Goal: Task Accomplishment & Management: Manage account settings

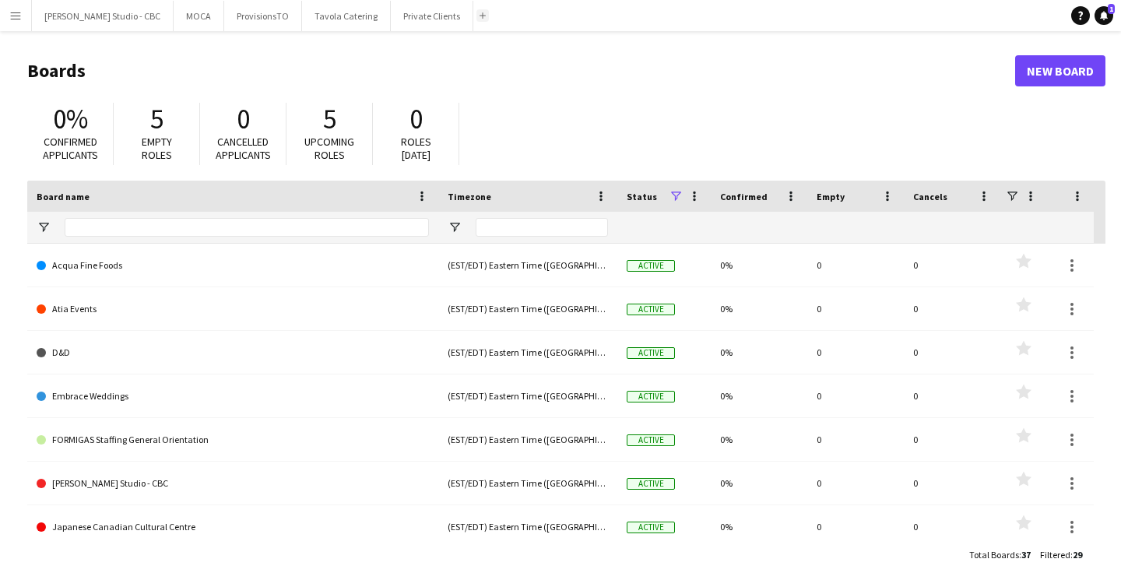
click at [479, 17] on app-icon "Add" at bounding box center [482, 15] width 6 height 6
click at [479, 16] on app-icon "Add" at bounding box center [482, 15] width 6 height 6
click at [21, 12] on app-icon "Menu" at bounding box center [15, 15] width 12 height 12
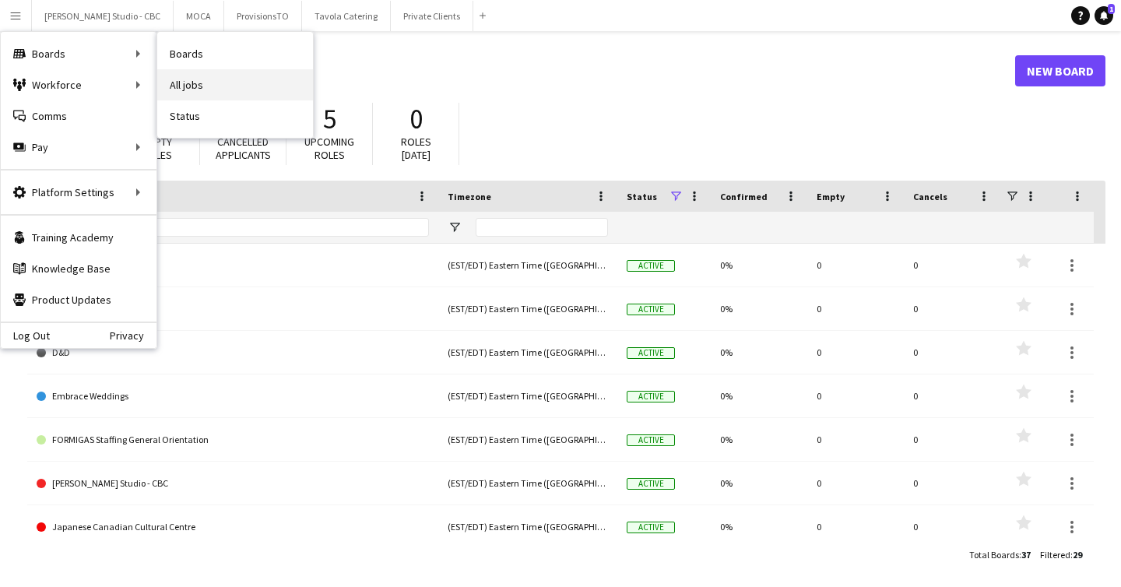
click at [194, 88] on link "All jobs" at bounding box center [235, 84] width 156 height 31
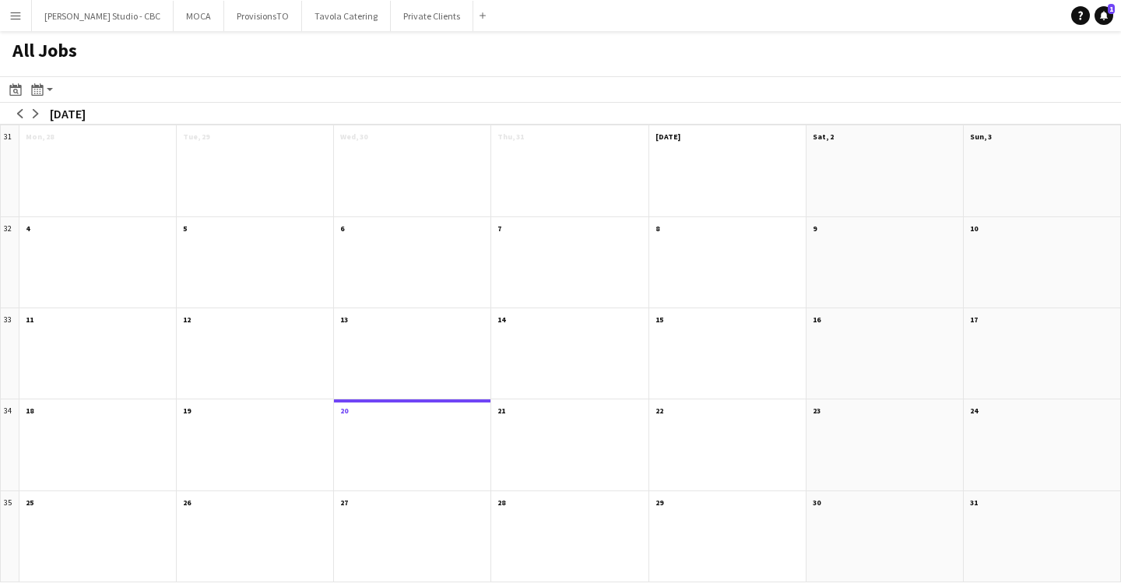
click at [10, 15] on app-icon "Menu" at bounding box center [15, 15] width 12 height 12
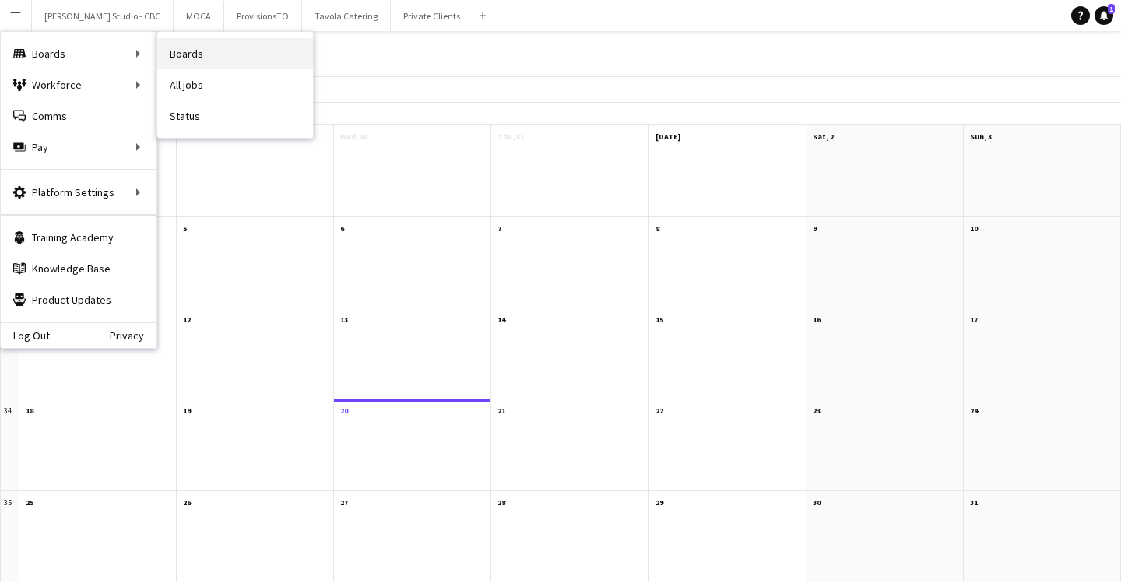
click at [179, 57] on link "Boards" at bounding box center [235, 53] width 156 height 31
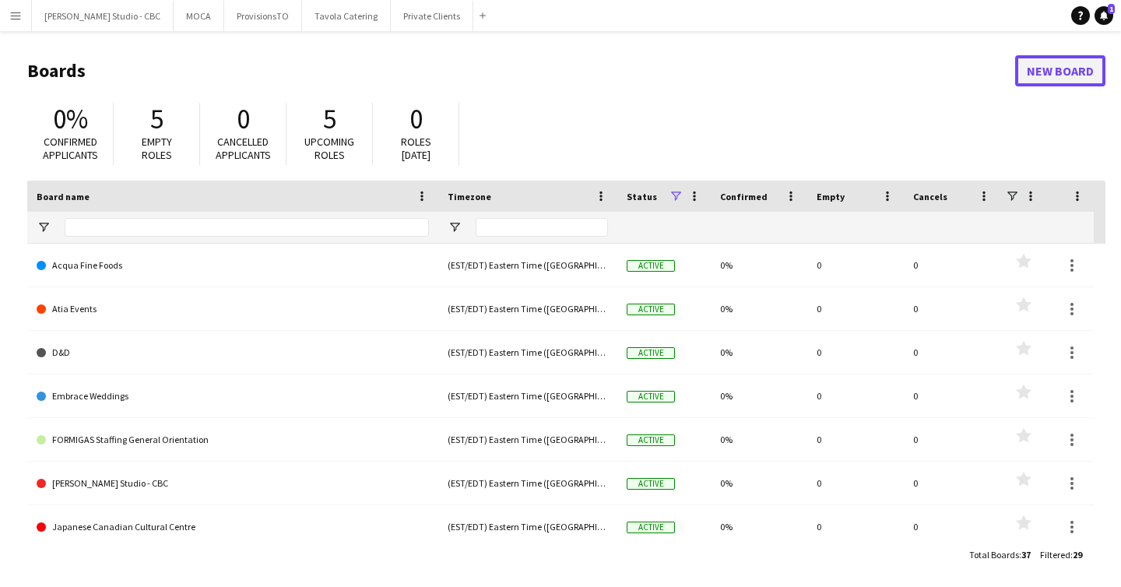
click at [1043, 75] on link "New Board" at bounding box center [1060, 70] width 90 height 31
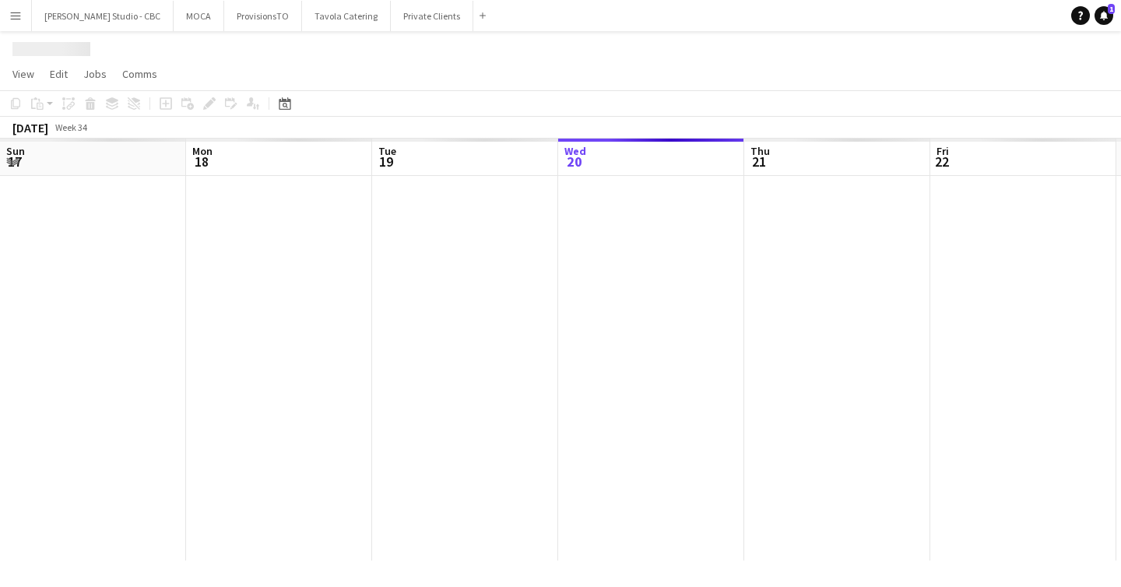
scroll to position [0, 372]
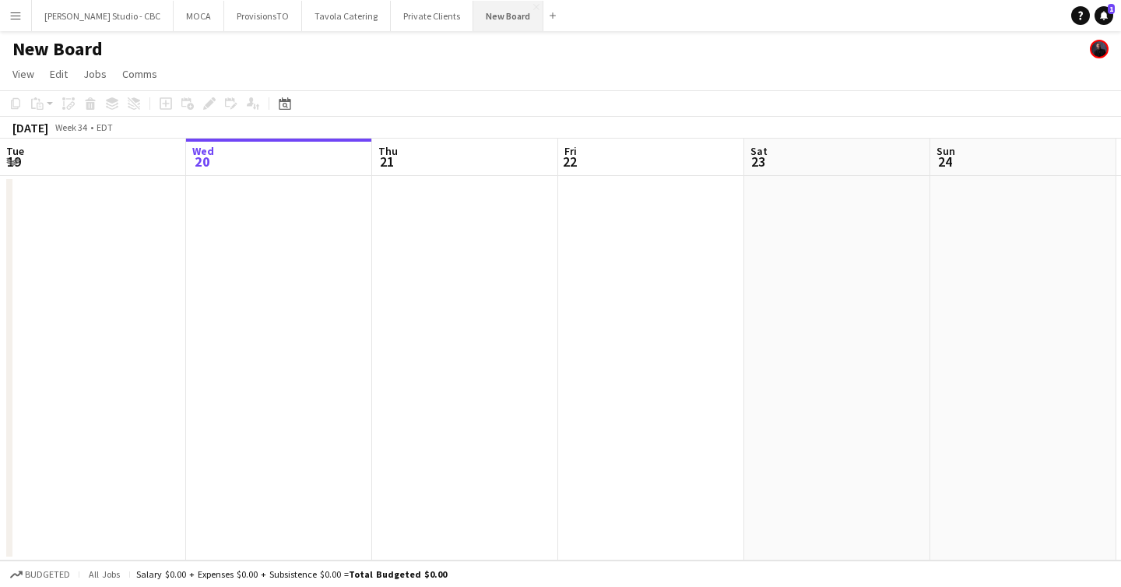
click at [486, 14] on button "New Board Close" at bounding box center [508, 16] width 70 height 30
click at [473, 21] on button "New Board Close" at bounding box center [508, 16] width 70 height 30
click at [57, 47] on h1 "New Board" at bounding box center [57, 48] width 90 height 23
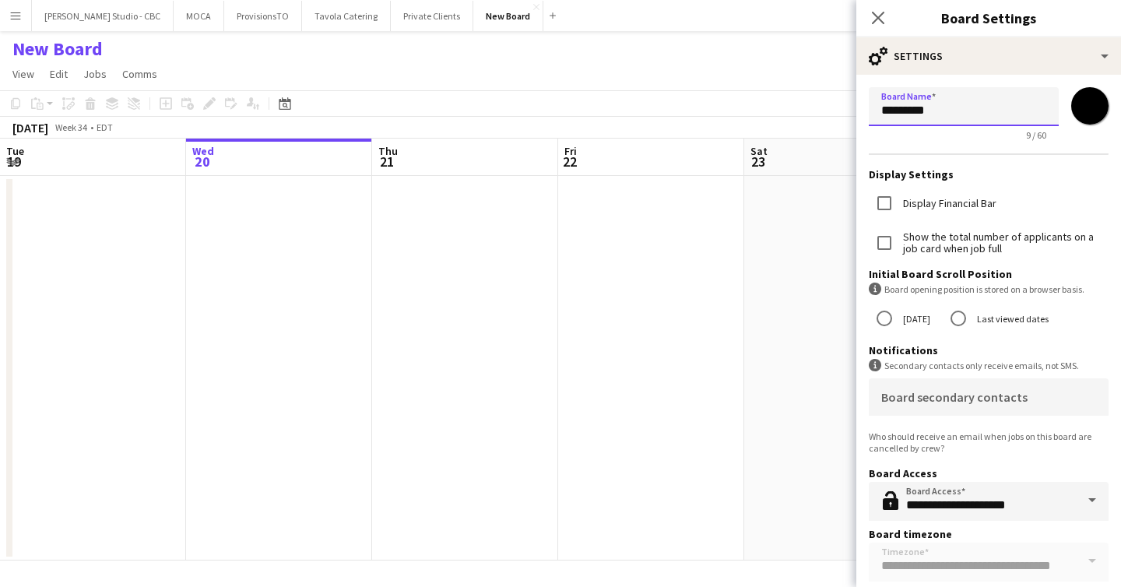
drag, startPoint x: 975, startPoint y: 112, endPoint x: 703, endPoint y: 112, distance: 272.4
click at [703, 112] on body "Menu Boards Boards Boards All jobs Status Workforce Workforce My Workforce Recr…" at bounding box center [560, 293] width 1121 height 587
type input "*"
type input "*********"
click at [1015, 189] on div "Display Financial Bar" at bounding box center [989, 204] width 240 height 33
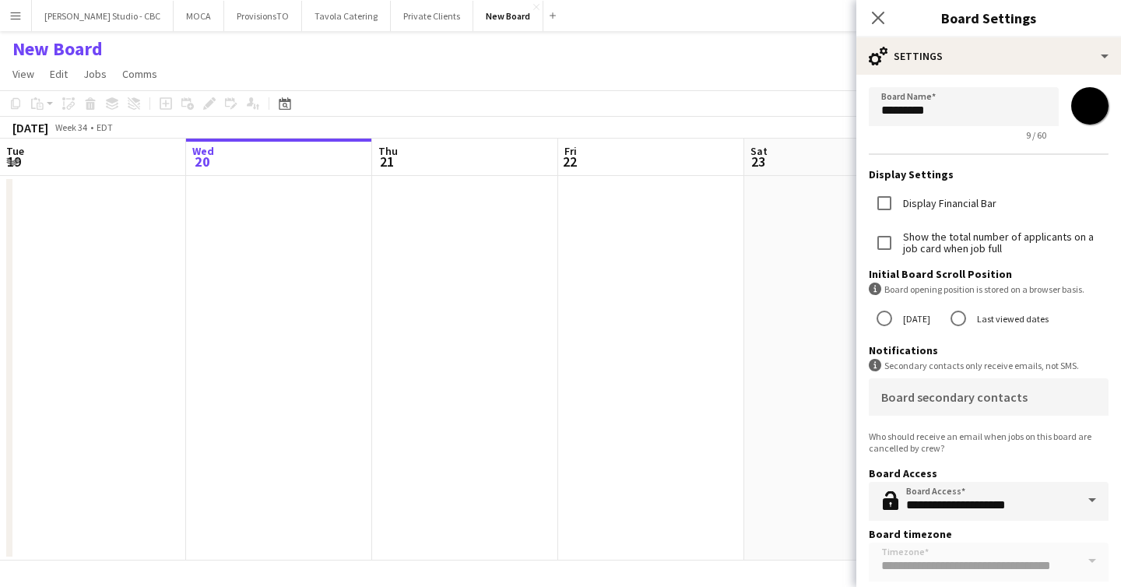
scroll to position [32, 0]
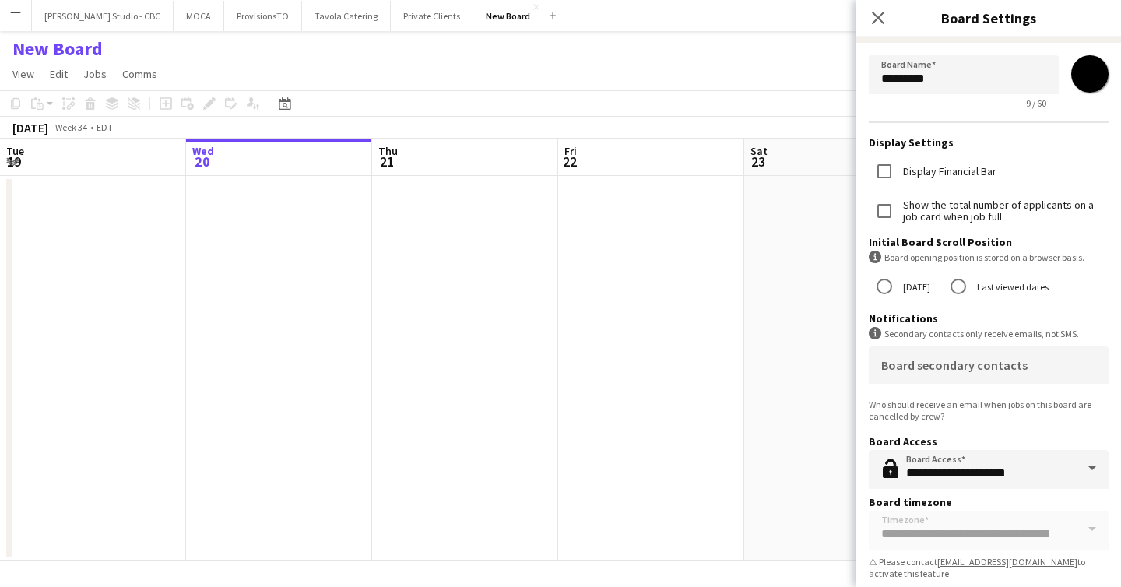
click at [748, 255] on app-date-cell at bounding box center [837, 368] width 186 height 385
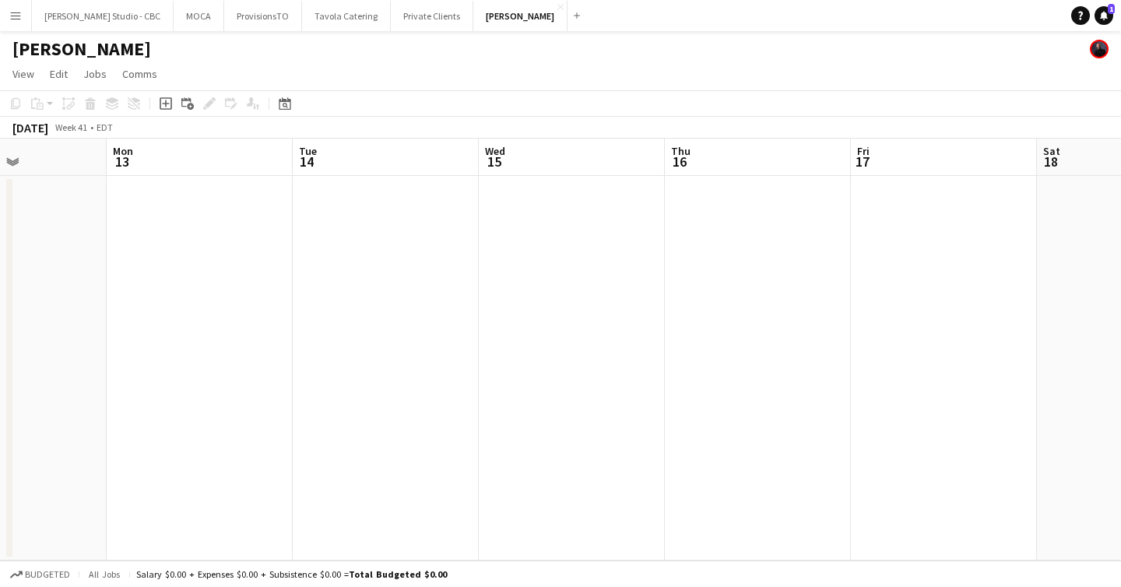
scroll to position [0, 755]
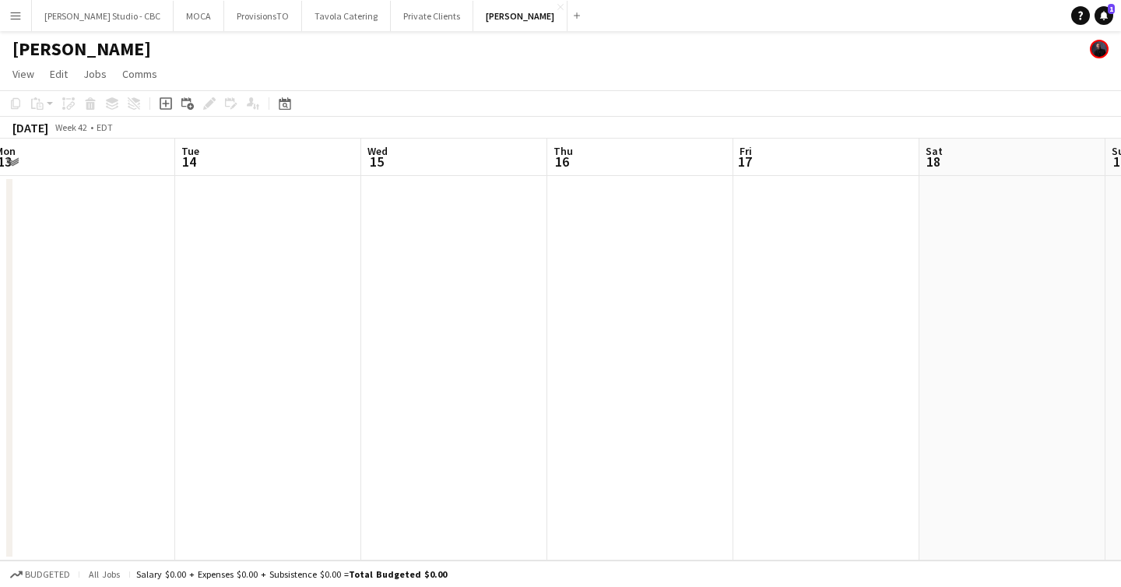
click at [619, 181] on app-date-cell at bounding box center [640, 368] width 186 height 385
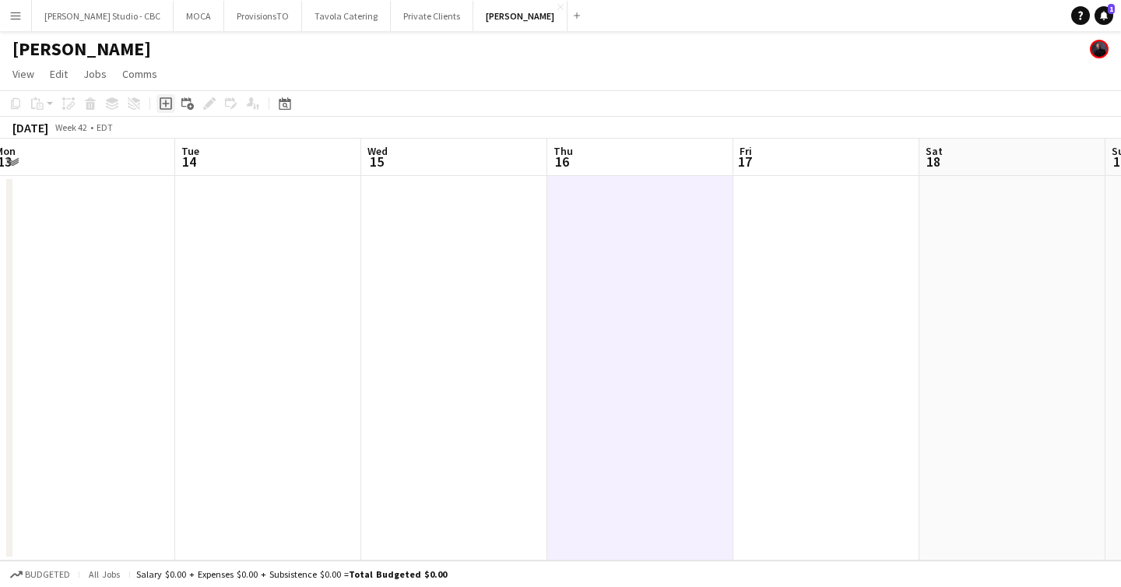
click at [167, 110] on div "Add job" at bounding box center [165, 103] width 19 height 19
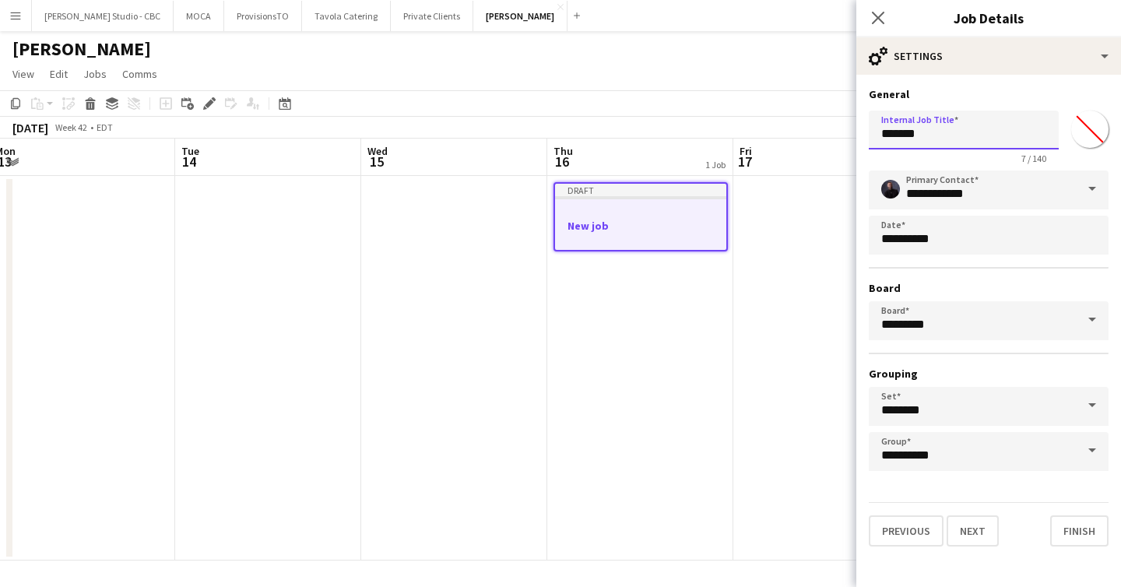
drag, startPoint x: 942, startPoint y: 135, endPoint x: 853, endPoint y: 131, distance: 88.9
click at [853, 131] on body "Menu Boards Boards Boards All jobs Status Workforce Workforce My Workforce Recr…" at bounding box center [560, 293] width 1121 height 587
paste input "**********"
type input "**********"
click at [974, 527] on button "Next" at bounding box center [972, 530] width 52 height 31
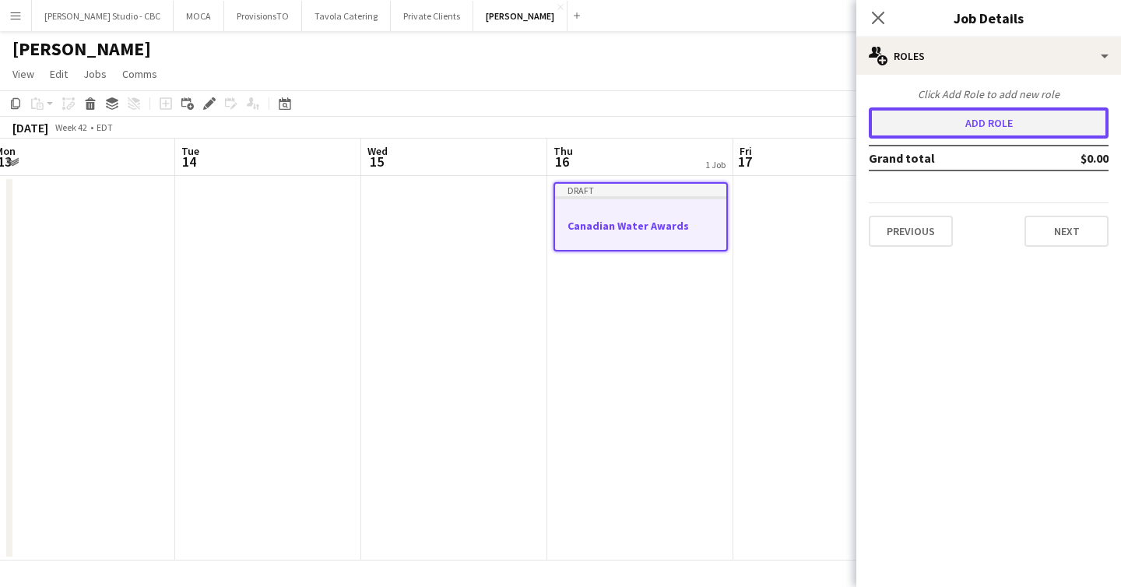
click at [946, 125] on button "Add role" at bounding box center [989, 122] width 240 height 31
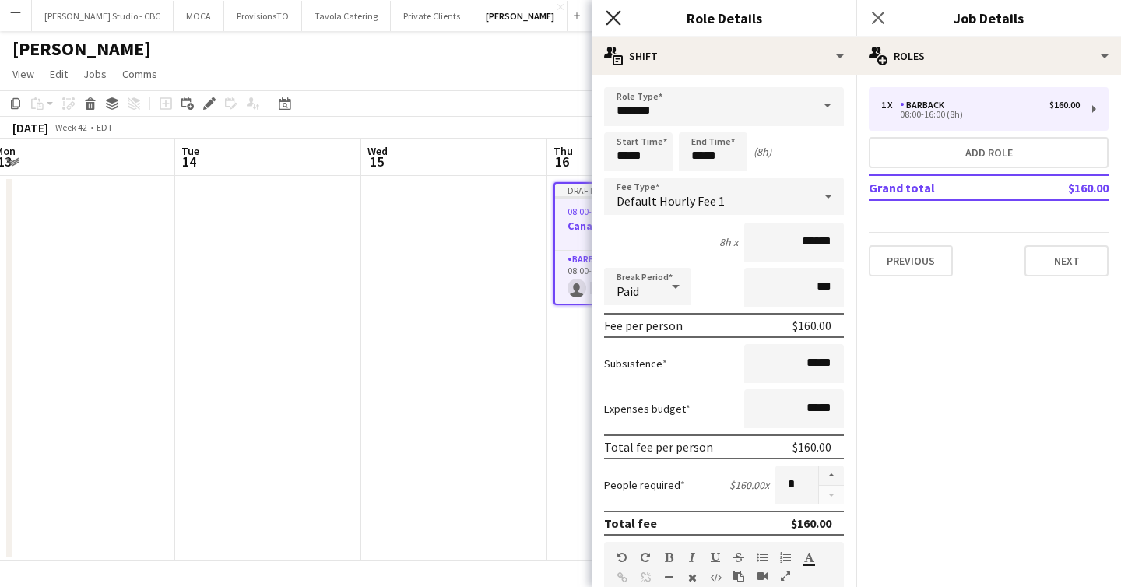
click at [611, 19] on icon at bounding box center [613, 17] width 15 height 15
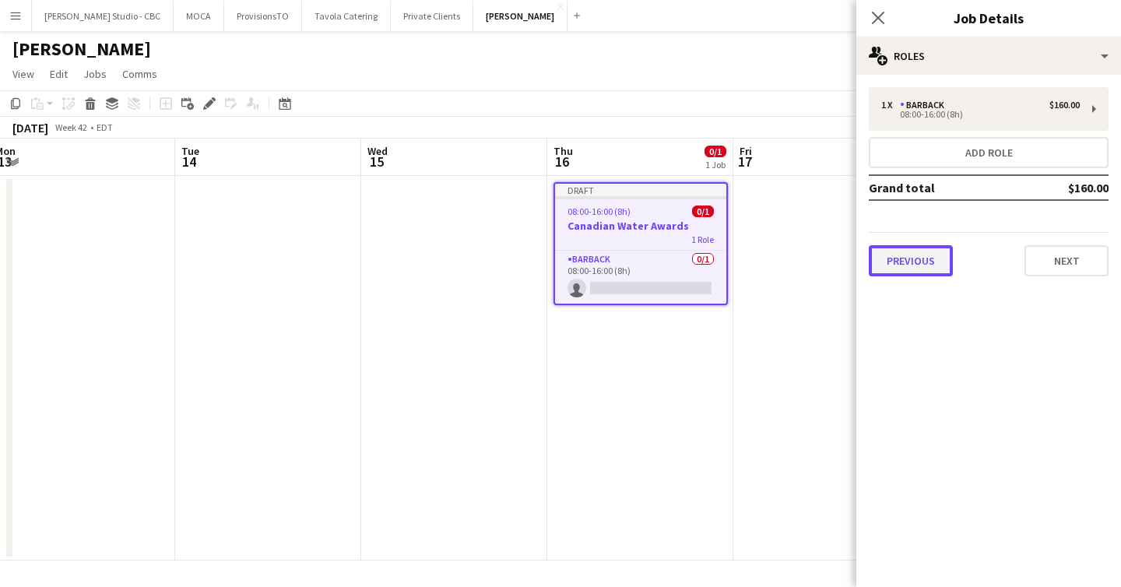
click at [925, 251] on button "Previous" at bounding box center [911, 260] width 84 height 31
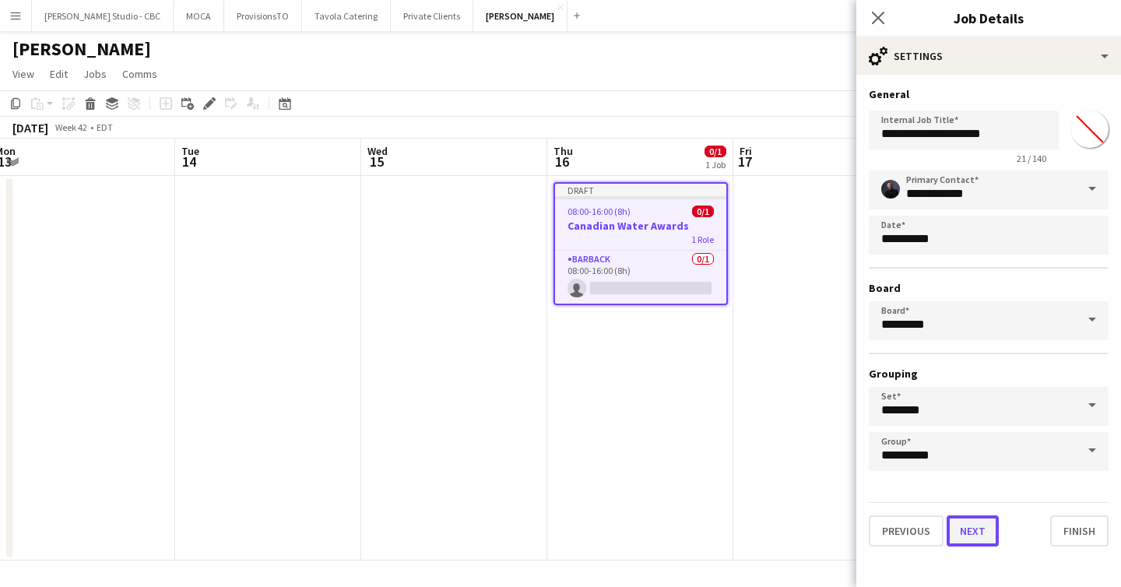
click at [982, 518] on button "Next" at bounding box center [972, 530] width 52 height 31
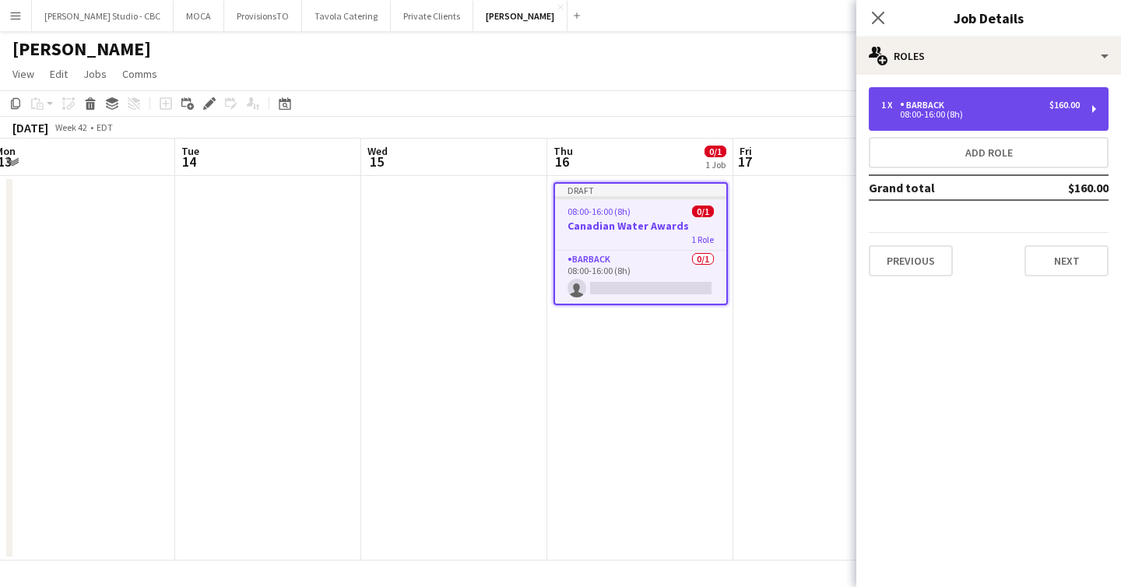
click at [932, 118] on div "08:00-16:00 (8h)" at bounding box center [980, 115] width 198 height 8
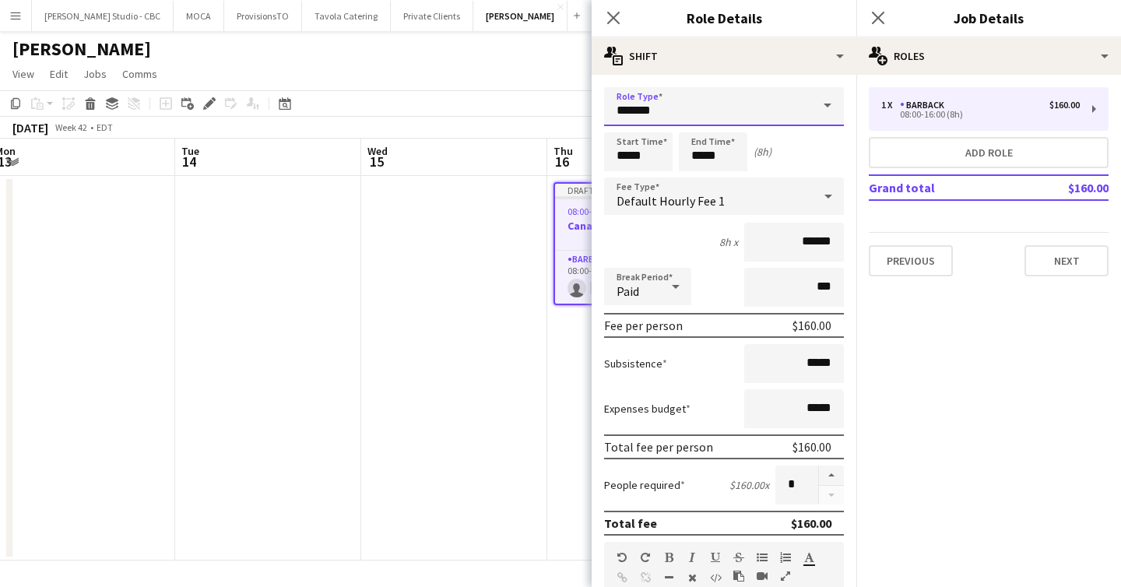
click at [669, 105] on input "*******" at bounding box center [724, 106] width 240 height 39
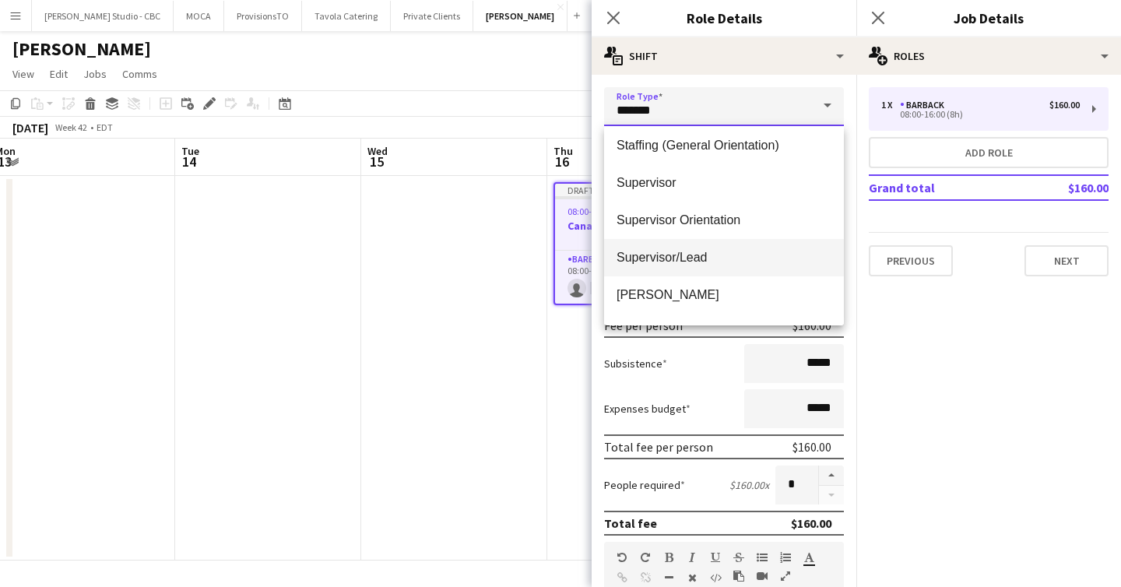
scroll to position [978, 0]
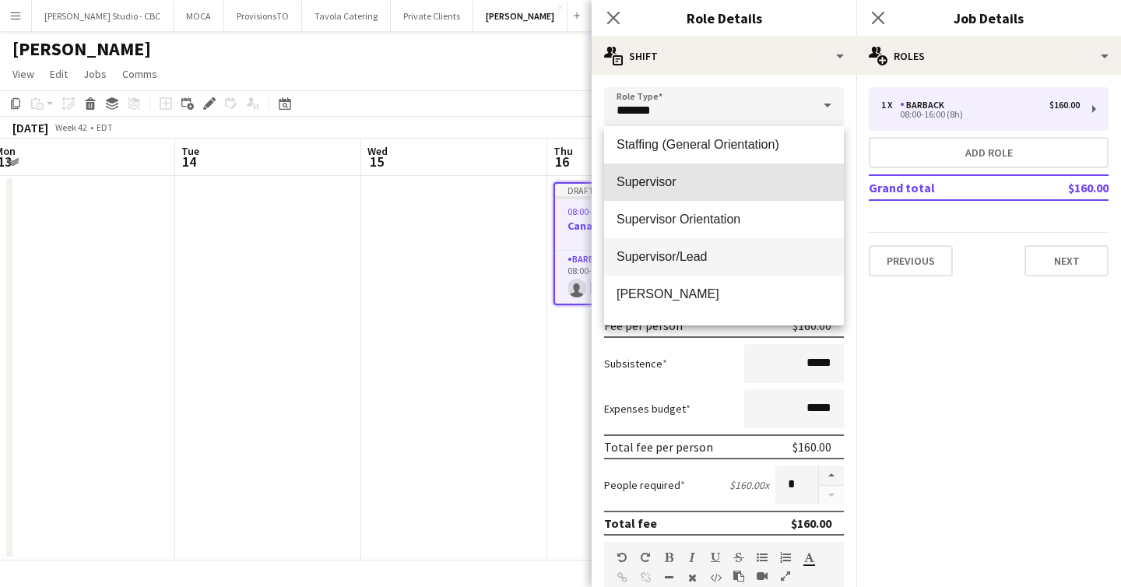
click at [701, 177] on span "Supervisor" at bounding box center [723, 181] width 215 height 15
type input "**********"
type input "******"
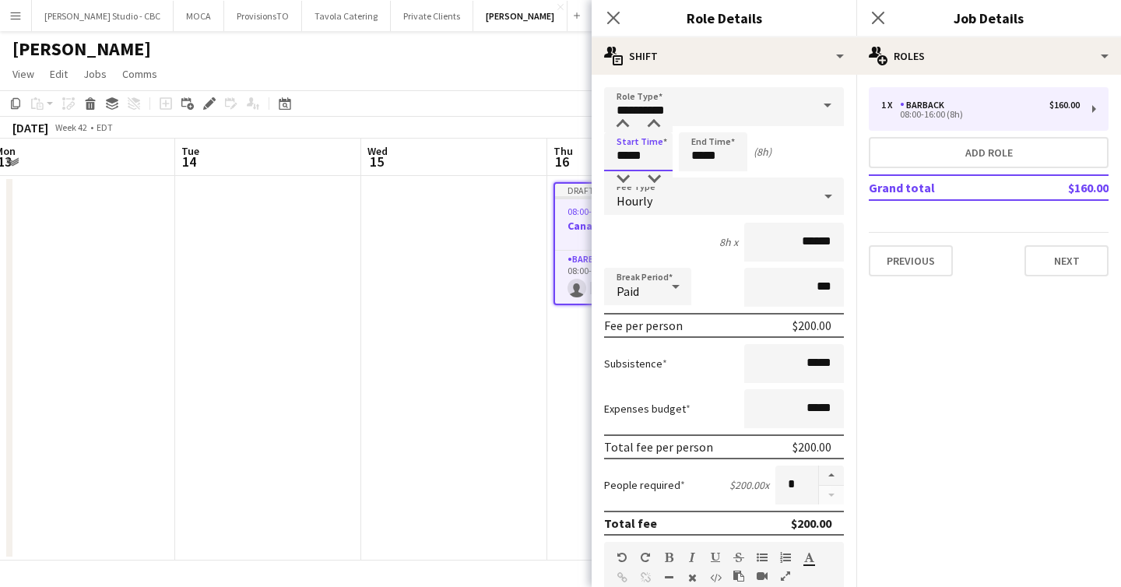
drag, startPoint x: 654, startPoint y: 155, endPoint x: 610, endPoint y: 155, distance: 43.6
click at [610, 155] on input "*****" at bounding box center [638, 151] width 68 height 39
type input "*****"
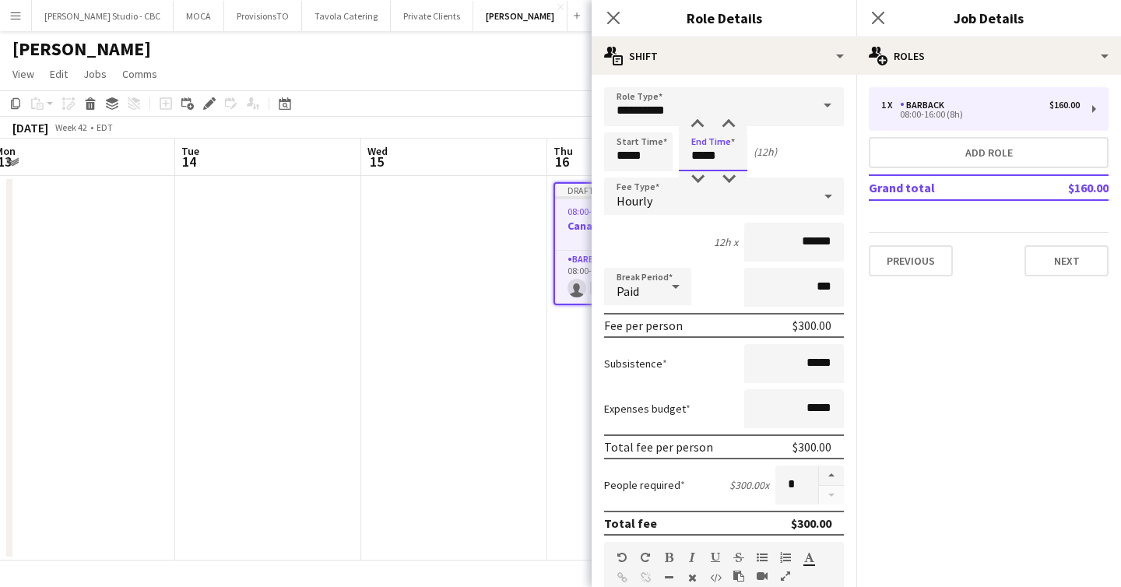
type input "*****"
click at [636, 156] on input "*****" at bounding box center [638, 151] width 68 height 39
type input "*****"
click at [626, 120] on div at bounding box center [622, 125] width 31 height 16
click at [693, 232] on div "11h x ******" at bounding box center [724, 242] width 240 height 39
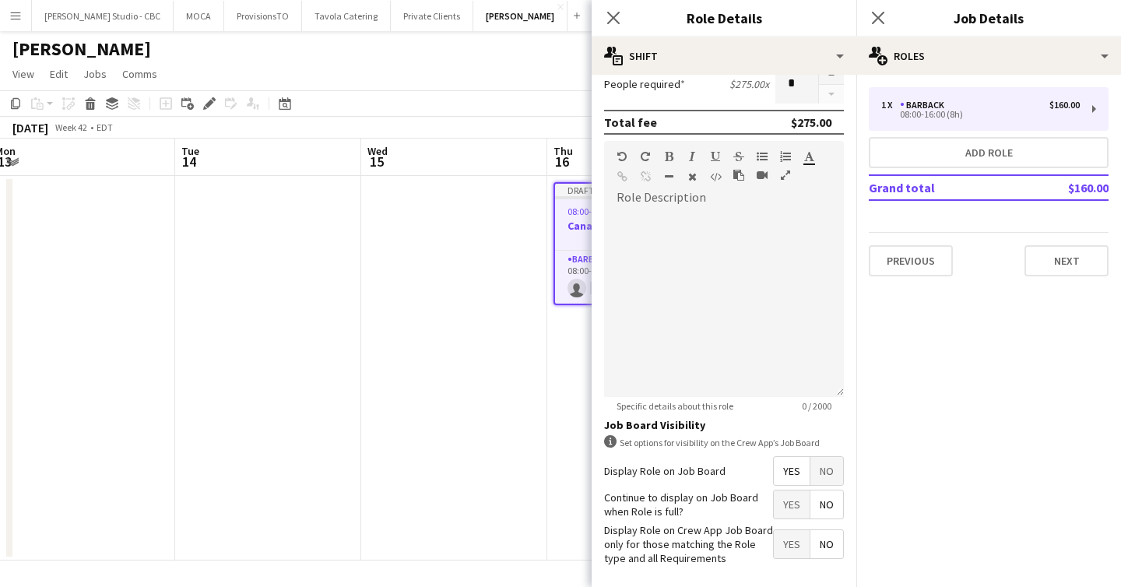
scroll to position [467, 0]
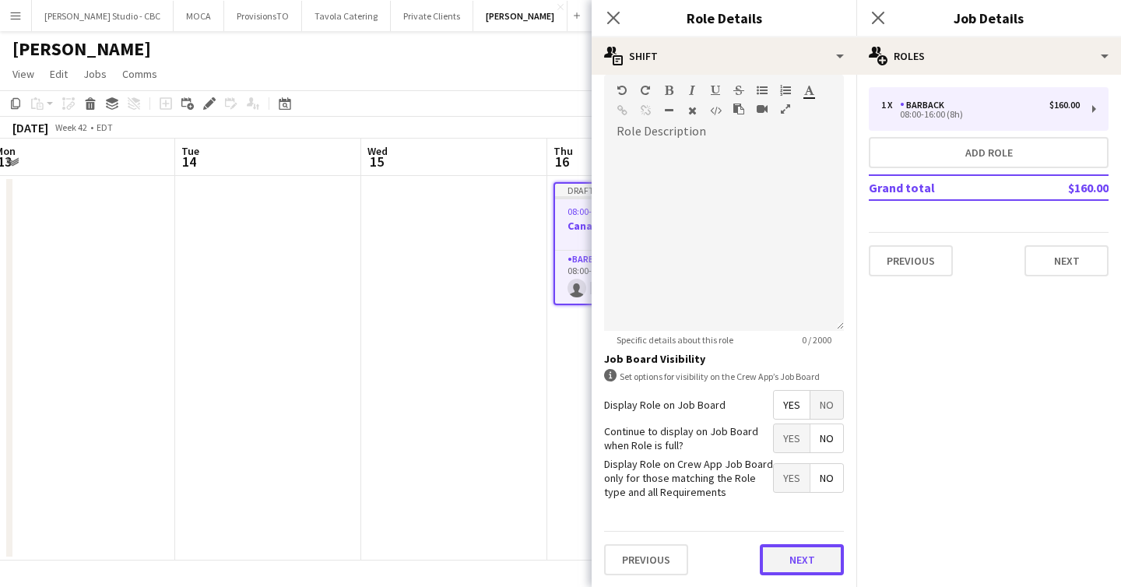
click at [799, 547] on button "Next" at bounding box center [802, 559] width 84 height 31
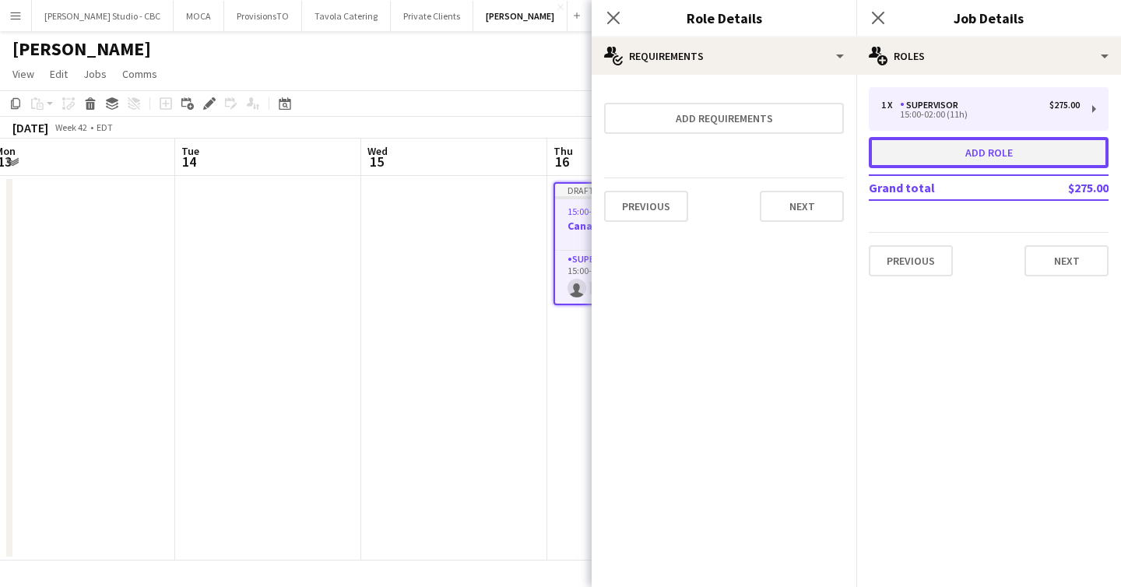
click at [918, 152] on button "Add role" at bounding box center [989, 152] width 240 height 31
type input "*******"
type input "*****"
type input "******"
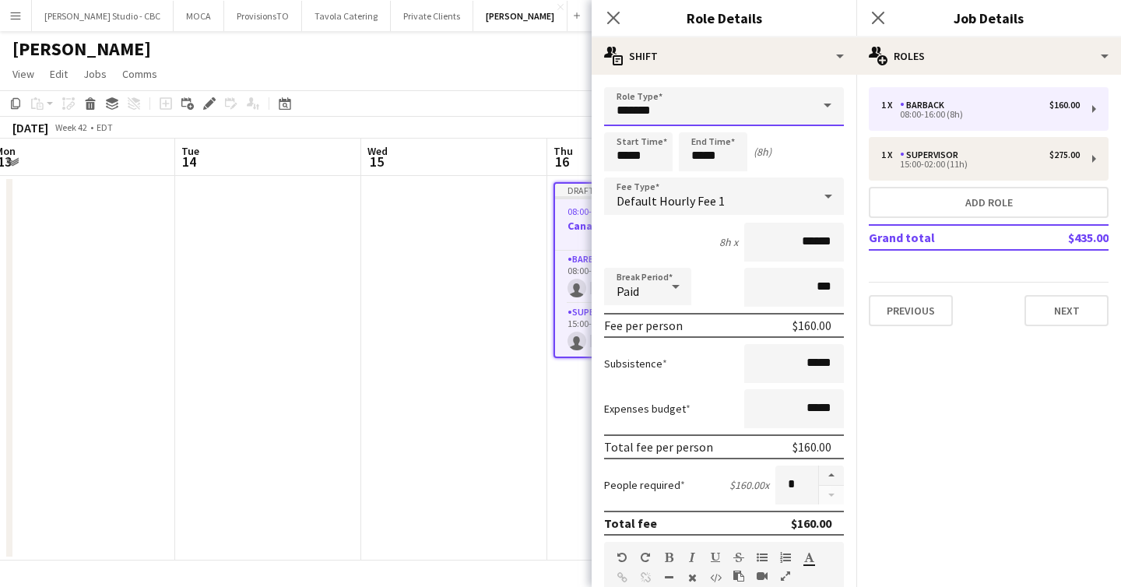
click at [693, 107] on input "*******" at bounding box center [724, 106] width 240 height 39
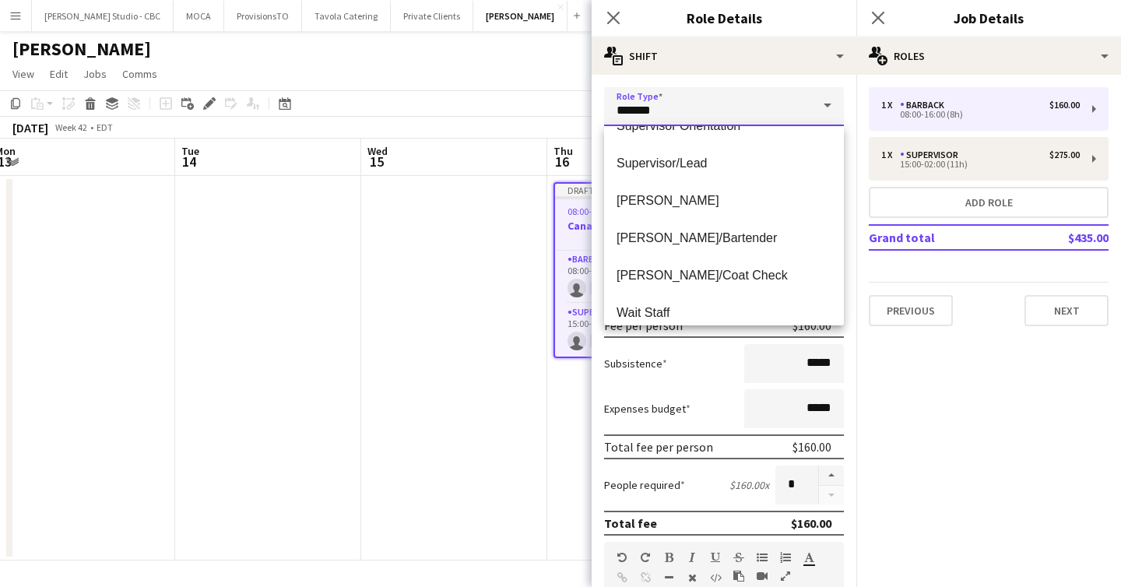
scroll to position [1121, 0]
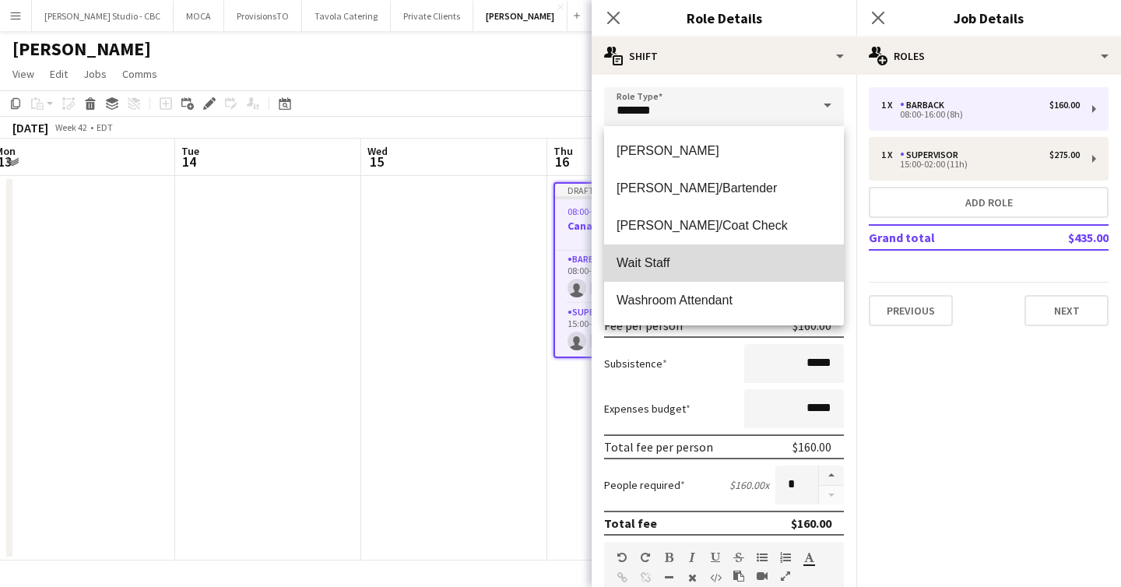
click at [679, 261] on span "Wait Staff" at bounding box center [723, 262] width 215 height 15
type input "**********"
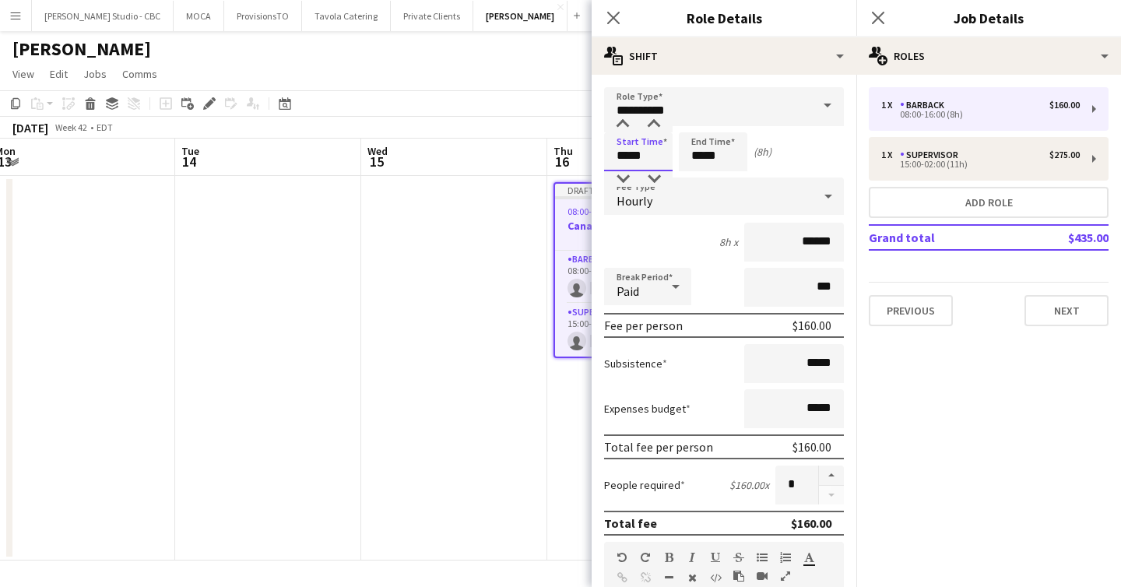
drag, startPoint x: 652, startPoint y: 155, endPoint x: 580, endPoint y: 155, distance: 72.4
click at [580, 155] on body "Menu Boards Boards Boards All jobs Status Workforce Workforce My Workforce Recr…" at bounding box center [560, 293] width 1121 height 587
type input "*****"
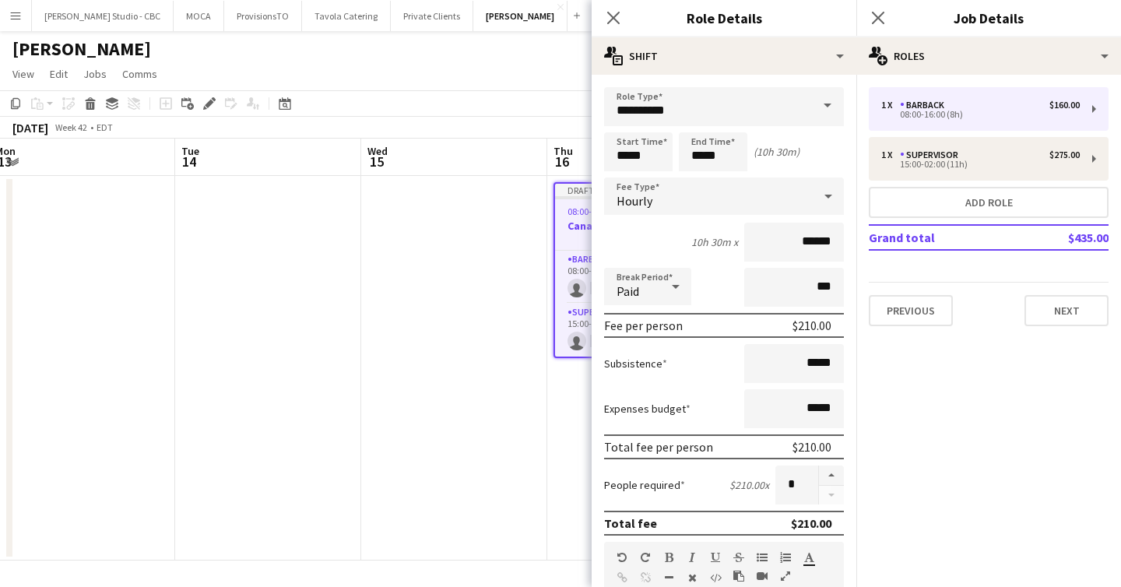
click at [717, 260] on div "10h 30m x ******" at bounding box center [724, 242] width 240 height 39
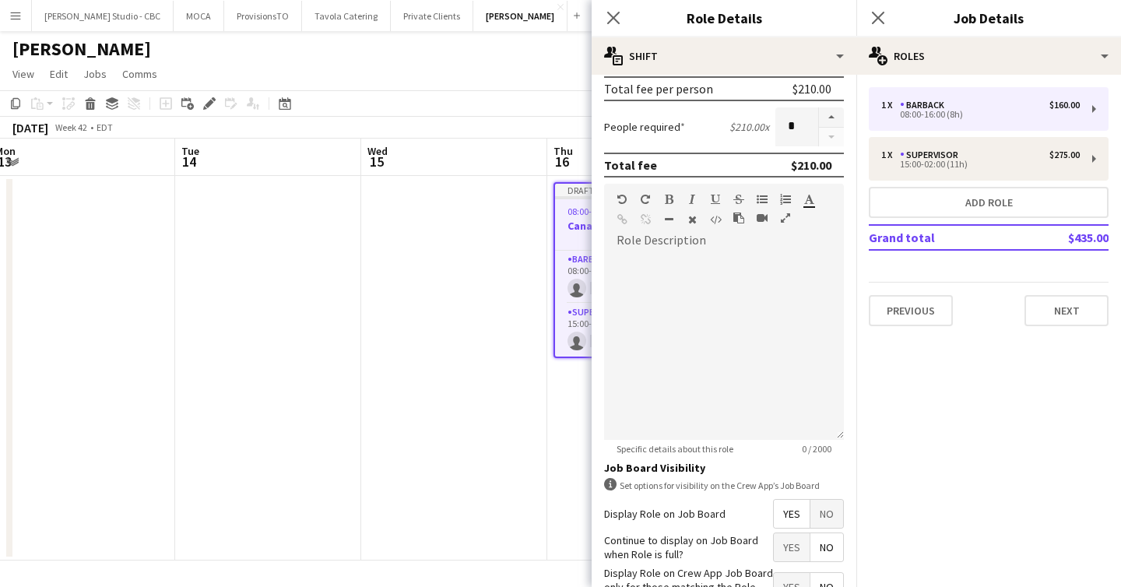
scroll to position [467, 0]
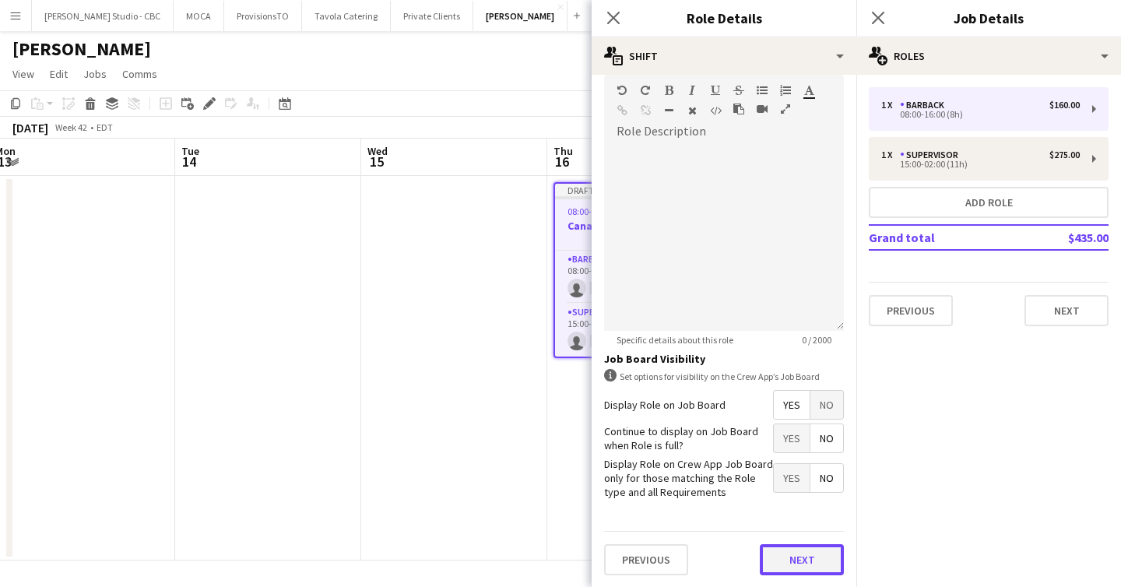
click at [802, 565] on button "Next" at bounding box center [802, 559] width 84 height 31
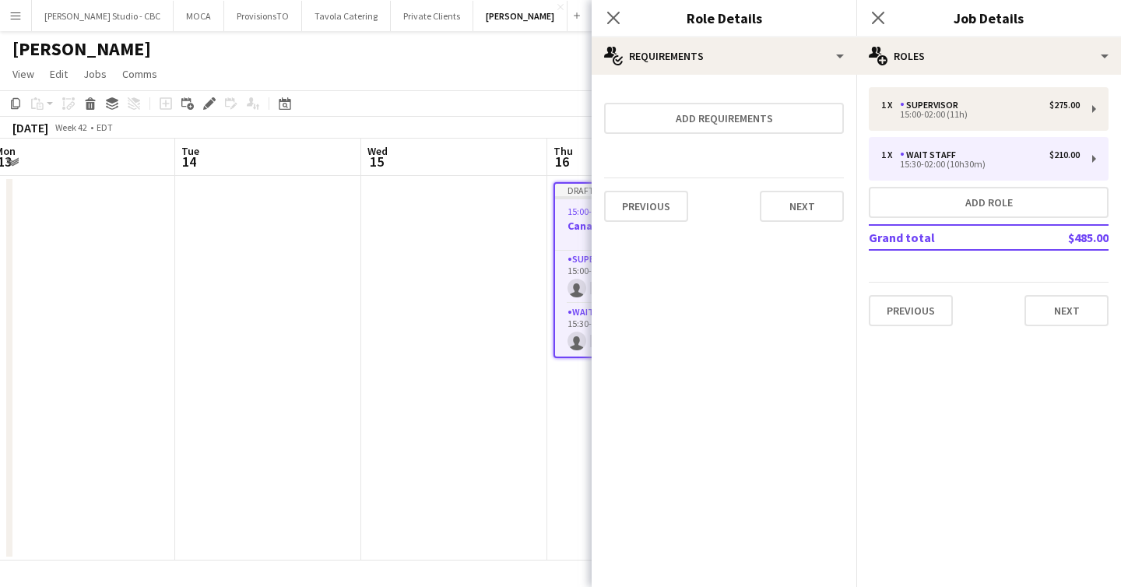
scroll to position [0, 0]
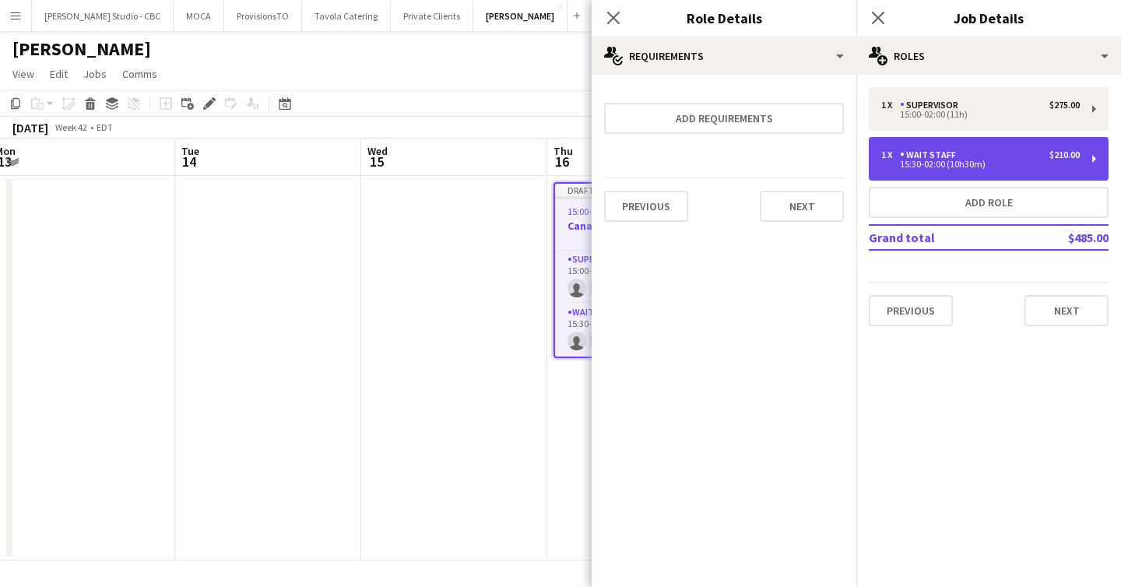
click at [894, 177] on div "1 x Wait Staff $210.00 15:30-02:00 (10h30m)" at bounding box center [989, 159] width 240 height 44
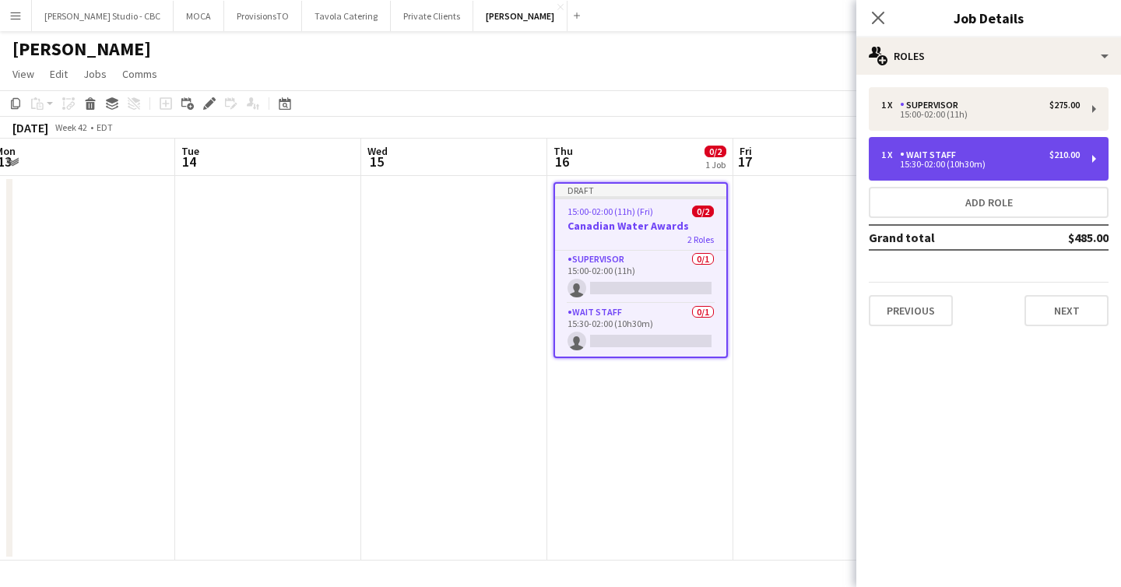
click at [907, 144] on div "1 x Wait Staff $210.00 15:30-02:00 (10h30m)" at bounding box center [989, 159] width 240 height 44
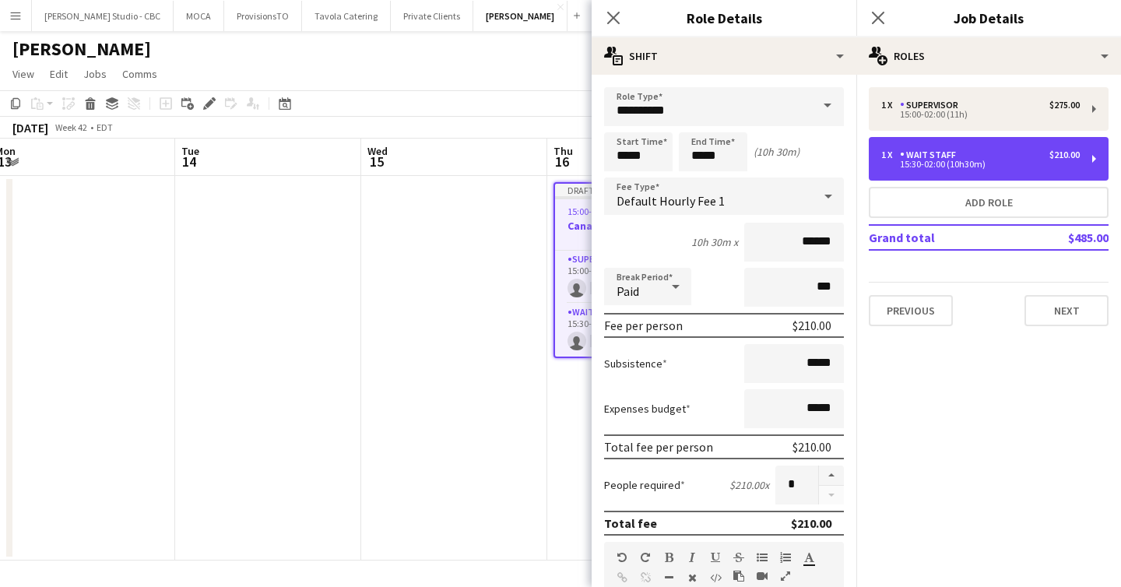
scroll to position [237, 0]
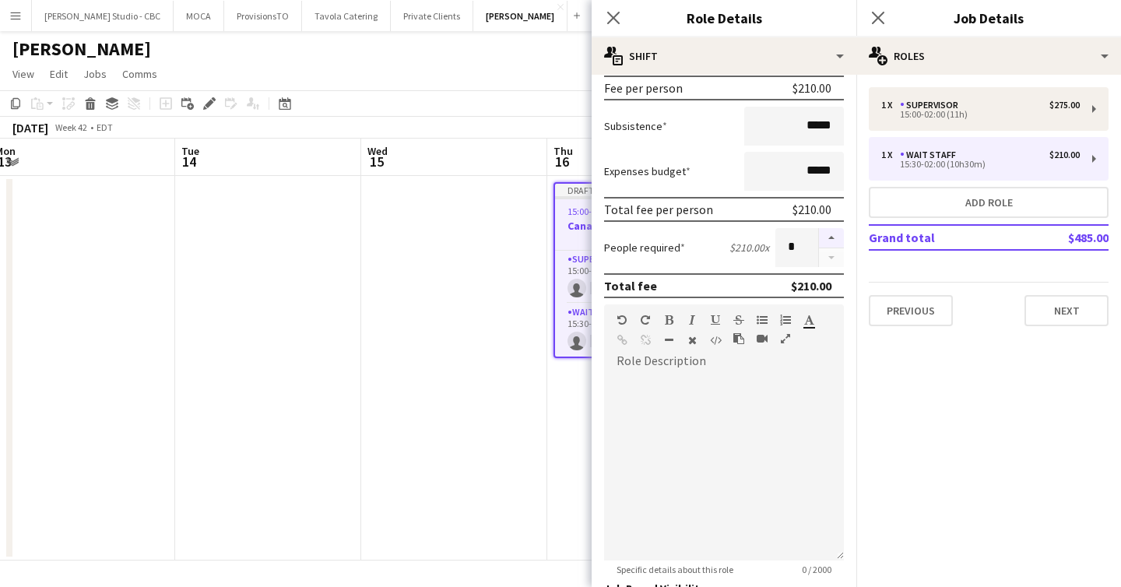
click at [831, 239] on button "button" at bounding box center [831, 238] width 25 height 20
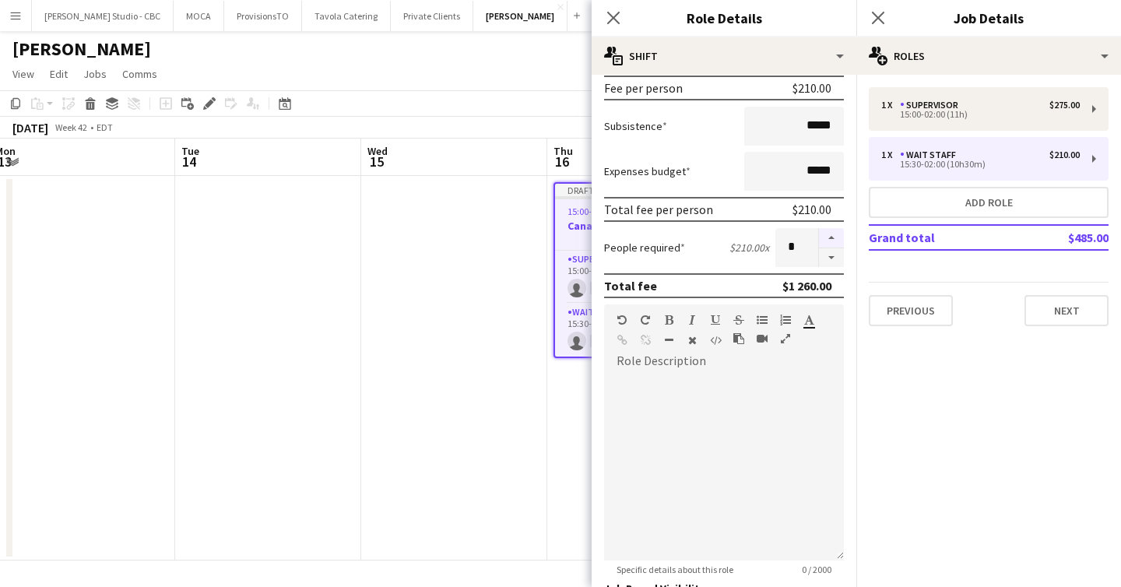
click at [831, 239] on button "button" at bounding box center [831, 238] width 25 height 20
type input "**"
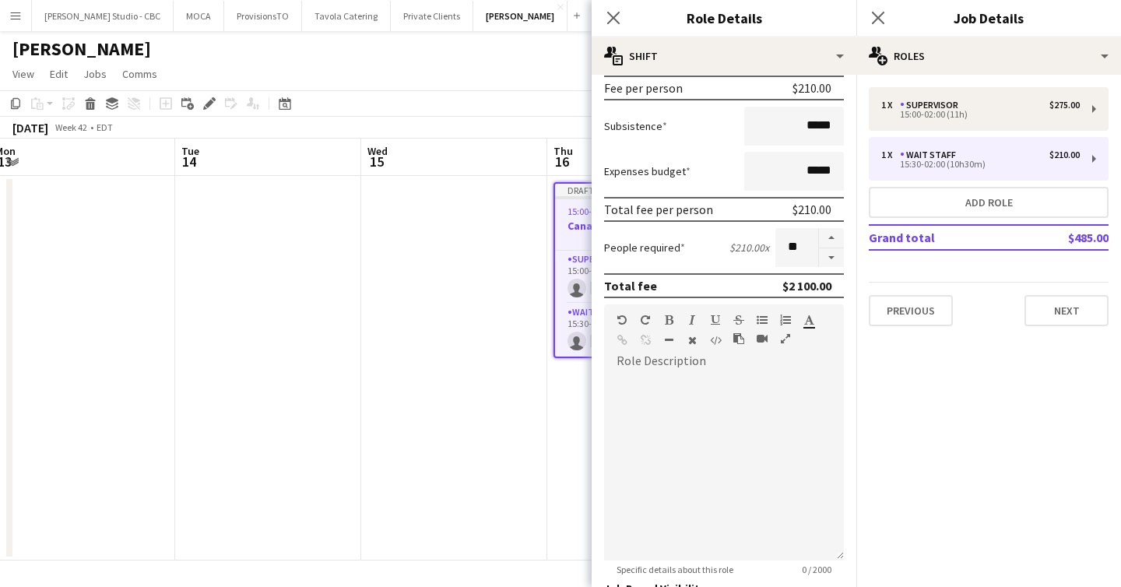
scroll to position [467, 0]
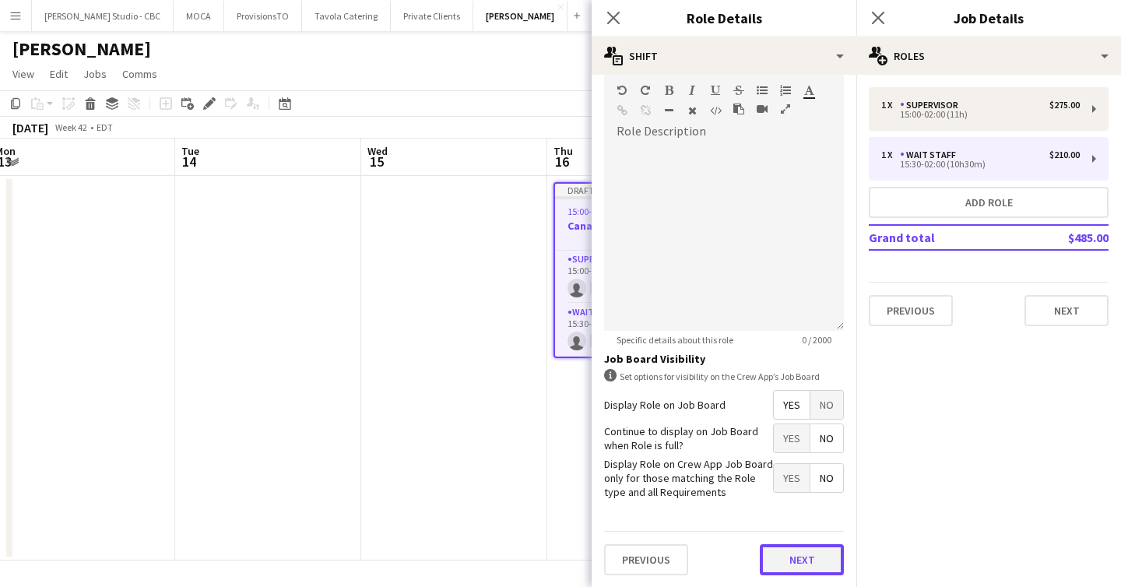
click at [804, 557] on button "Next" at bounding box center [802, 559] width 84 height 31
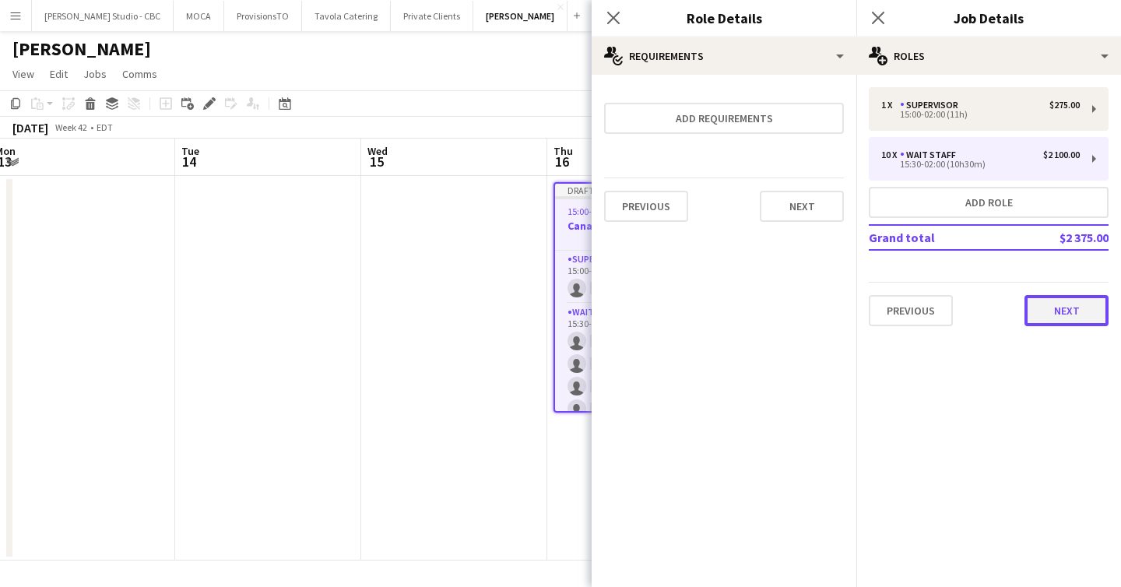
click at [1053, 317] on button "Next" at bounding box center [1066, 310] width 84 height 31
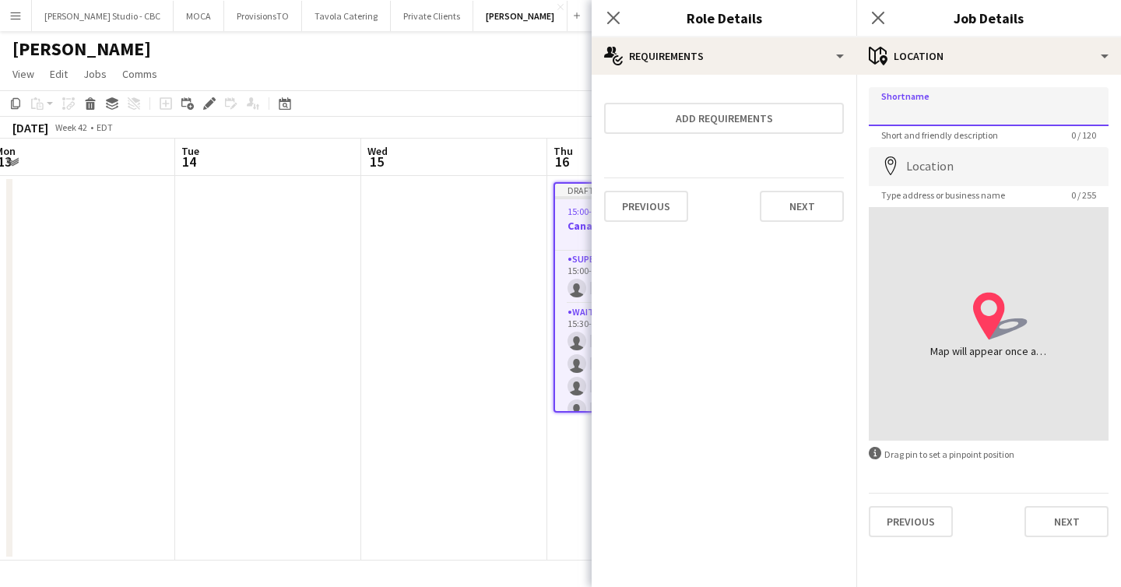
click at [939, 114] on input "Shortname" at bounding box center [989, 106] width 240 height 39
paste input "**********"
drag, startPoint x: 1013, startPoint y: 111, endPoint x: 802, endPoint y: 111, distance: 211.7
click at [802, 111] on body "Menu Boards Boards Boards All jobs Status Workforce Workforce My Workforce Recr…" at bounding box center [560, 293] width 1121 height 587
paste input "**********"
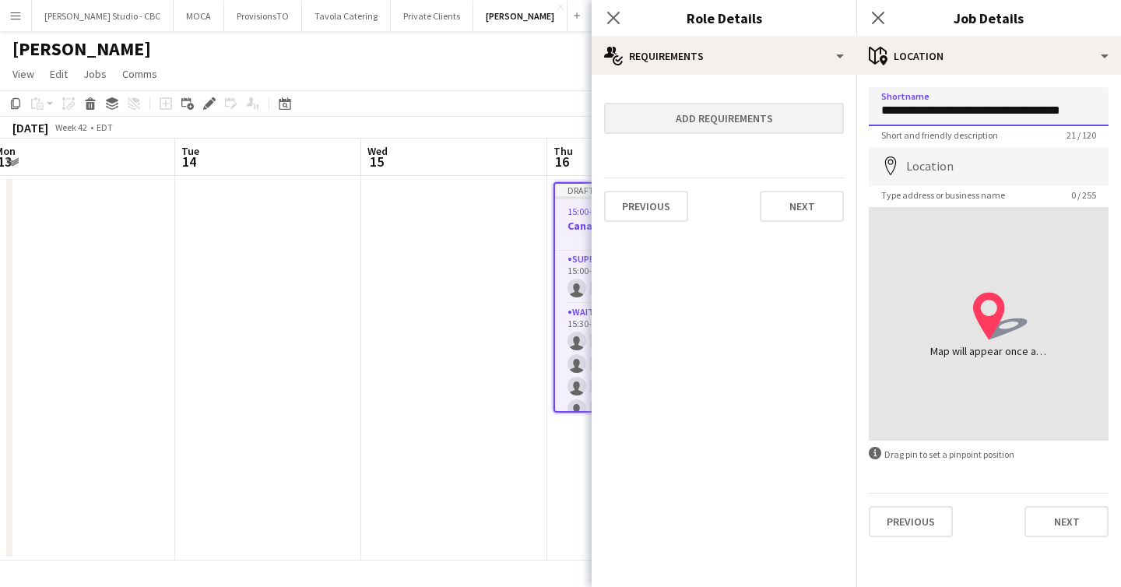
scroll to position [0, 10]
click at [1064, 112] on input "**********" at bounding box center [989, 106] width 240 height 39
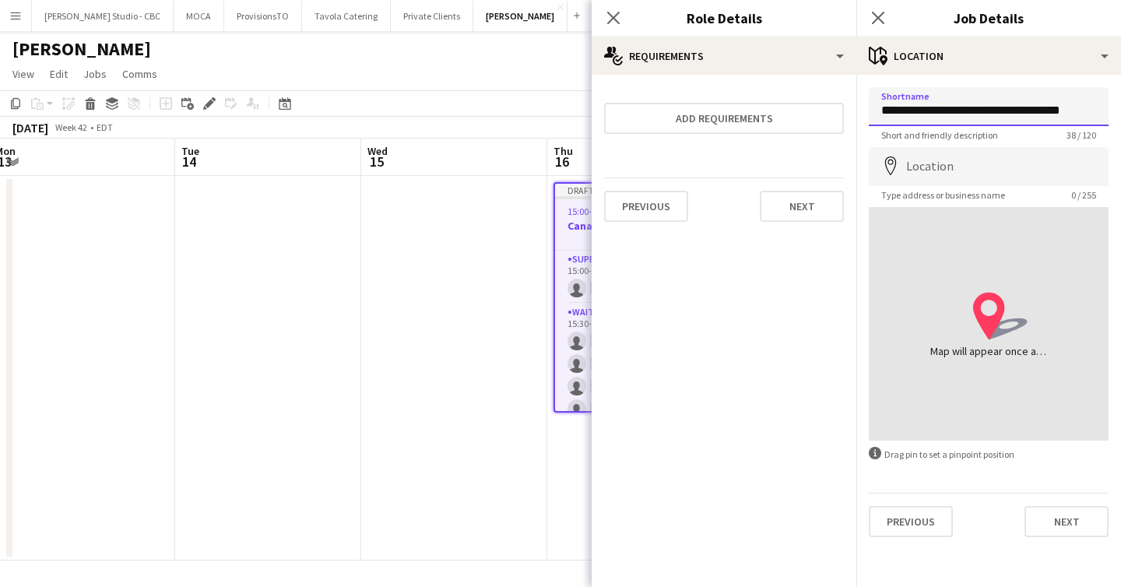
paste input
type input "**********"
click at [982, 167] on input "Location" at bounding box center [989, 166] width 240 height 39
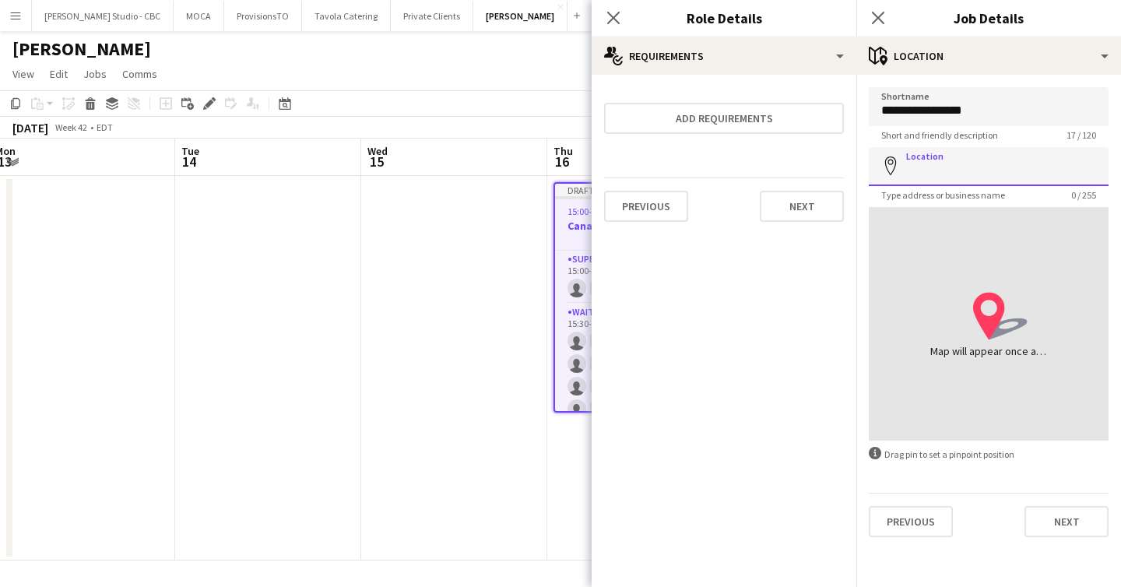
paste input "**********"
type input "**********"
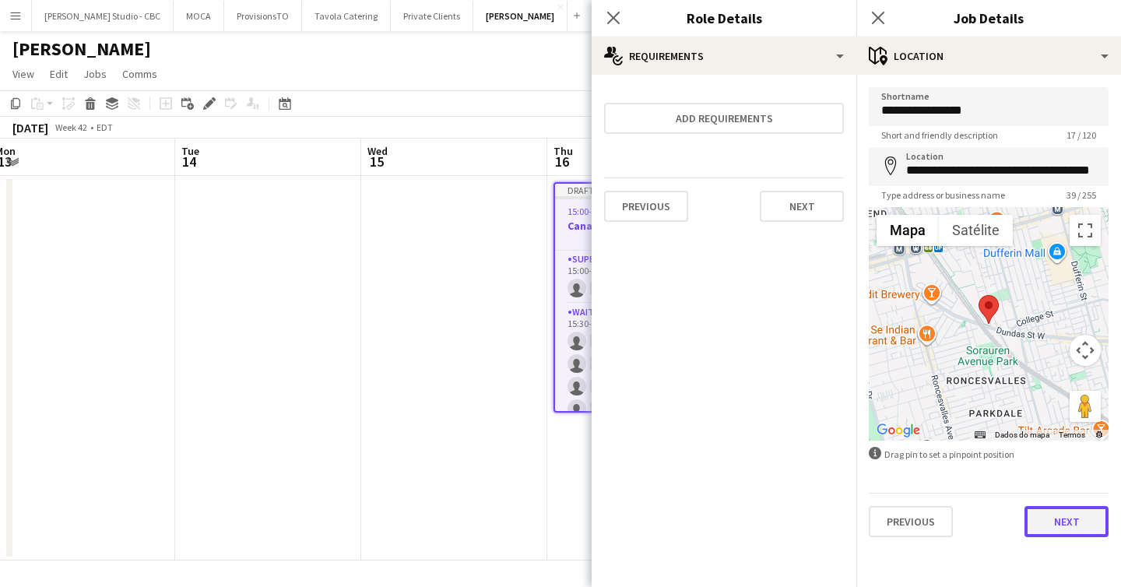
click at [1048, 513] on button "Next" at bounding box center [1066, 521] width 84 height 31
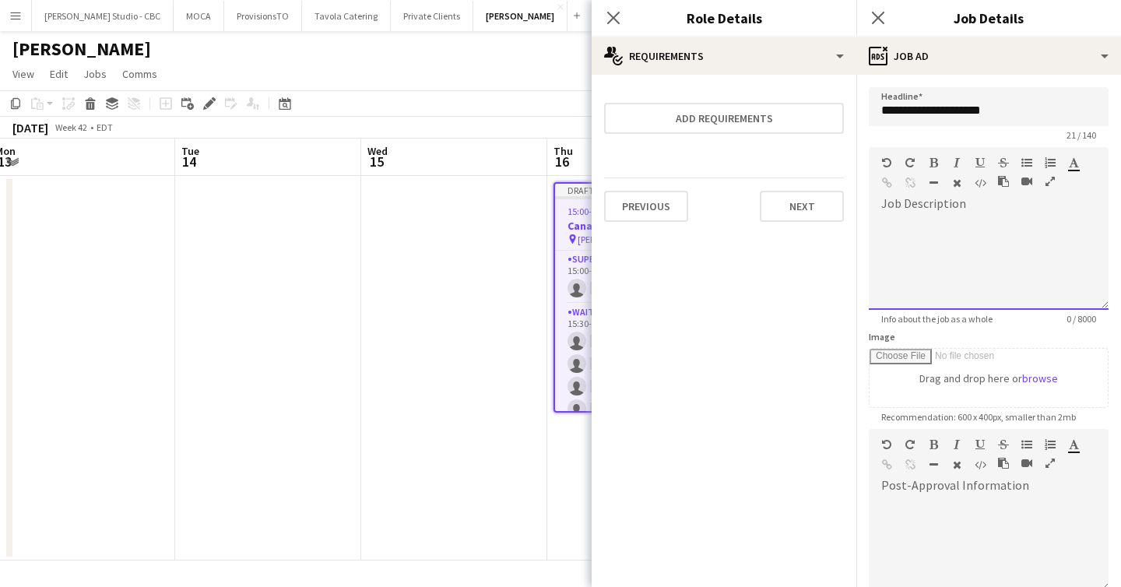
click at [939, 237] on div at bounding box center [989, 262] width 240 height 93
paste div "To enrich screen reader interactions, please activate Accessibility in Grammarl…"
drag, startPoint x: 1035, startPoint y: 227, endPoint x: 808, endPoint y: 228, distance: 227.3
click at [808, 228] on body "Menu Boards Boards Boards All jobs Status Workforce Workforce My Workforce Recr…" at bounding box center [560, 293] width 1121 height 587
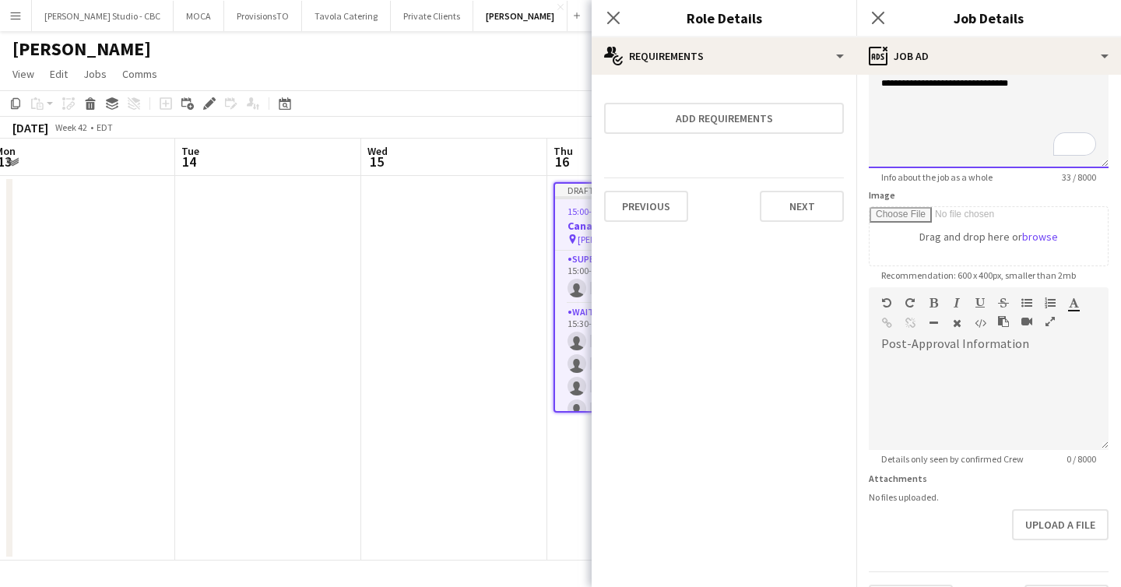
scroll to position [182, 0]
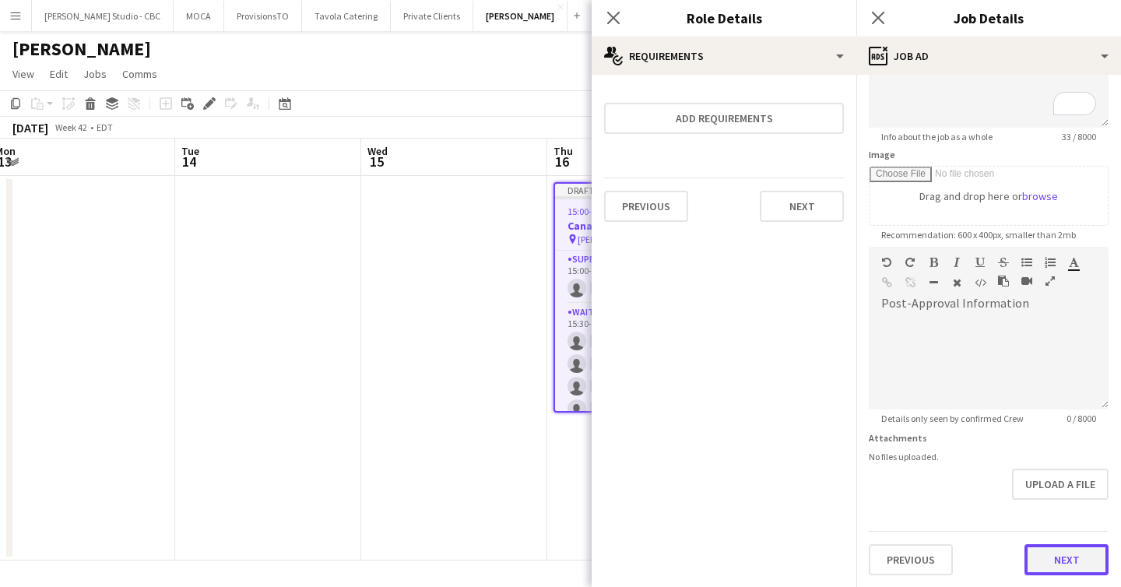
click at [1041, 548] on button "Next" at bounding box center [1066, 559] width 84 height 31
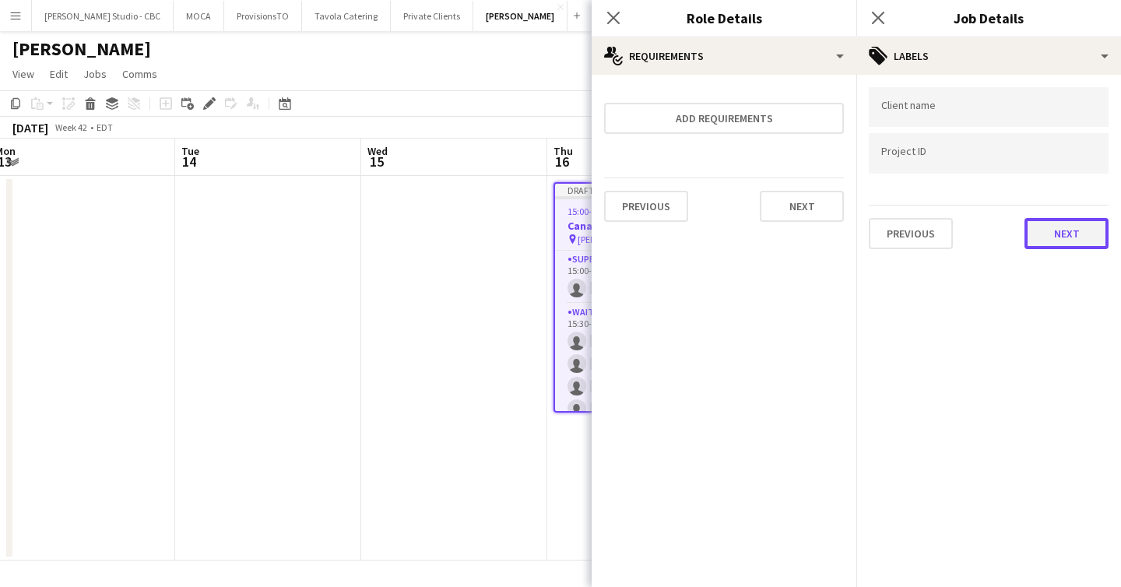
click at [1041, 236] on button "Next" at bounding box center [1066, 233] width 84 height 31
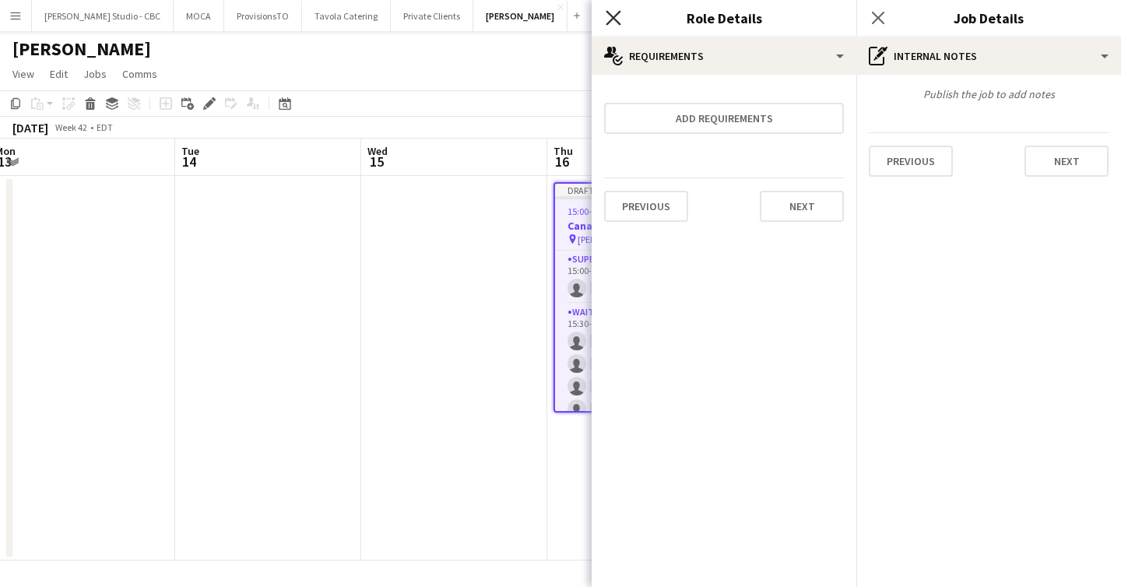
click at [609, 14] on icon at bounding box center [613, 17] width 15 height 15
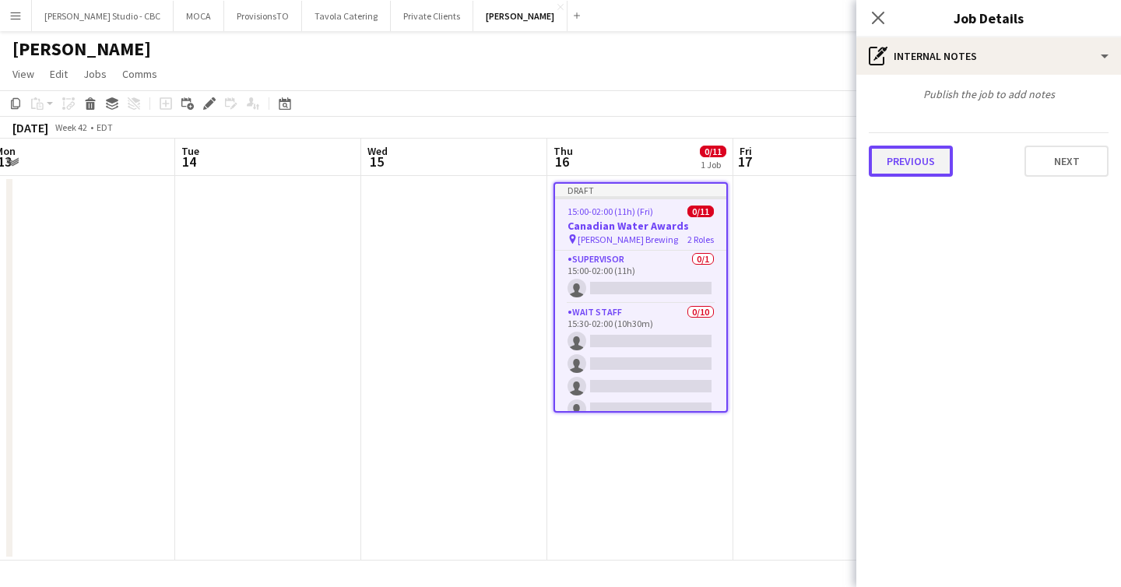
click at [922, 163] on button "Previous" at bounding box center [911, 161] width 84 height 31
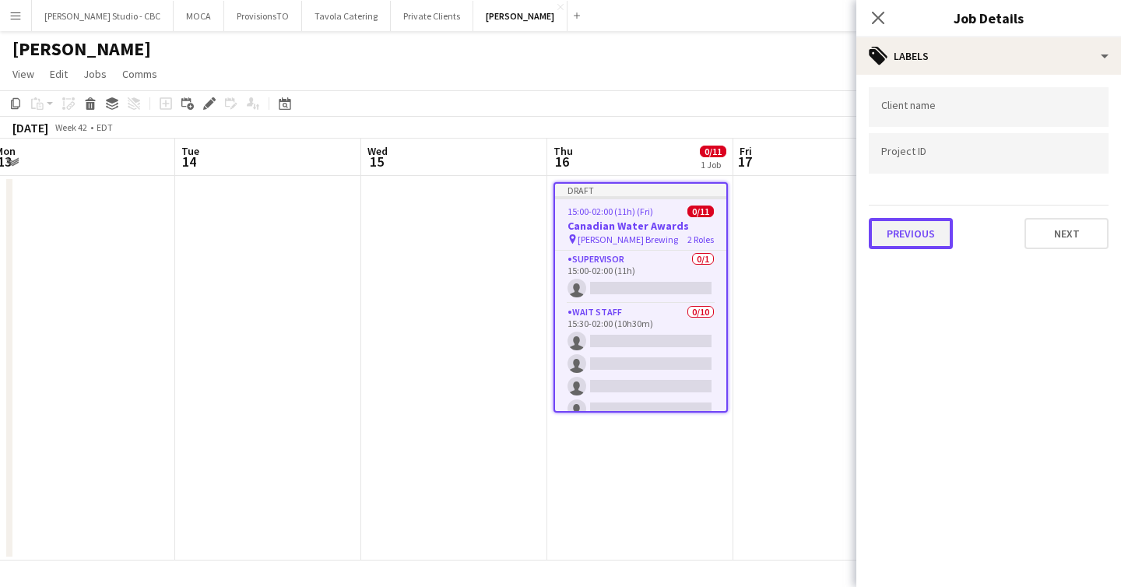
click at [927, 234] on button "Previous" at bounding box center [911, 233] width 84 height 31
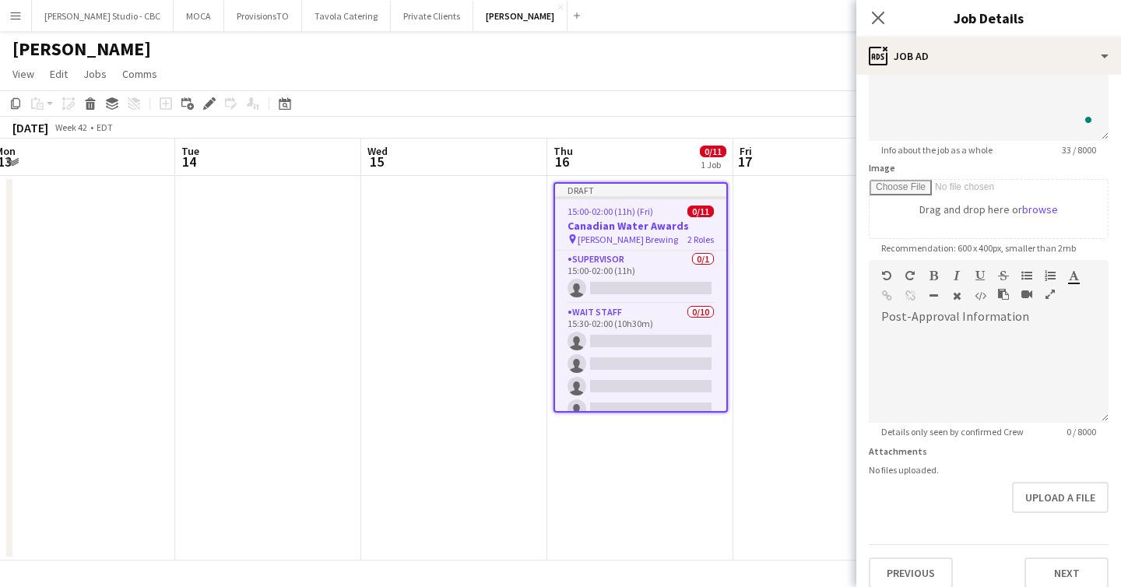
scroll to position [182, 0]
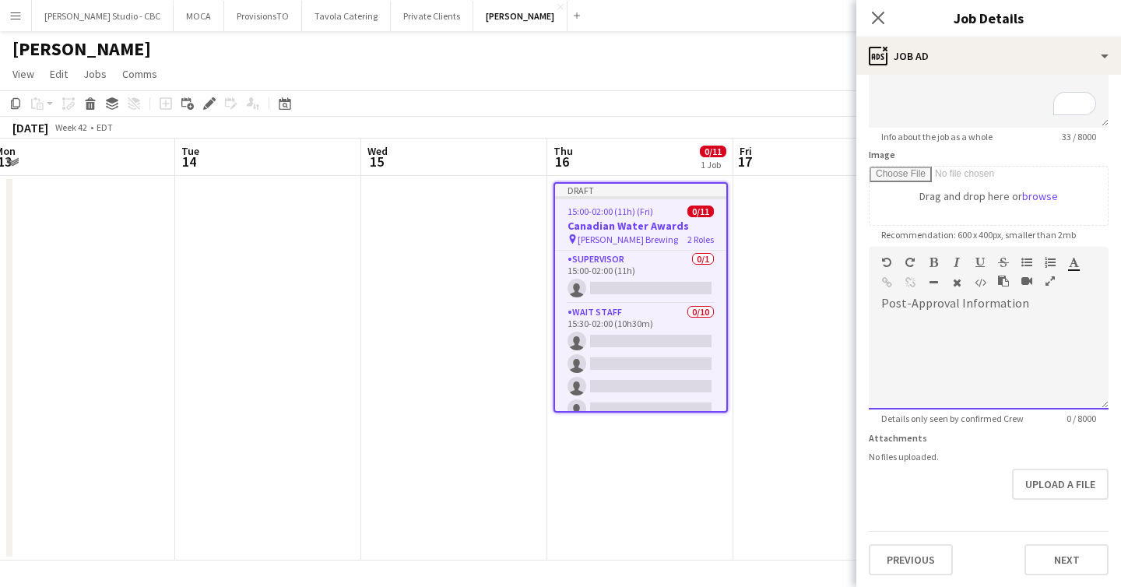
click at [902, 298] on div "default Heading 1 Heading 2 Heading 3 Heading 4 Heading 5 Heading 6 Heading 7 P…" at bounding box center [989, 276] width 240 height 58
paste div "To enrich screen reader interactions, please activate Accessibility in Grammarl…"
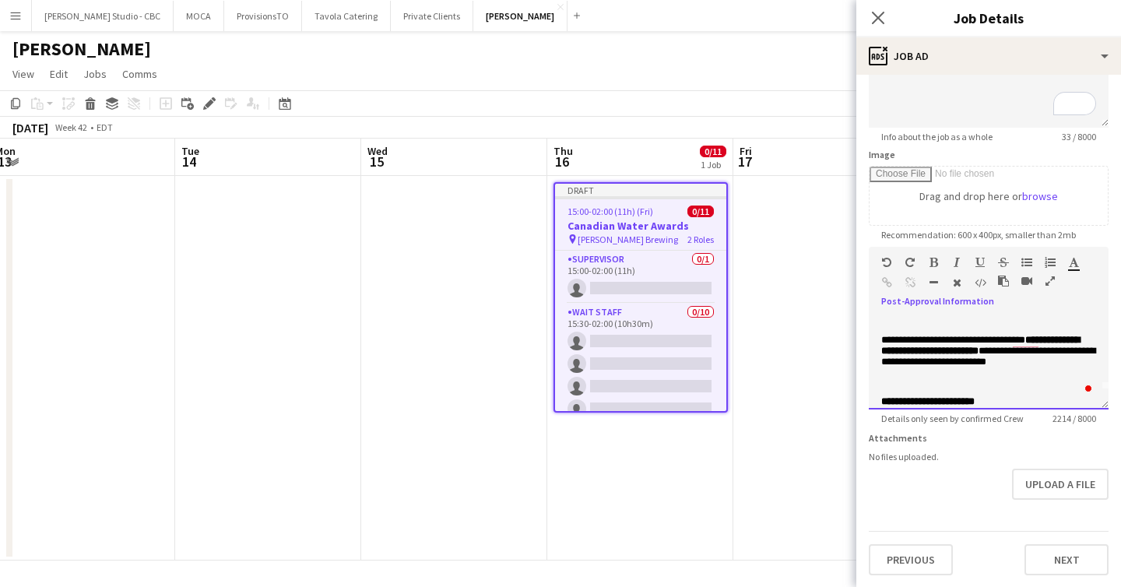
scroll to position [0, 0]
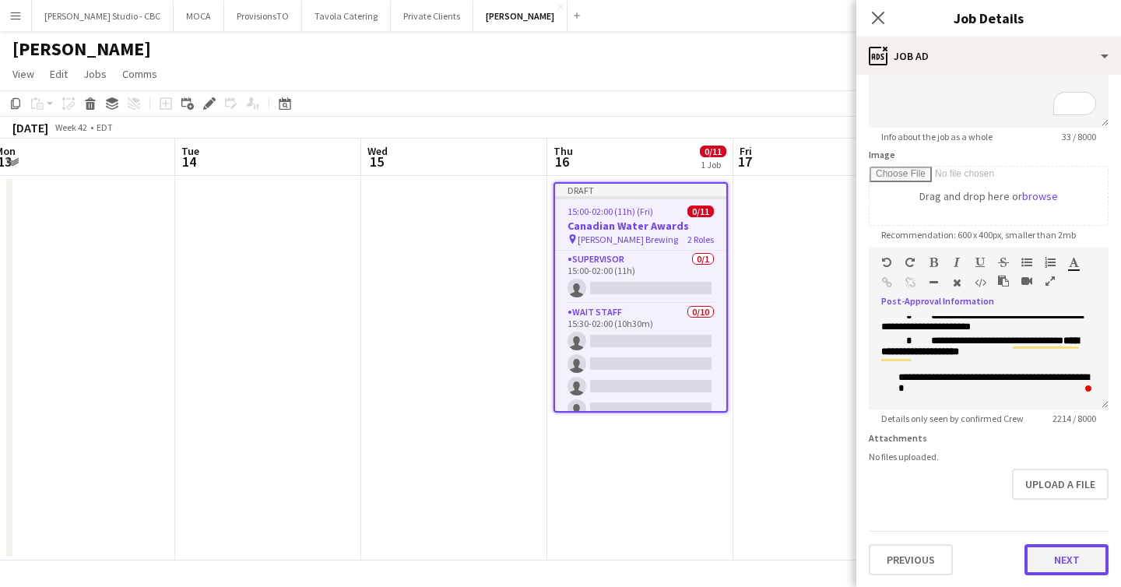
click at [1062, 559] on button "Next" at bounding box center [1066, 559] width 84 height 31
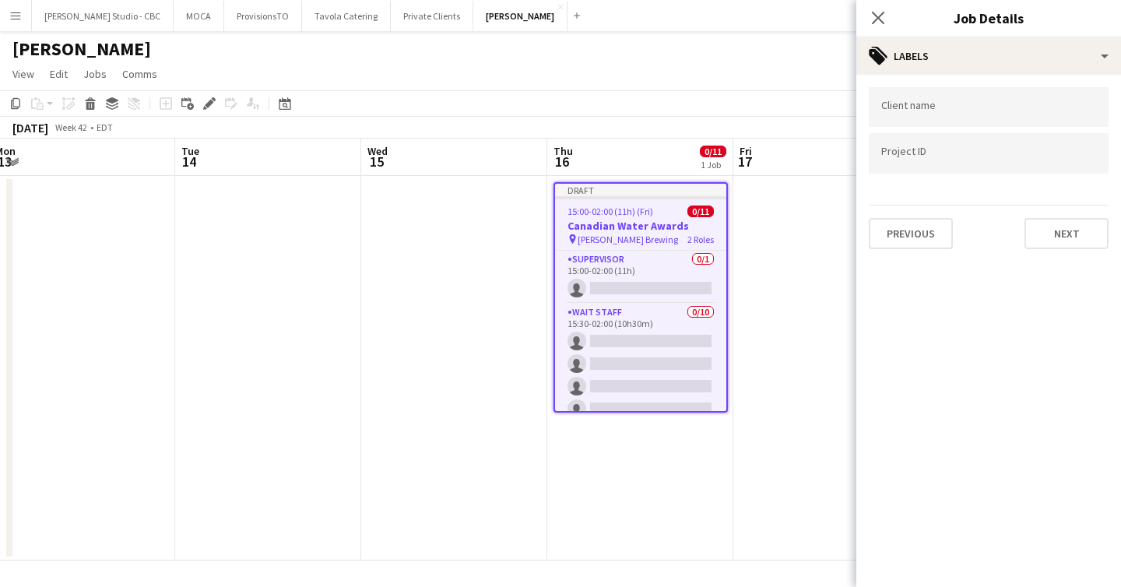
click at [803, 276] on app-date-cell at bounding box center [826, 368] width 186 height 385
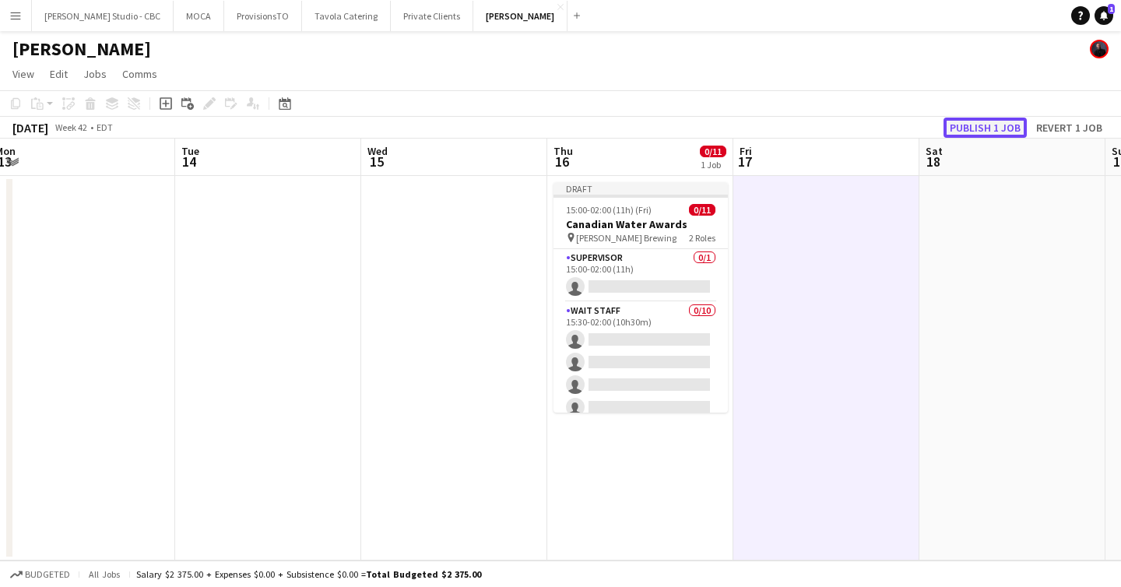
click at [979, 126] on button "Publish 1 job" at bounding box center [984, 128] width 83 height 20
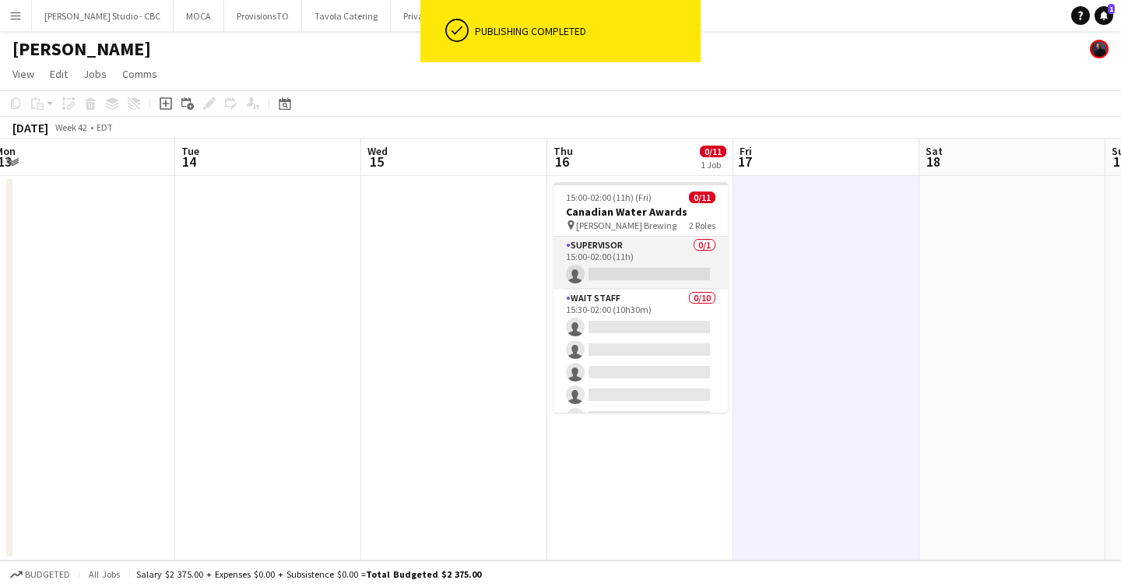
click at [658, 265] on app-card-role "Supervisor 0/1 15:00-02:00 (11h) single-neutral-actions" at bounding box center [640, 263] width 174 height 53
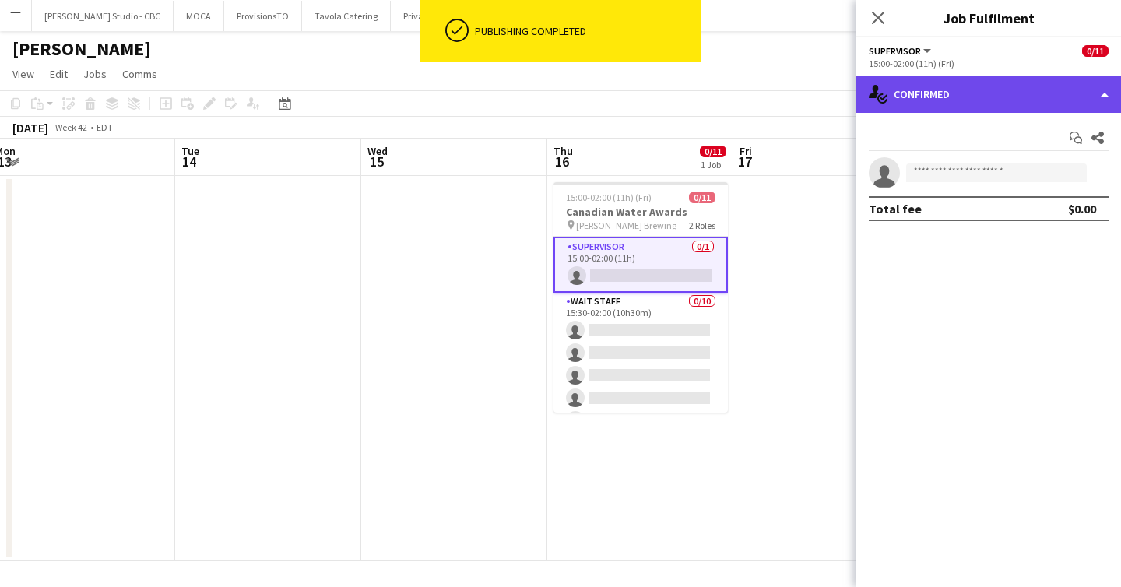
click at [955, 104] on div "single-neutral-actions-check-2 Confirmed" at bounding box center [988, 94] width 265 height 37
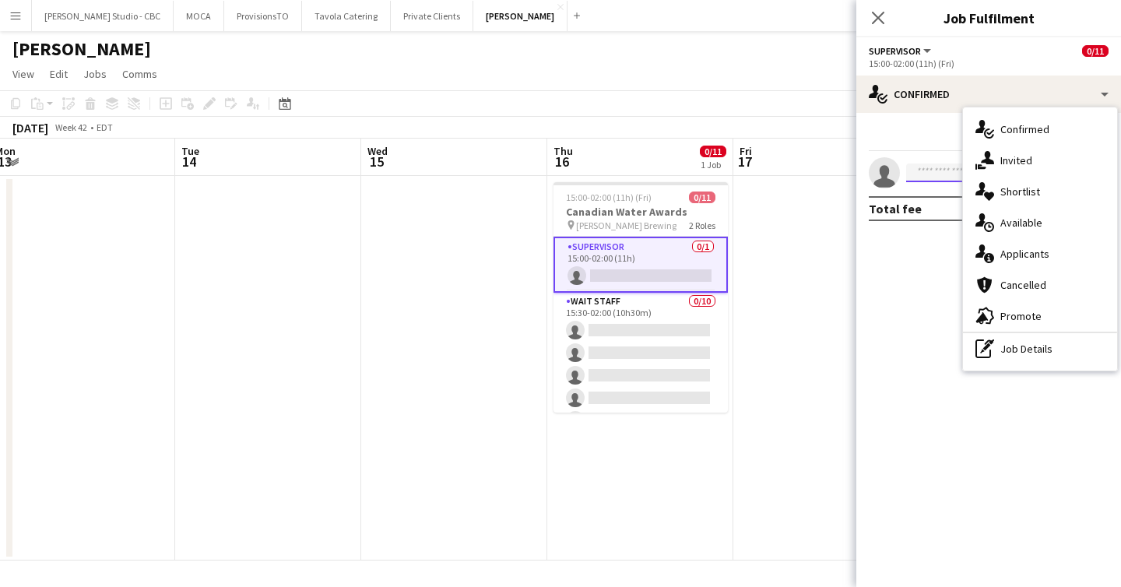
click at [954, 168] on input at bounding box center [996, 172] width 181 height 19
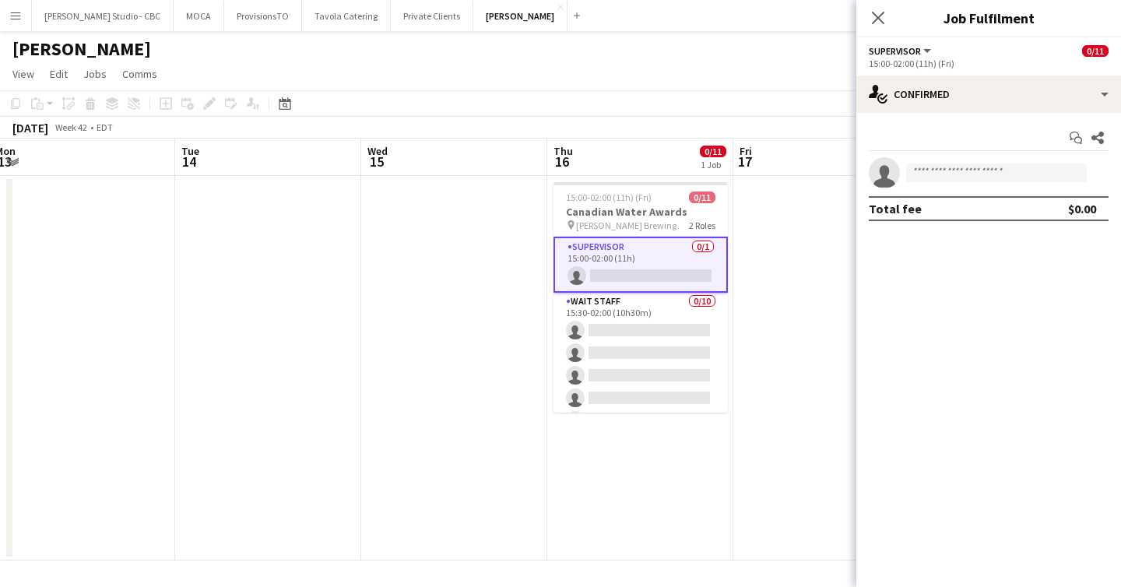
click at [782, 311] on app-date-cell at bounding box center [826, 368] width 186 height 385
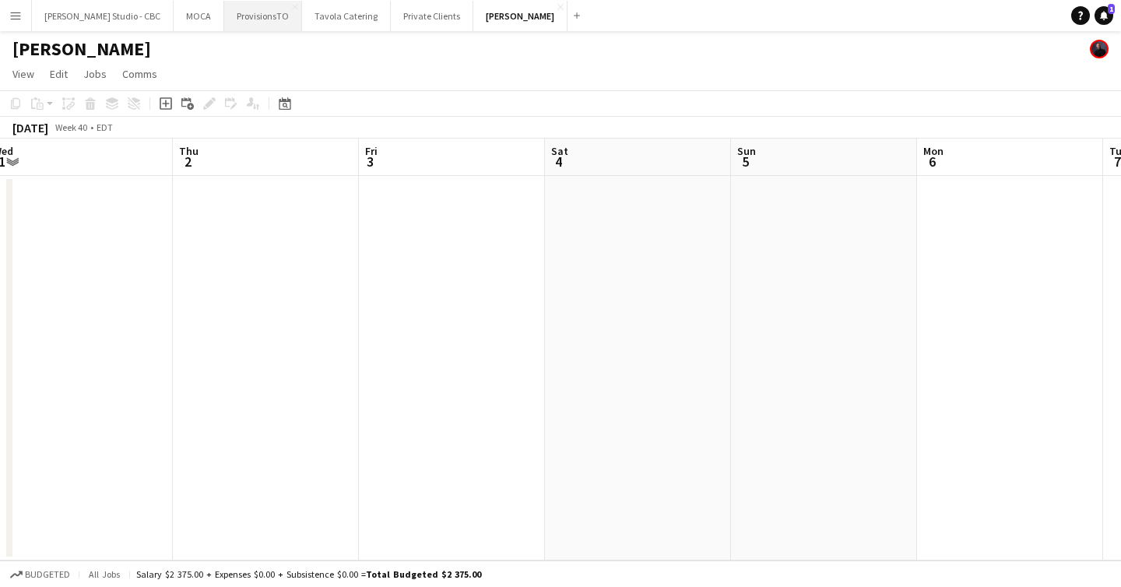
click at [234, 22] on button "ProvisionsTO Close" at bounding box center [263, 16] width 78 height 30
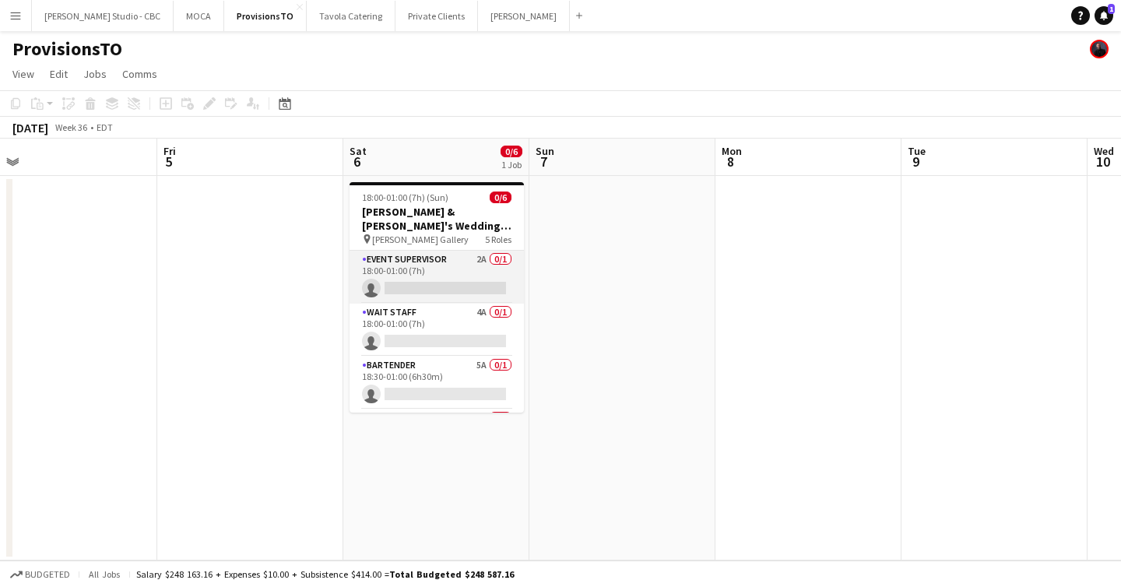
click at [454, 272] on app-card-role "Event Supervisor 2A 0/1 18:00-01:00 (7h) single-neutral-actions" at bounding box center [436, 277] width 174 height 53
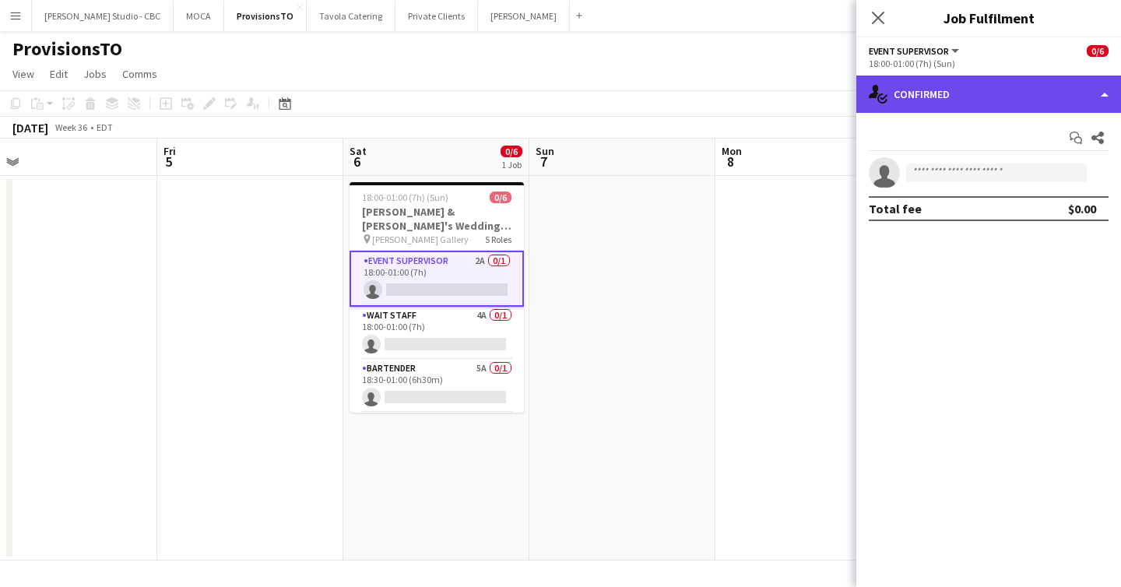
click at [1092, 91] on div "single-neutral-actions-check-2 Confirmed" at bounding box center [988, 94] width 265 height 37
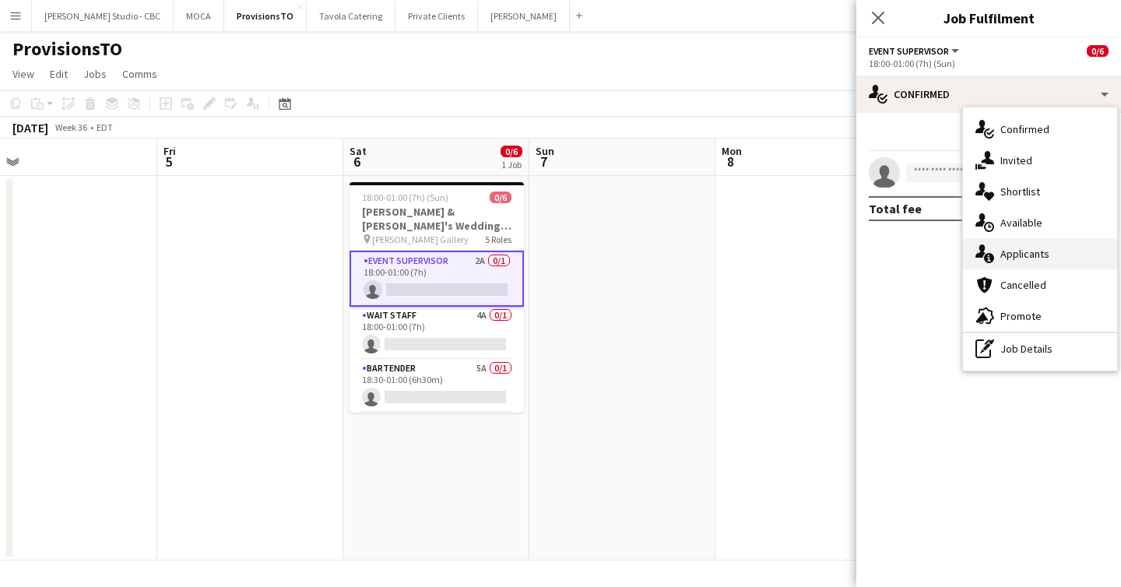
click at [1051, 242] on div "single-neutral-actions-information Applicants" at bounding box center [1040, 253] width 154 height 31
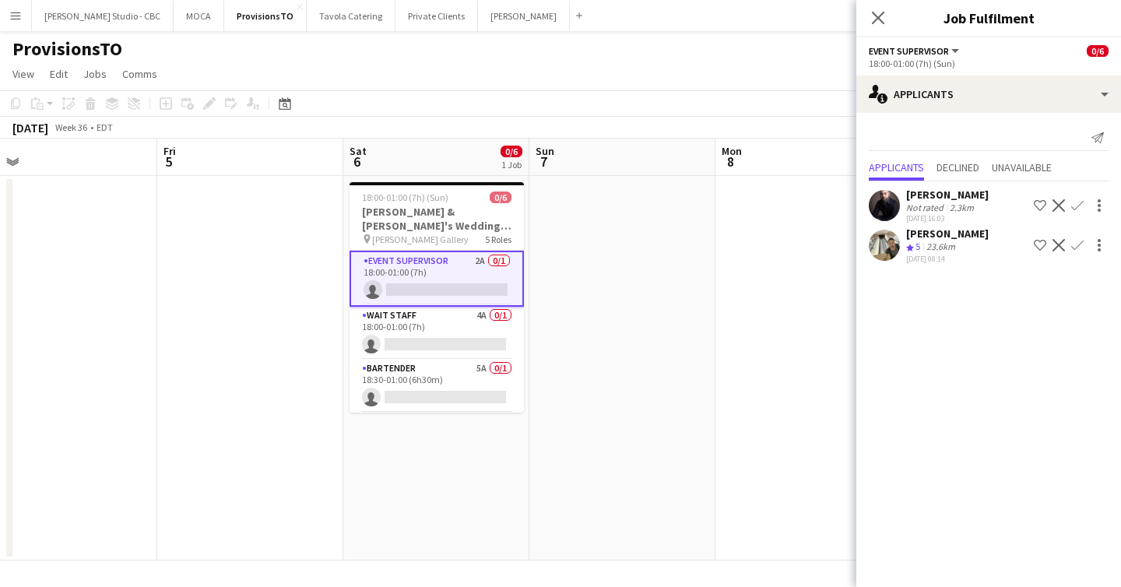
click at [1076, 241] on app-icon "Confirm" at bounding box center [1077, 245] width 12 height 12
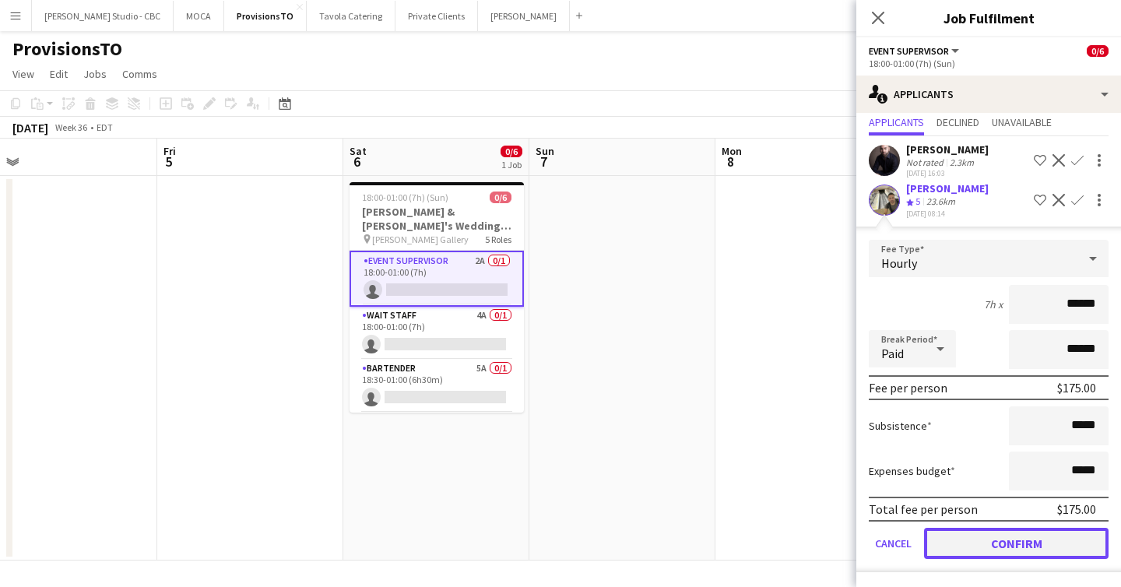
click at [996, 539] on button "Confirm" at bounding box center [1016, 543] width 184 height 31
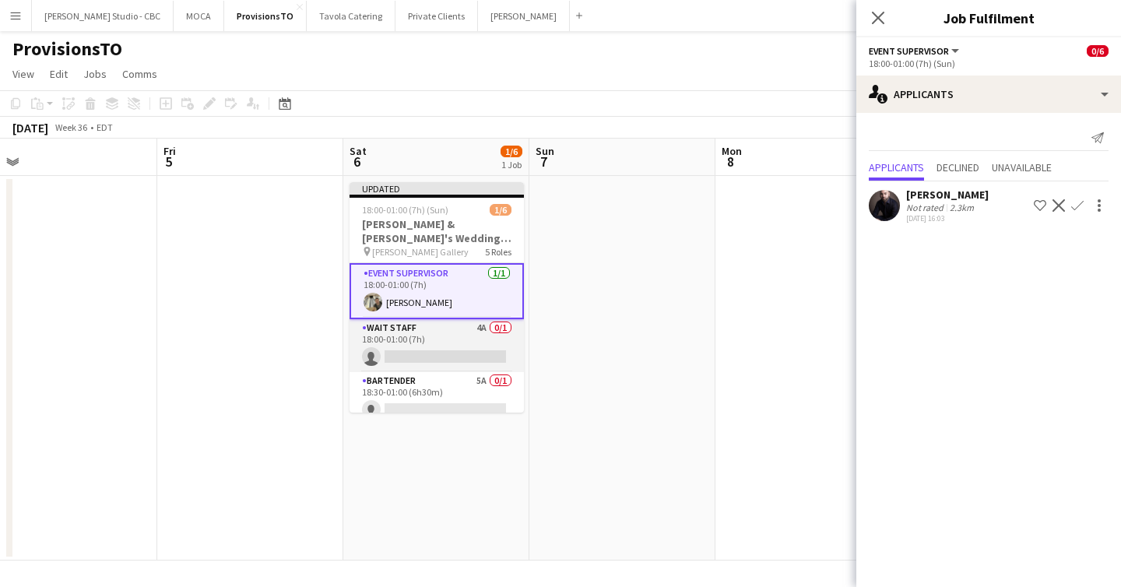
click at [458, 356] on app-card-role "Wait Staff 4A 0/1 18:00-01:00 (7h) single-neutral-actions" at bounding box center [436, 345] width 174 height 53
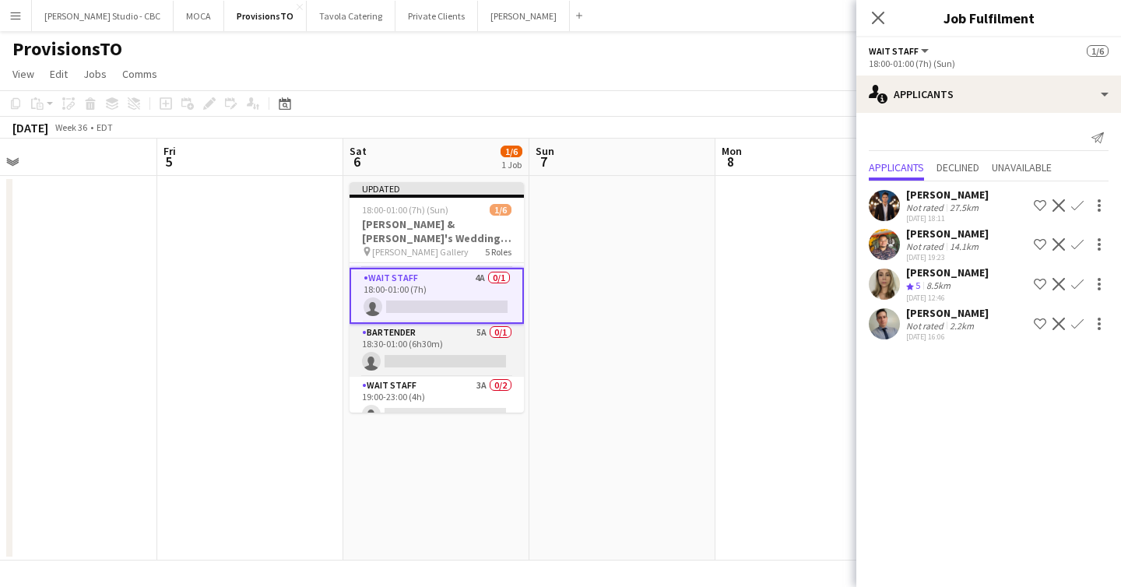
click at [481, 363] on app-card-role "Bartender 5A 0/1 18:30-01:00 (6h30m) single-neutral-actions" at bounding box center [436, 350] width 174 height 53
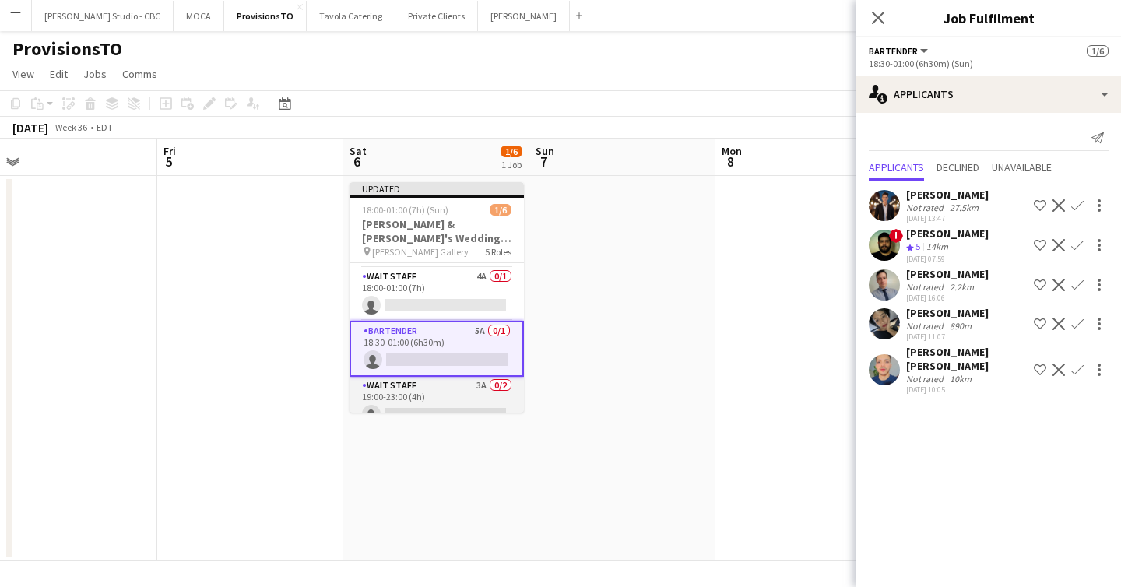
click at [476, 395] on app-card-role "Wait Staff 3A 0/2 19:00-23:00 (4h) single-neutral-actions single-neutral-actions" at bounding box center [436, 415] width 174 height 76
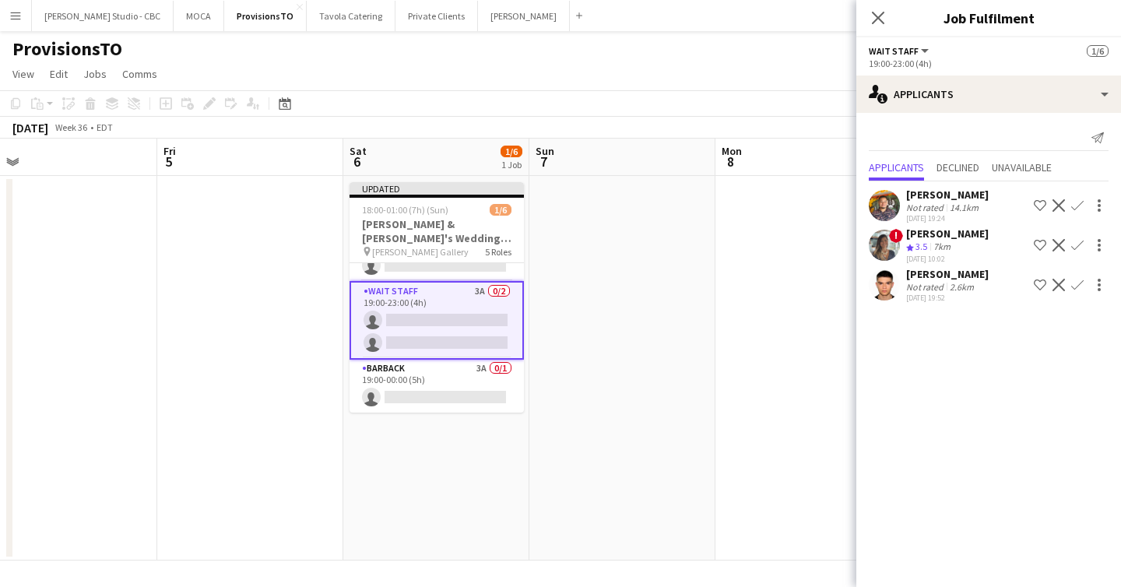
click at [1076, 286] on app-icon "Confirm" at bounding box center [1077, 285] width 12 height 12
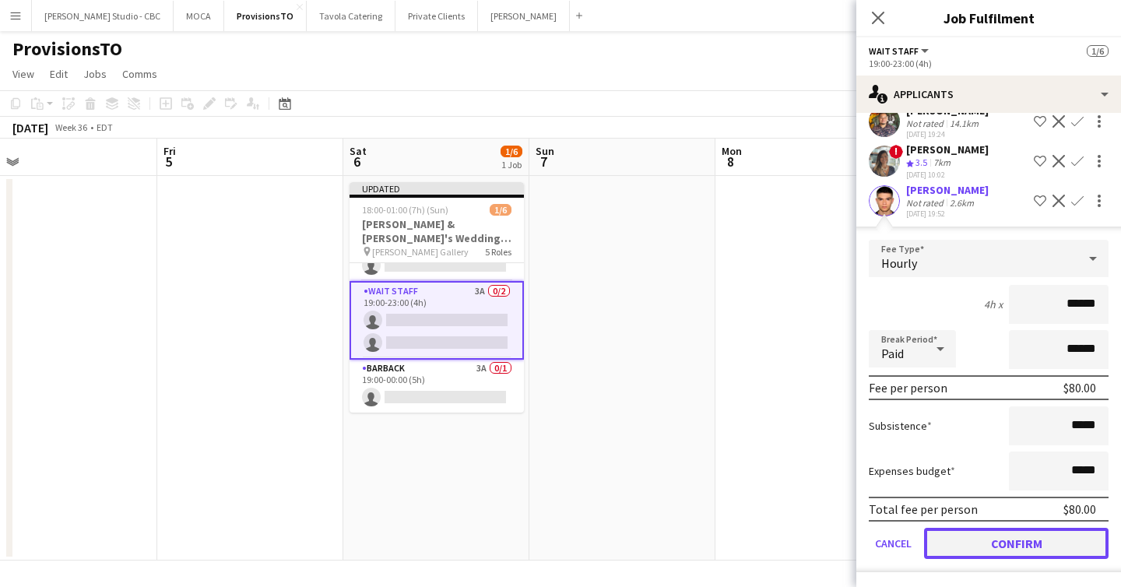
click at [1029, 538] on button "Confirm" at bounding box center [1016, 543] width 184 height 31
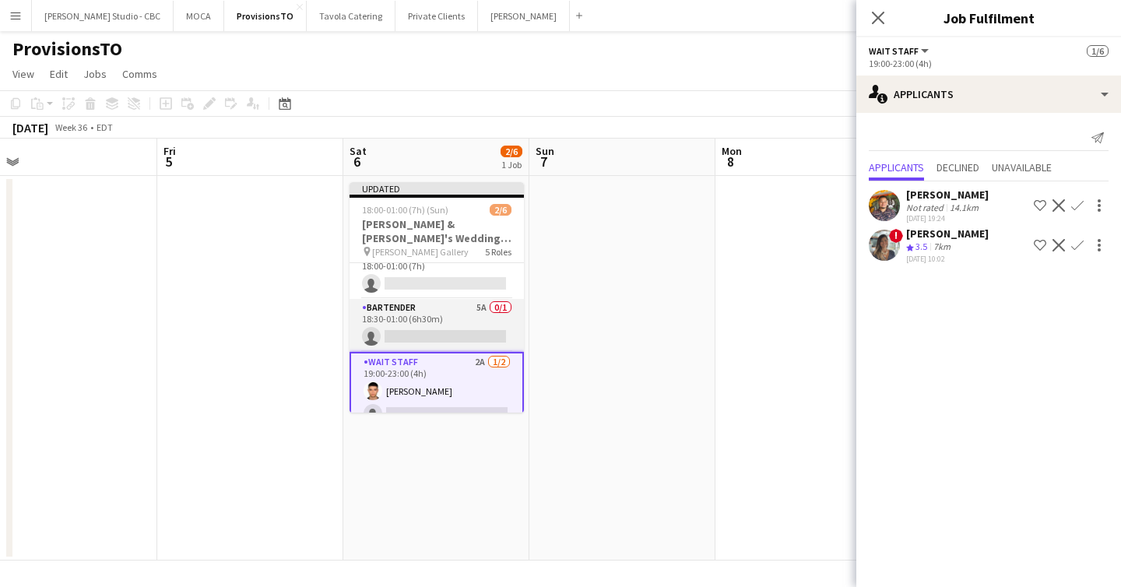
click at [463, 326] on app-card-role "Bartender 5A 0/1 18:30-01:00 (6h30m) single-neutral-actions" at bounding box center [436, 325] width 174 height 53
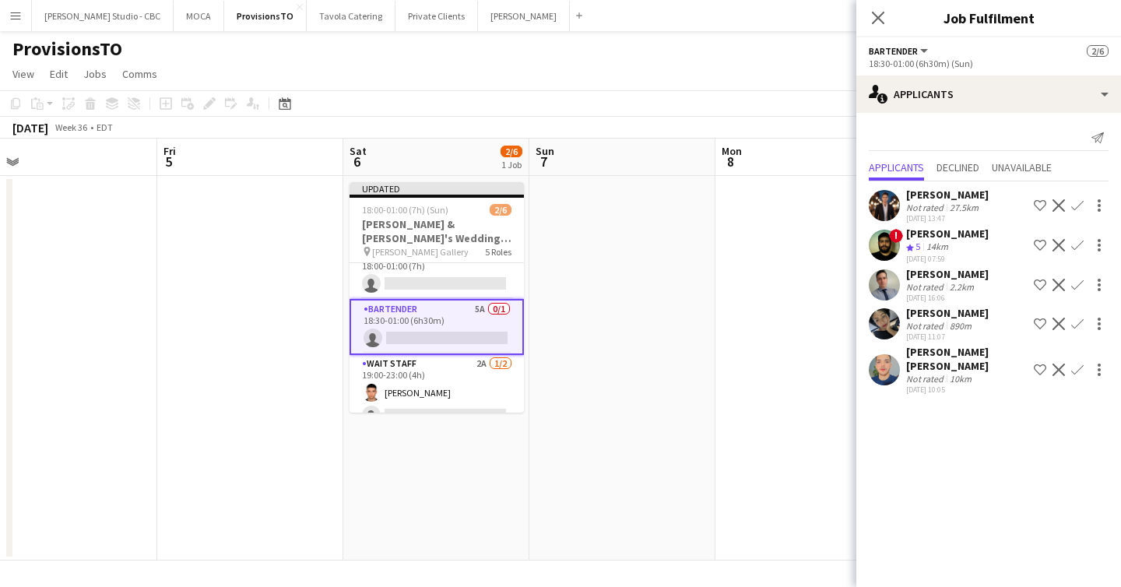
click at [1074, 205] on app-icon "Confirm" at bounding box center [1077, 205] width 12 height 12
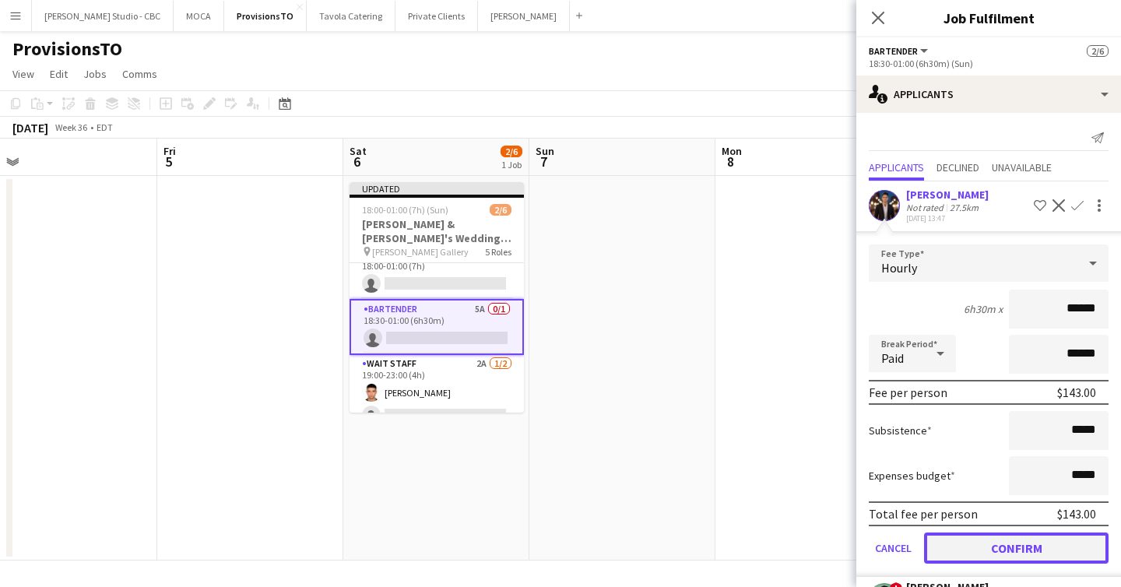
click at [1045, 539] on button "Confirm" at bounding box center [1016, 547] width 184 height 31
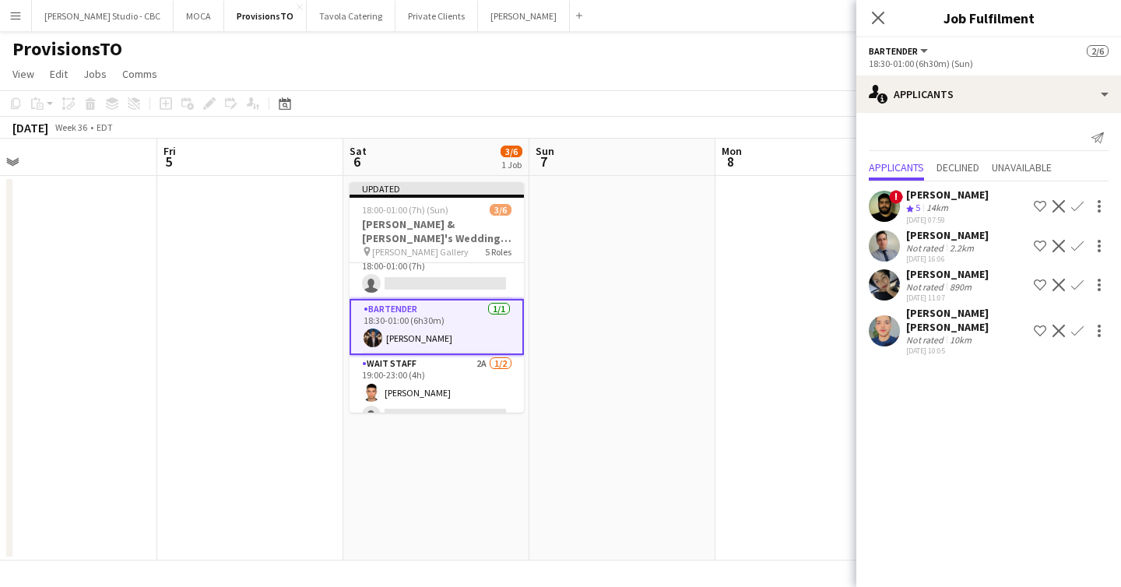
click at [462, 336] on app-card-role "Bartender [DATE] 18:30-01:00 (6h30m) [PERSON_NAME]" at bounding box center [436, 327] width 174 height 56
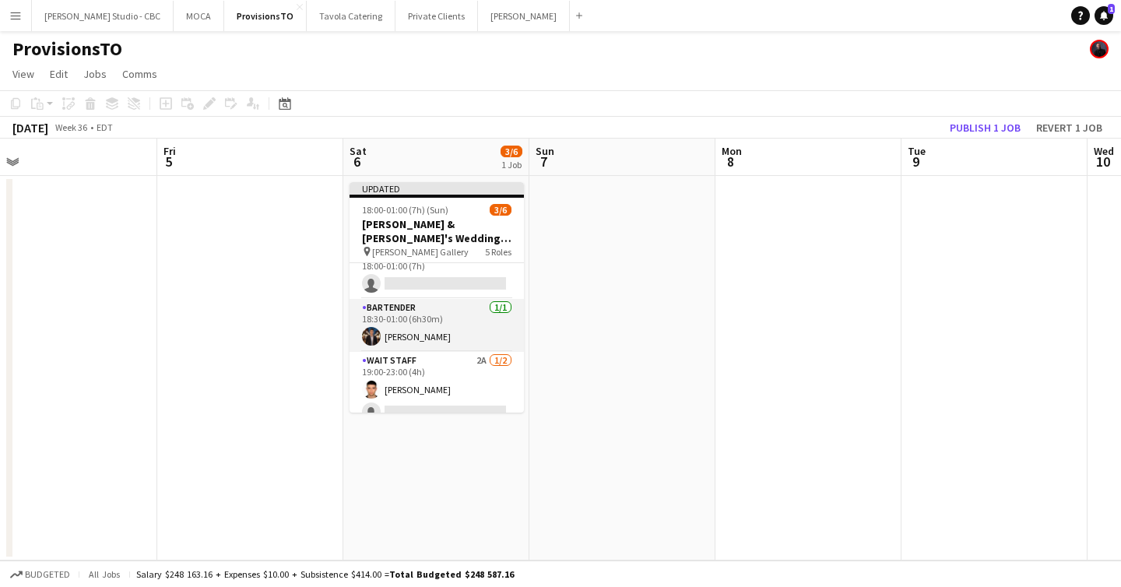
click at [469, 332] on app-card-role "Bartender [DATE] 18:30-01:00 (6h30m) [PERSON_NAME]" at bounding box center [436, 325] width 174 height 53
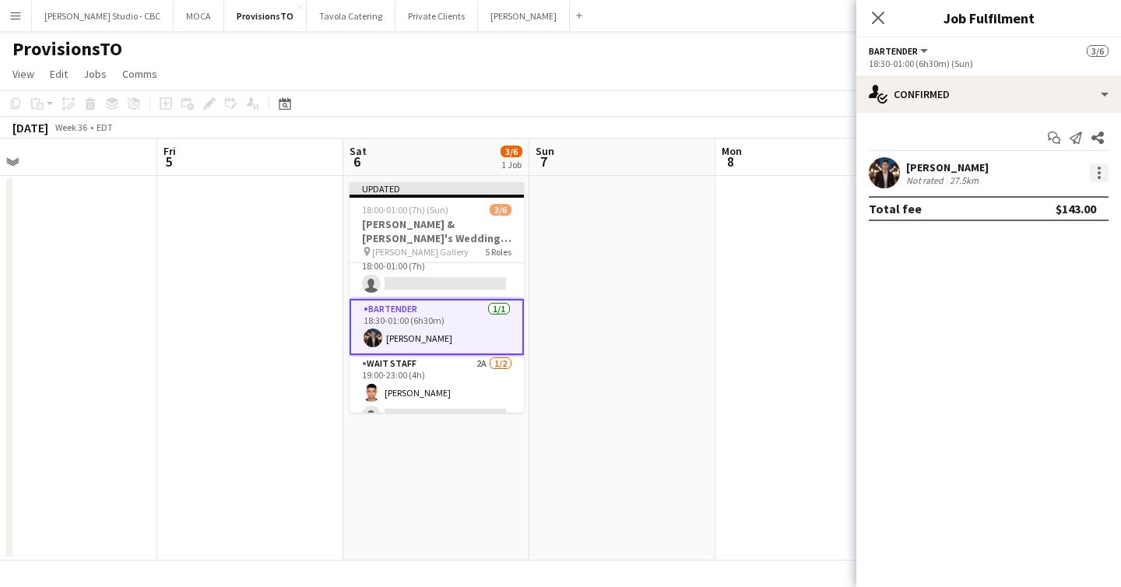
click at [1090, 170] on div at bounding box center [1099, 172] width 19 height 19
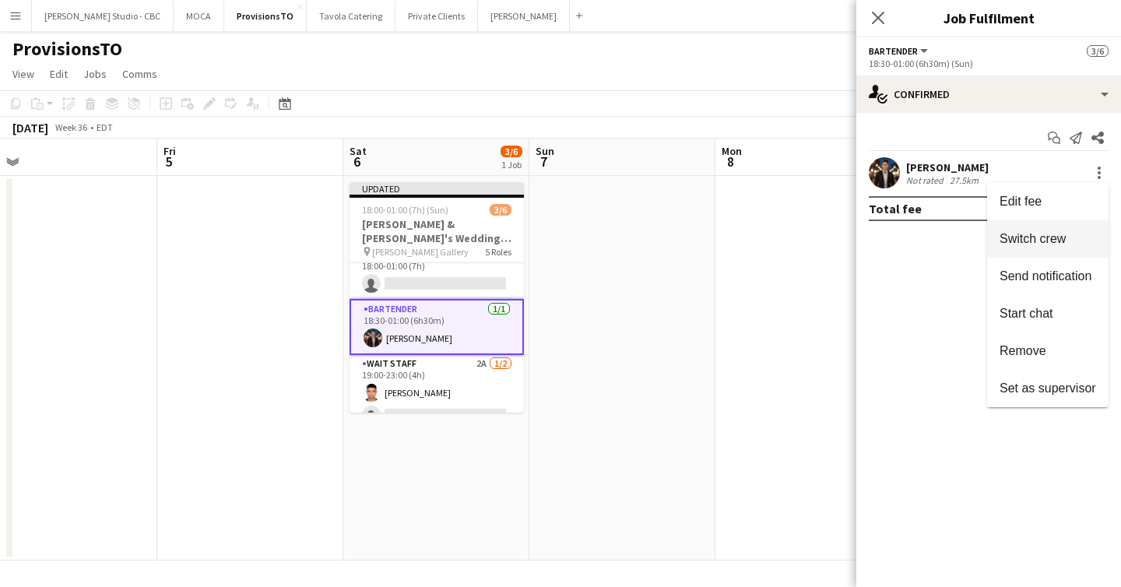
click at [1043, 241] on span "Switch crew" at bounding box center [1032, 238] width 66 height 13
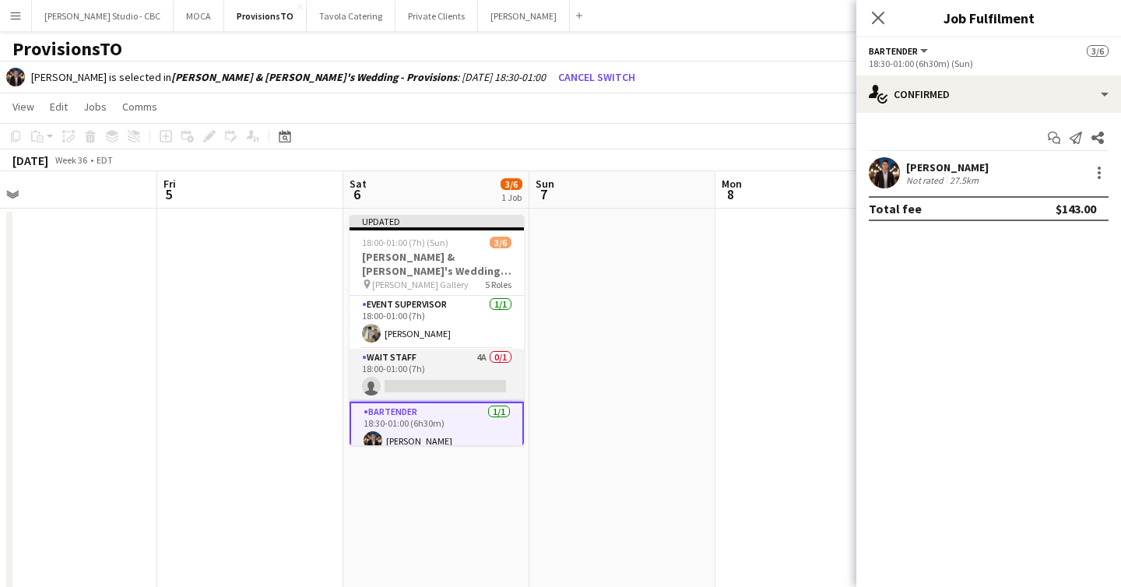
click at [430, 381] on app-card-role "Wait Staff 4A 0/1 18:00-01:00 (7h) single-neutral-actions" at bounding box center [436, 375] width 174 height 53
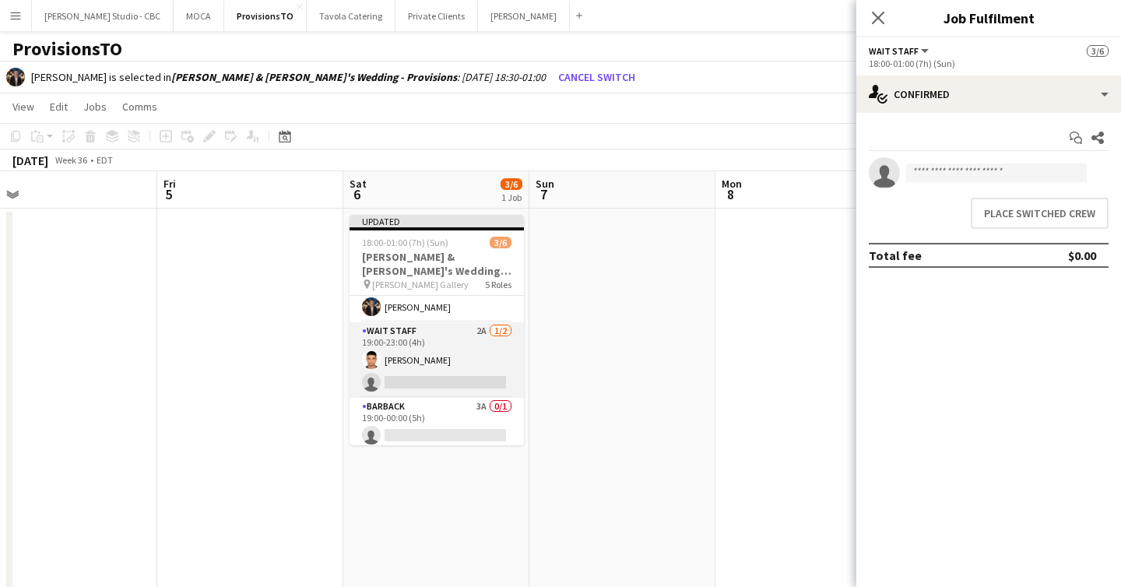
click at [455, 371] on app-card-role "Wait Staff 2A [DATE] 19:00-23:00 (4h) [PERSON_NAME] single-neutral-actions" at bounding box center [436, 360] width 174 height 76
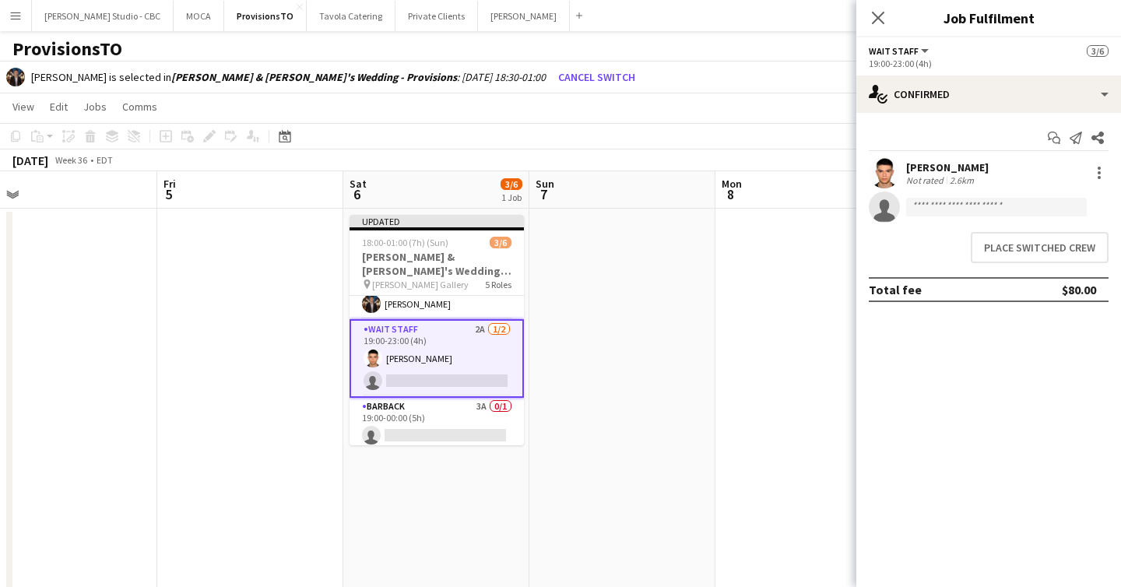
scroll to position [132, 0]
click at [878, 25] on icon "Close pop-in" at bounding box center [877, 17] width 15 height 15
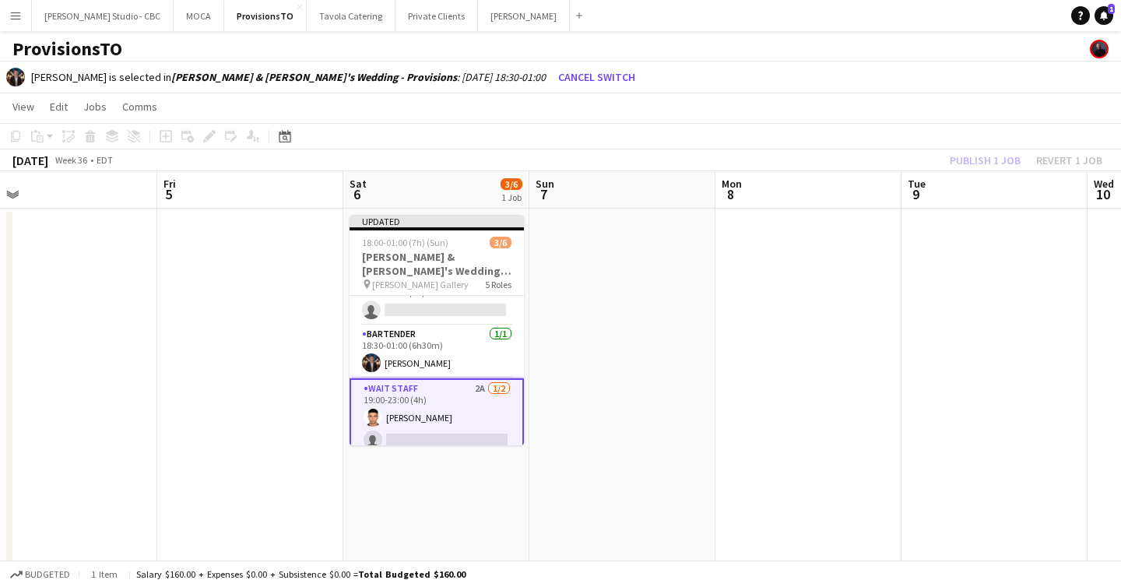
scroll to position [35, 0]
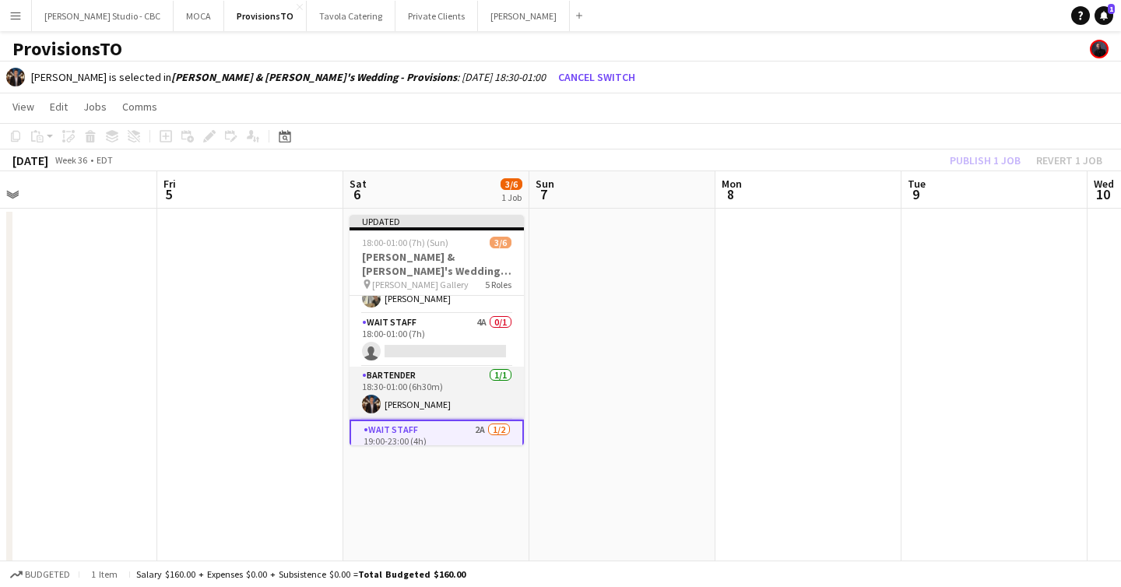
click at [447, 392] on app-card-role "Bartender [DATE] 18:30-01:00 (6h30m) [PERSON_NAME]" at bounding box center [436, 393] width 174 height 53
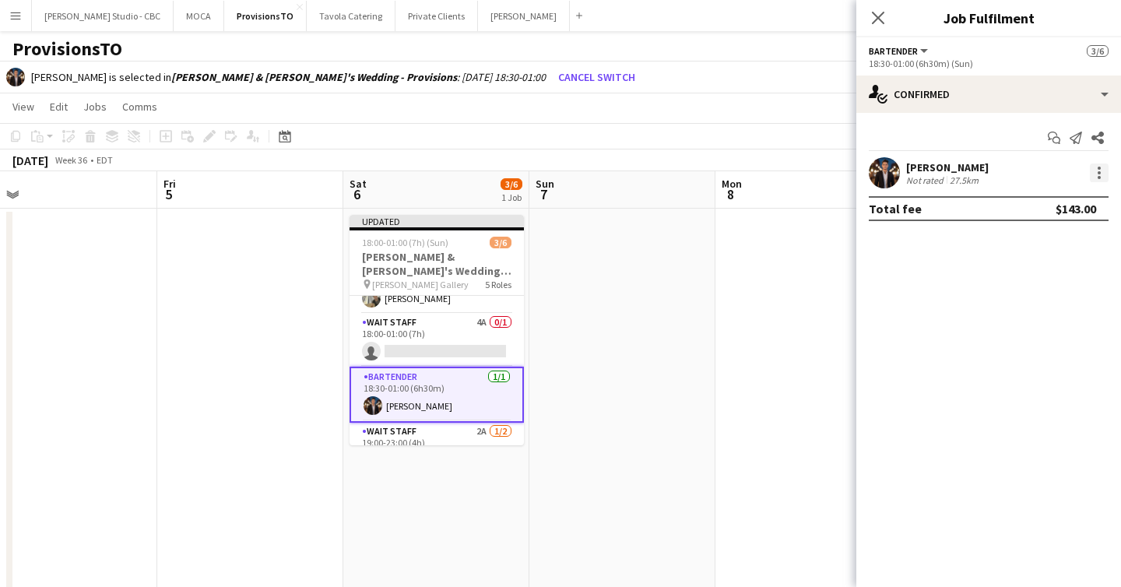
click at [1096, 177] on div at bounding box center [1099, 172] width 19 height 19
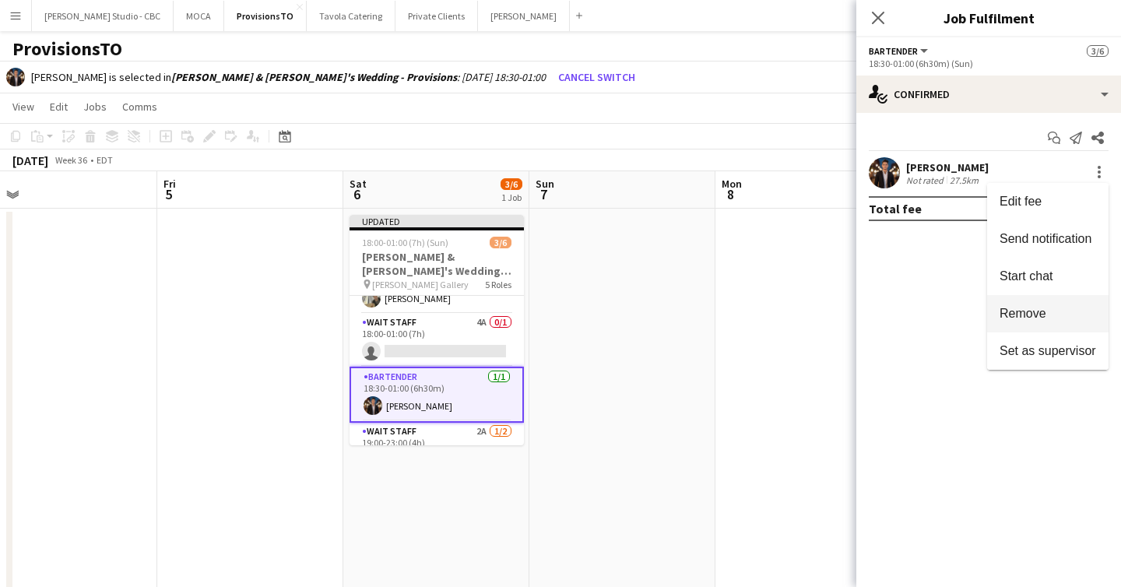
click at [1031, 318] on span "Remove" at bounding box center [1022, 313] width 47 height 13
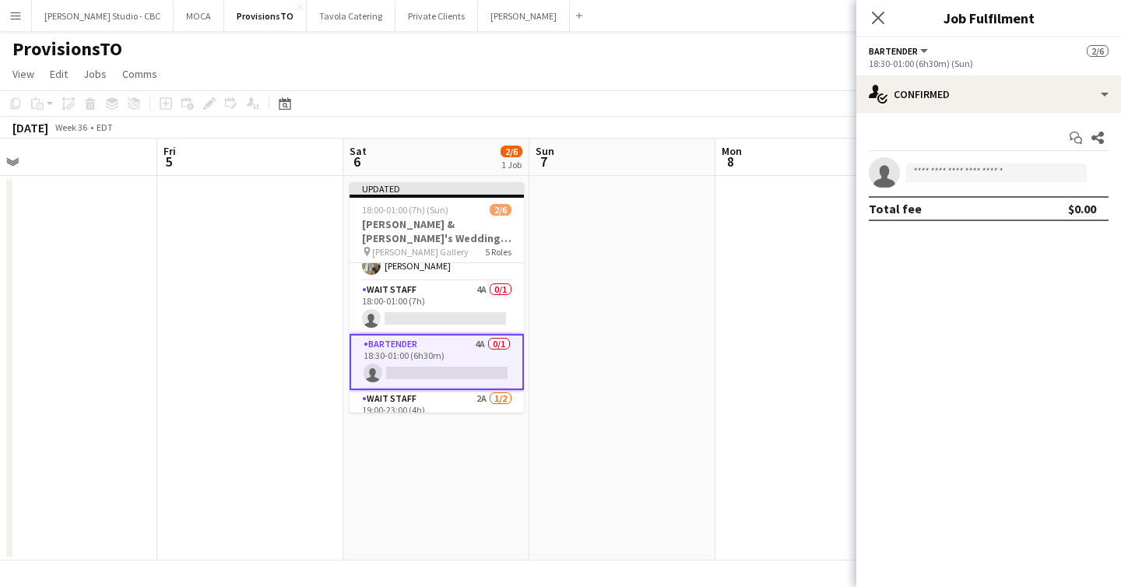
click at [726, 355] on app-date-cell at bounding box center [808, 368] width 186 height 385
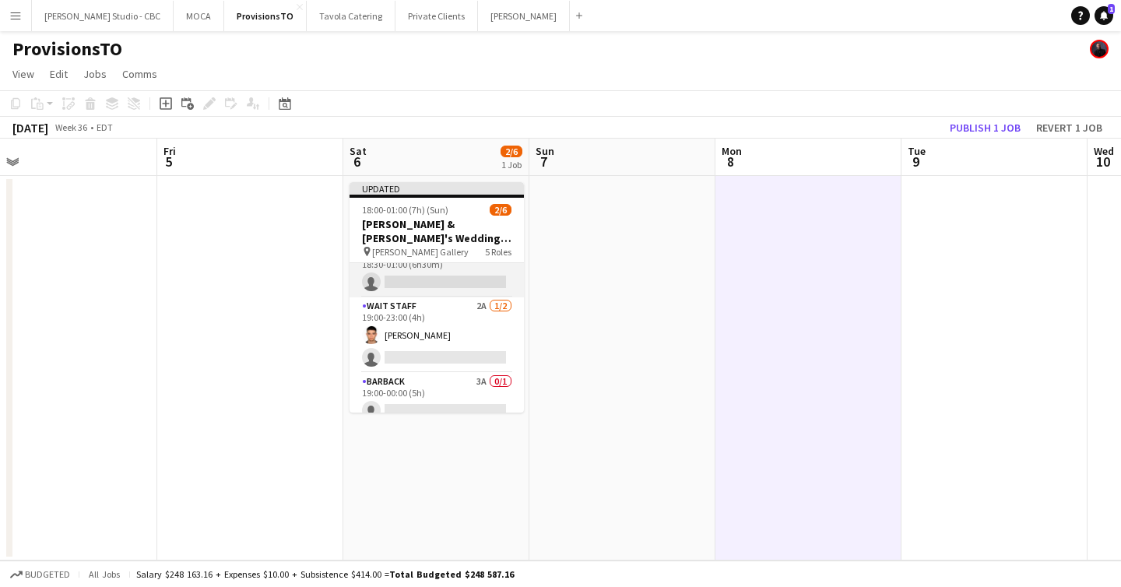
scroll to position [138, 0]
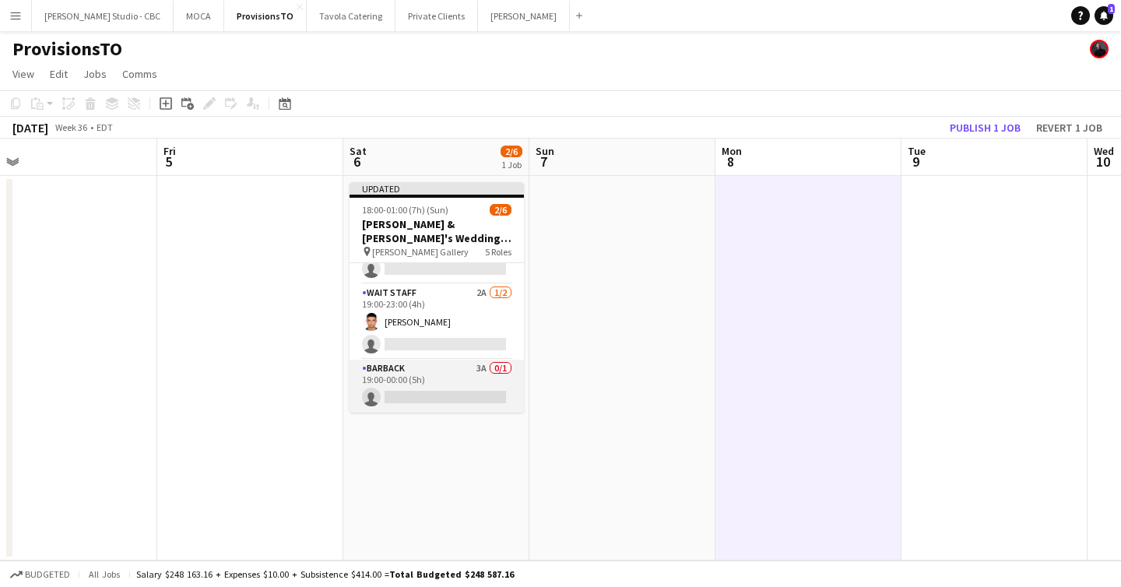
click at [441, 383] on app-card-role "Barback 3A 0/1 19:00-00:00 (5h) single-neutral-actions" at bounding box center [436, 386] width 174 height 53
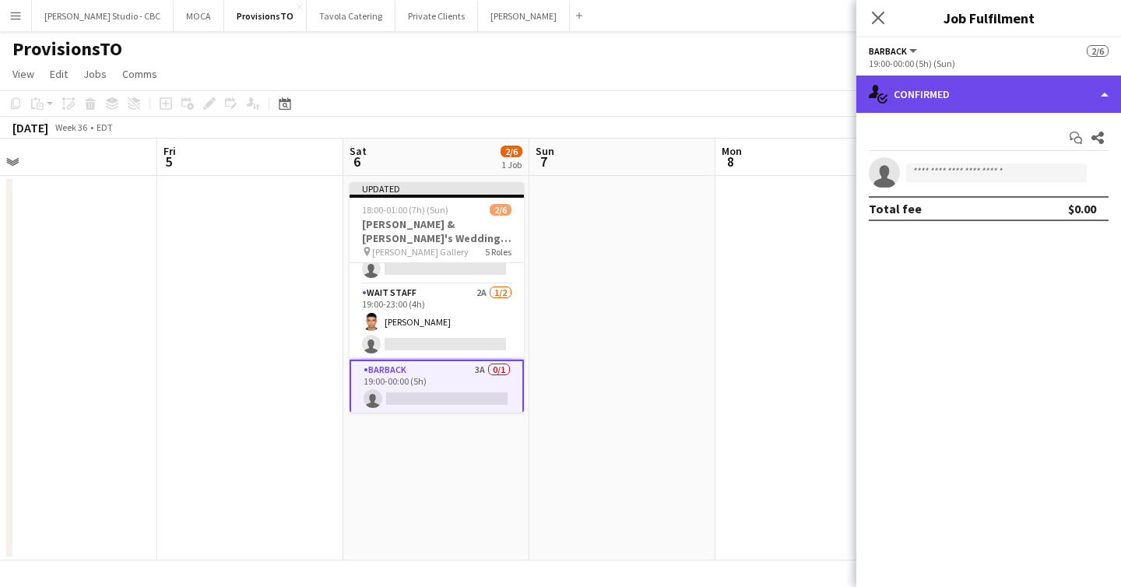
click at [1077, 105] on div "single-neutral-actions-check-2 Confirmed" at bounding box center [988, 94] width 265 height 37
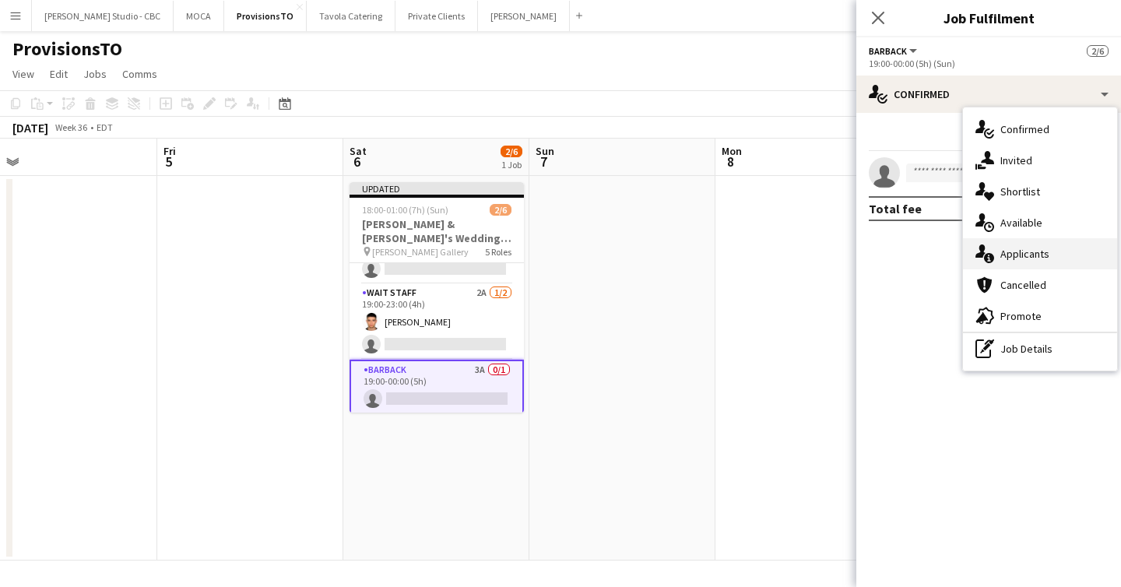
click at [1045, 250] on div "single-neutral-actions-information Applicants" at bounding box center [1040, 253] width 154 height 31
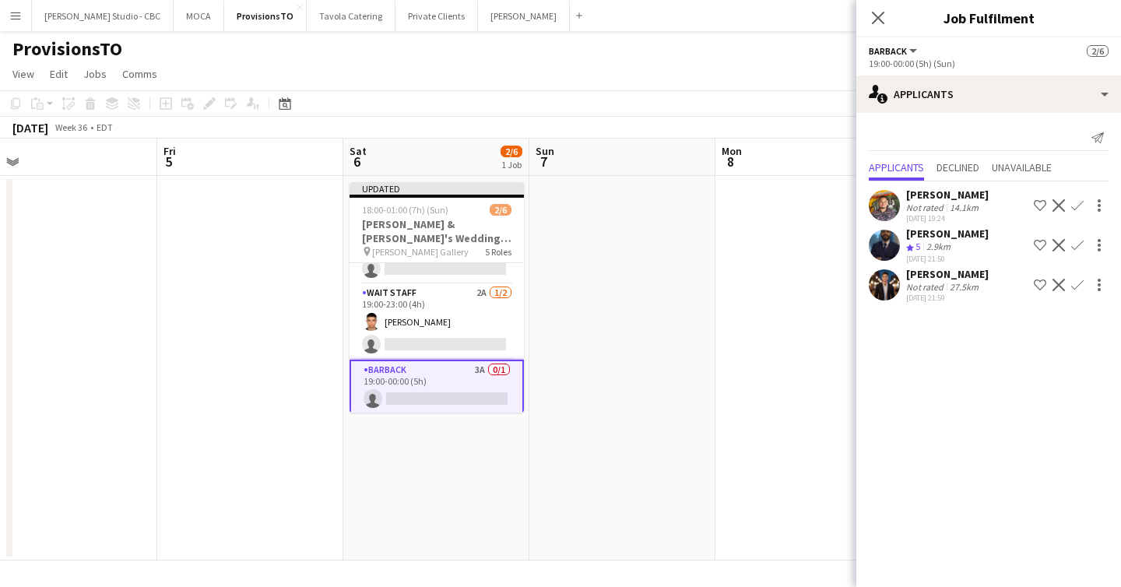
click at [1079, 239] on app-icon "Confirm" at bounding box center [1077, 245] width 12 height 12
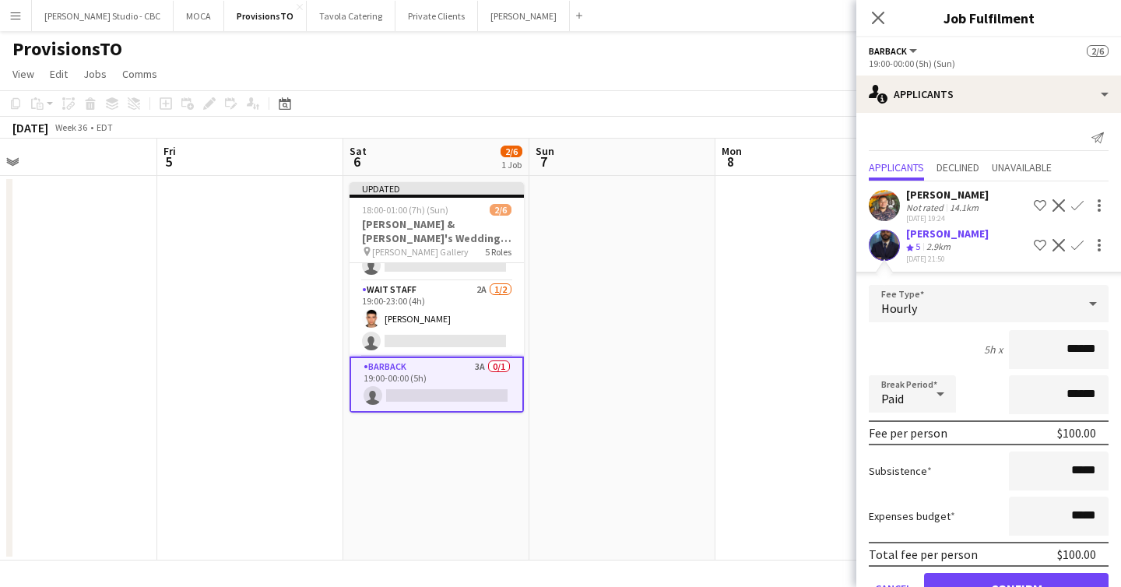
scroll to position [84, 0]
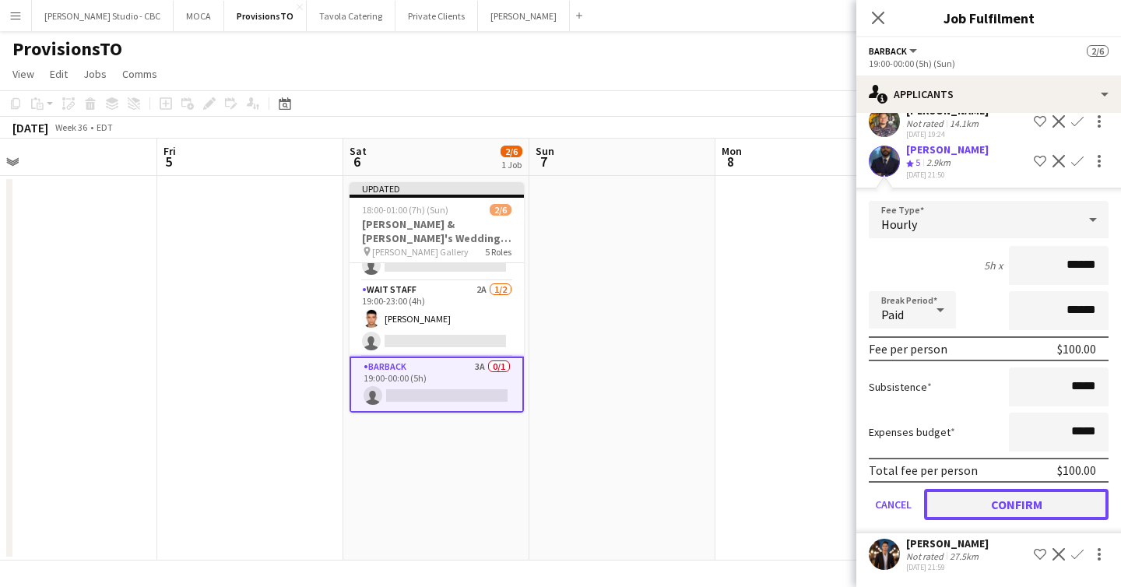
click at [1002, 493] on button "Confirm" at bounding box center [1016, 504] width 184 height 31
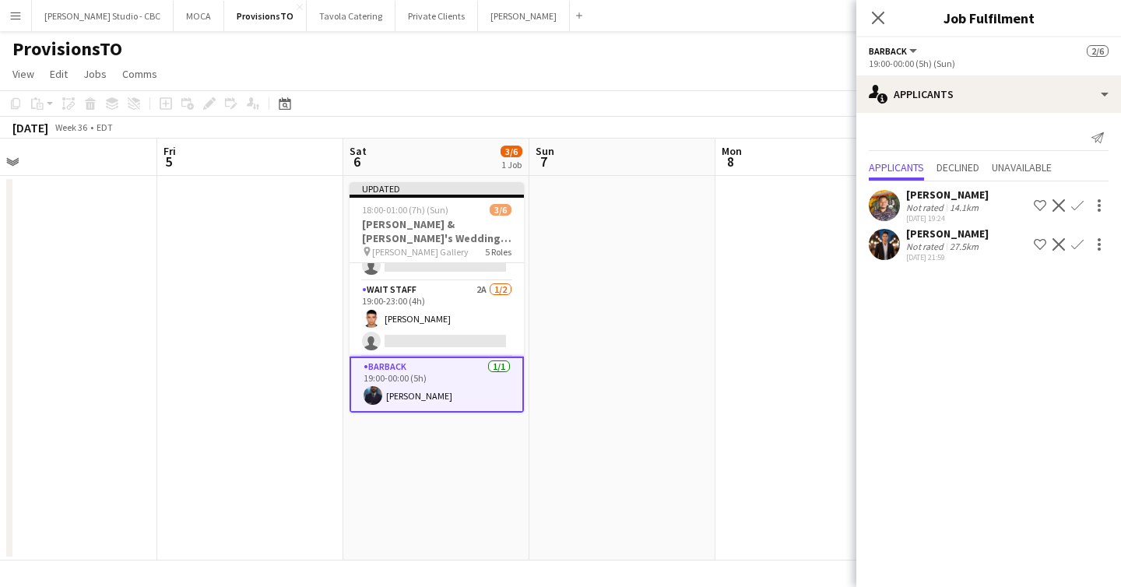
scroll to position [0, 0]
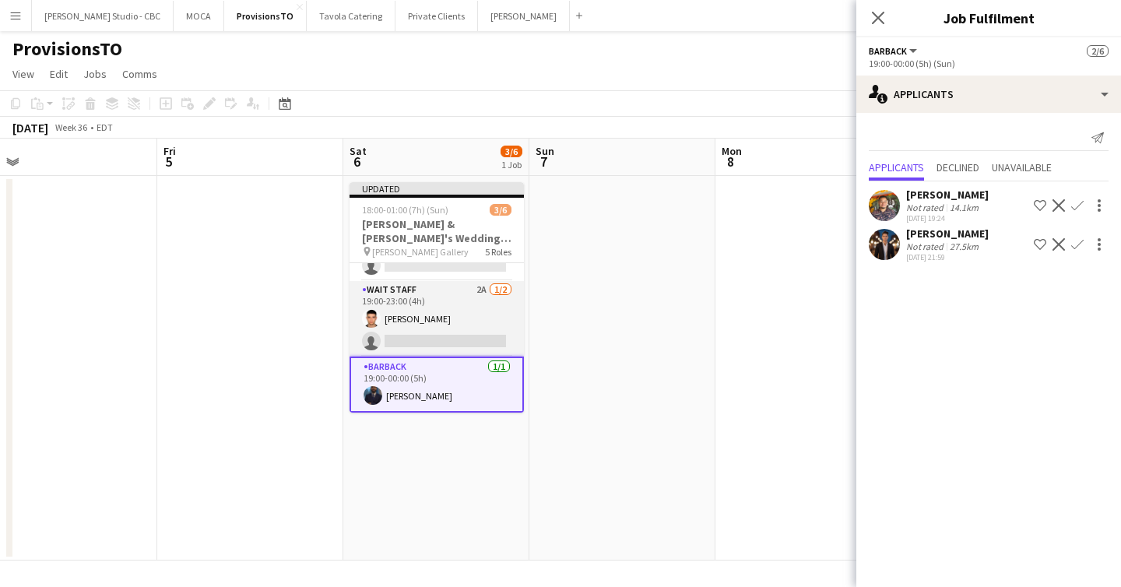
click at [438, 339] on app-card-role "Wait Staff 2A [DATE] 19:00-23:00 (4h) [PERSON_NAME] single-neutral-actions" at bounding box center [436, 319] width 174 height 76
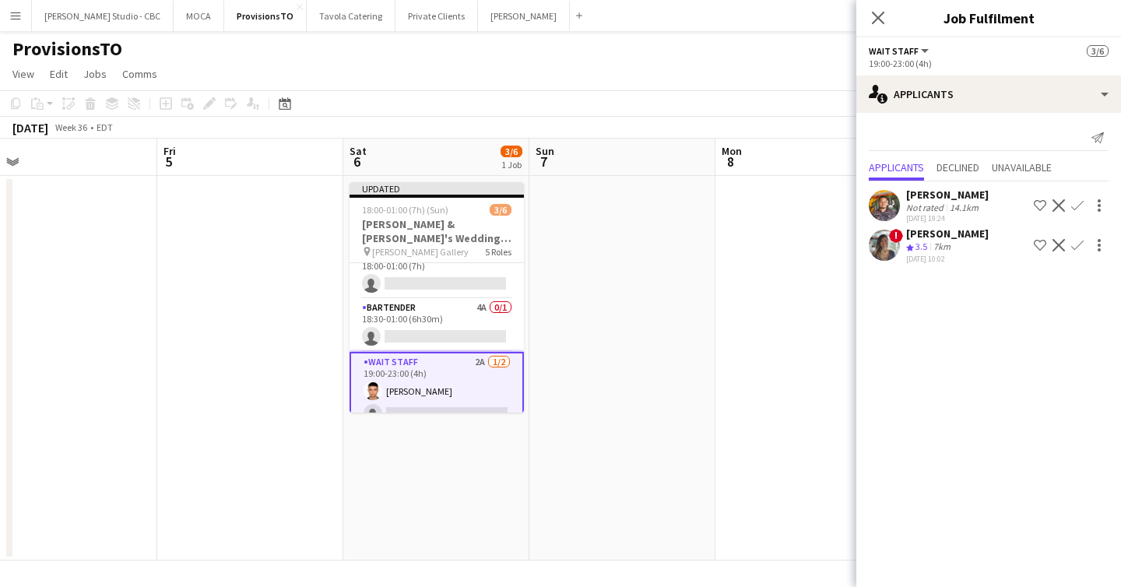
scroll to position [69, 0]
click at [467, 316] on app-card-role "Bartender 4A 0/1 18:30-01:00 (6h30m) single-neutral-actions" at bounding box center [436, 326] width 174 height 53
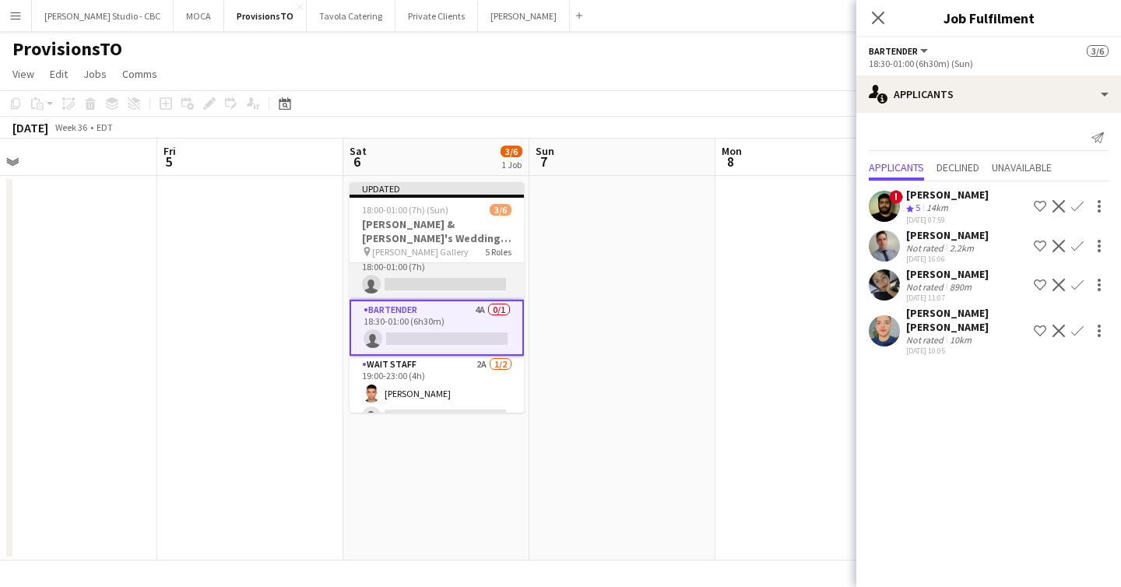
click at [465, 287] on app-card-role "Wait Staff 4A 0/1 18:00-01:00 (7h) single-neutral-actions" at bounding box center [436, 273] width 174 height 53
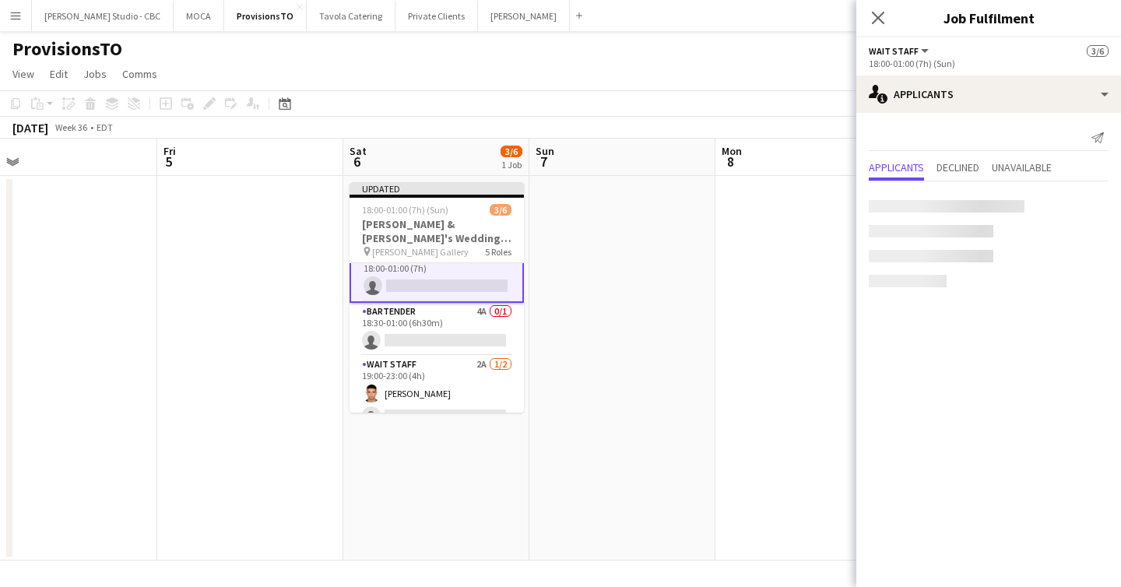
scroll to position [71, 0]
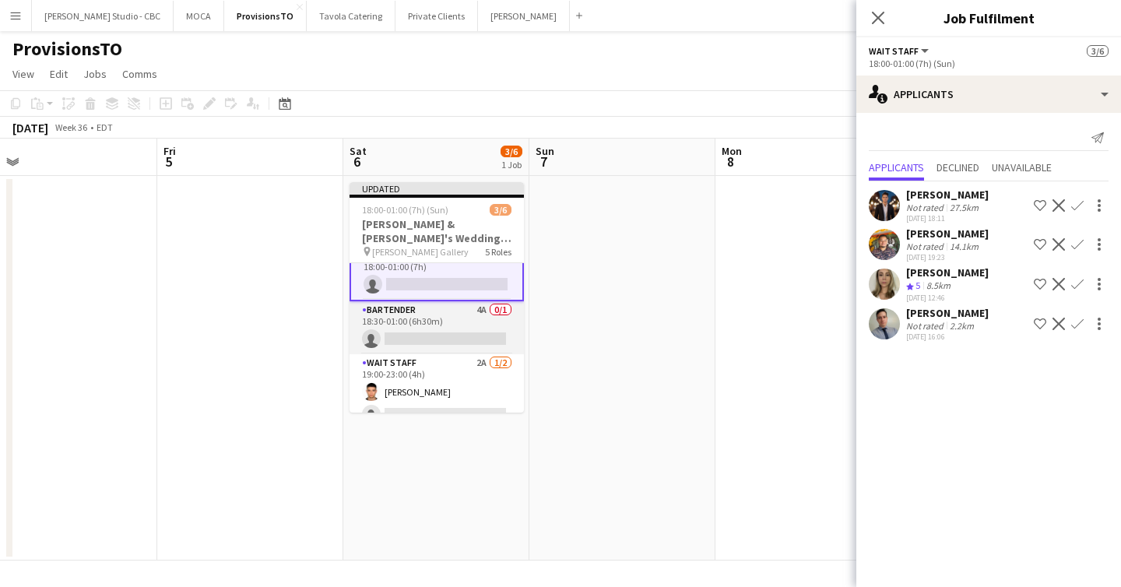
click at [454, 327] on app-card-role "Bartender 4A 0/1 18:30-01:00 (6h30m) single-neutral-actions" at bounding box center [436, 327] width 174 height 53
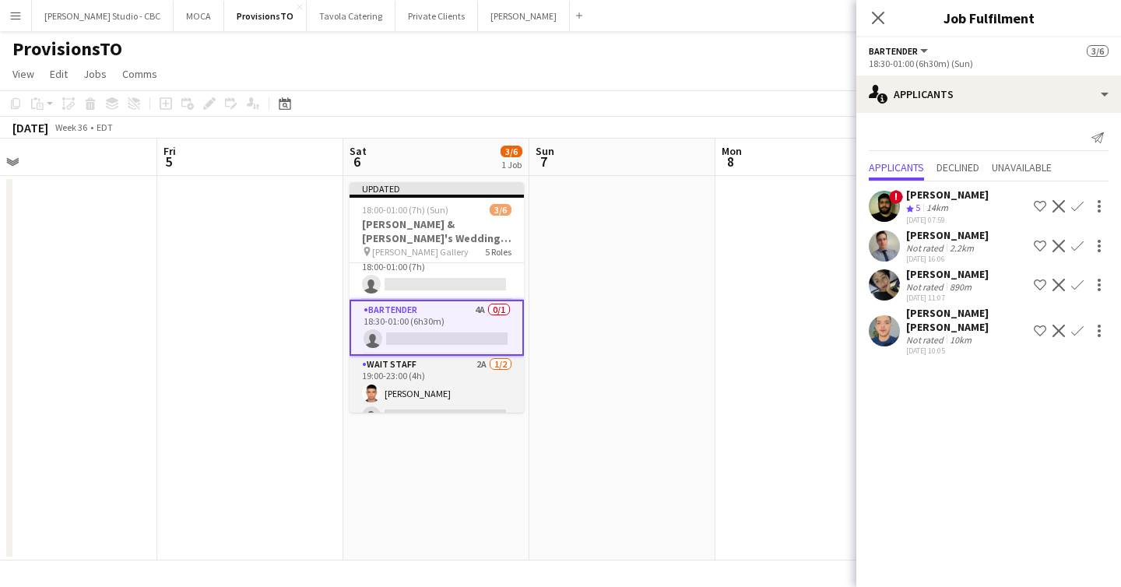
click at [435, 374] on app-card-role "Wait Staff 2A [DATE] 19:00-23:00 (4h) [PERSON_NAME] single-neutral-actions" at bounding box center [436, 394] width 174 height 76
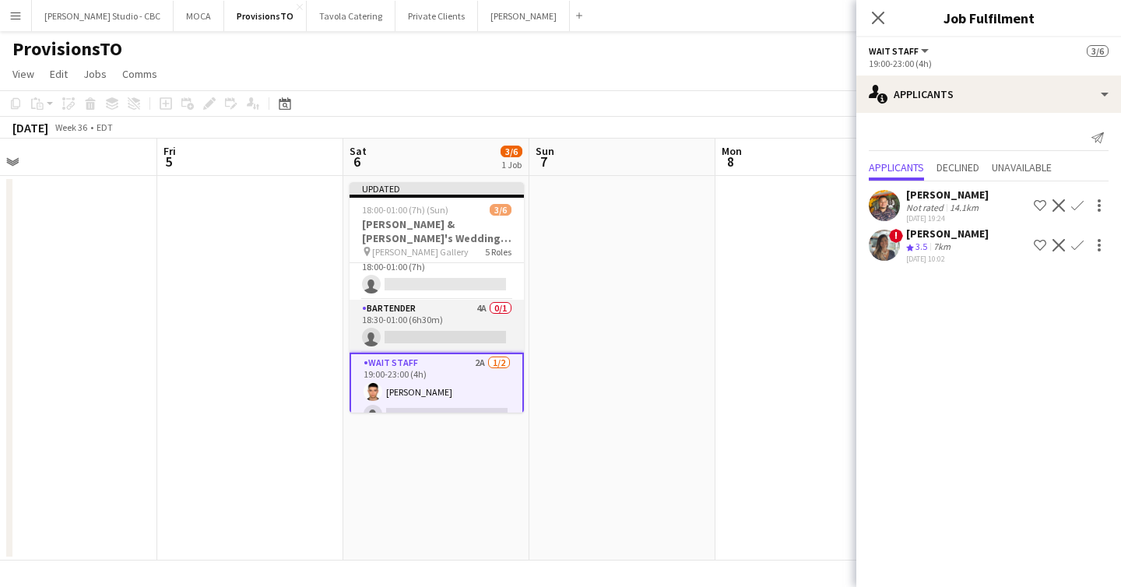
click at [441, 328] on app-card-role "Bartender 4A 0/1 18:30-01:00 (6h30m) single-neutral-actions" at bounding box center [436, 326] width 174 height 53
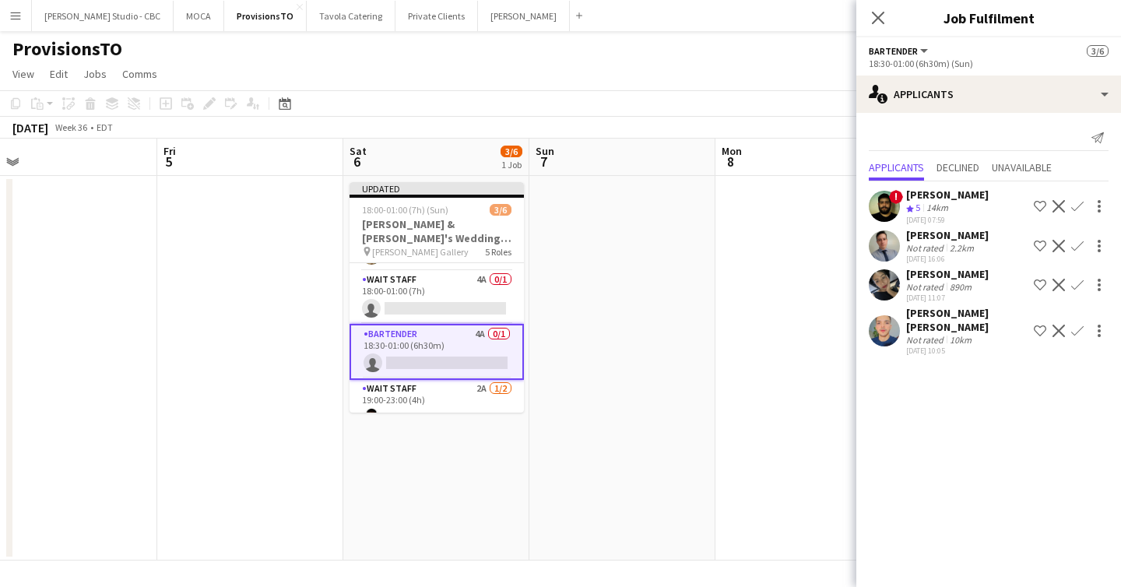
scroll to position [33, 0]
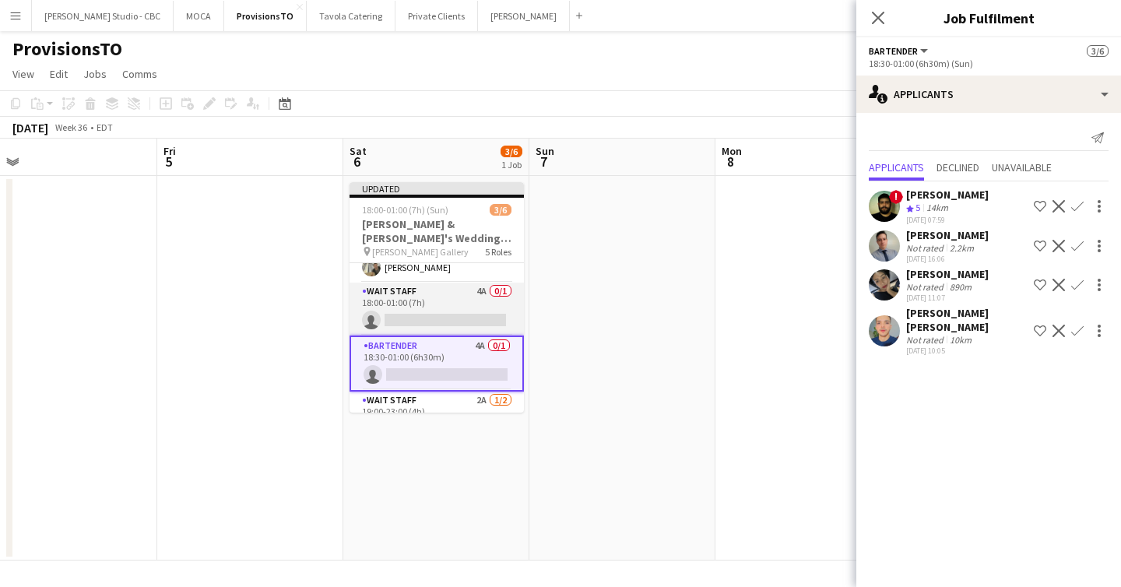
click at [448, 314] on app-card-role "Wait Staff 4A 0/1 18:00-01:00 (7h) single-neutral-actions" at bounding box center [436, 309] width 174 height 53
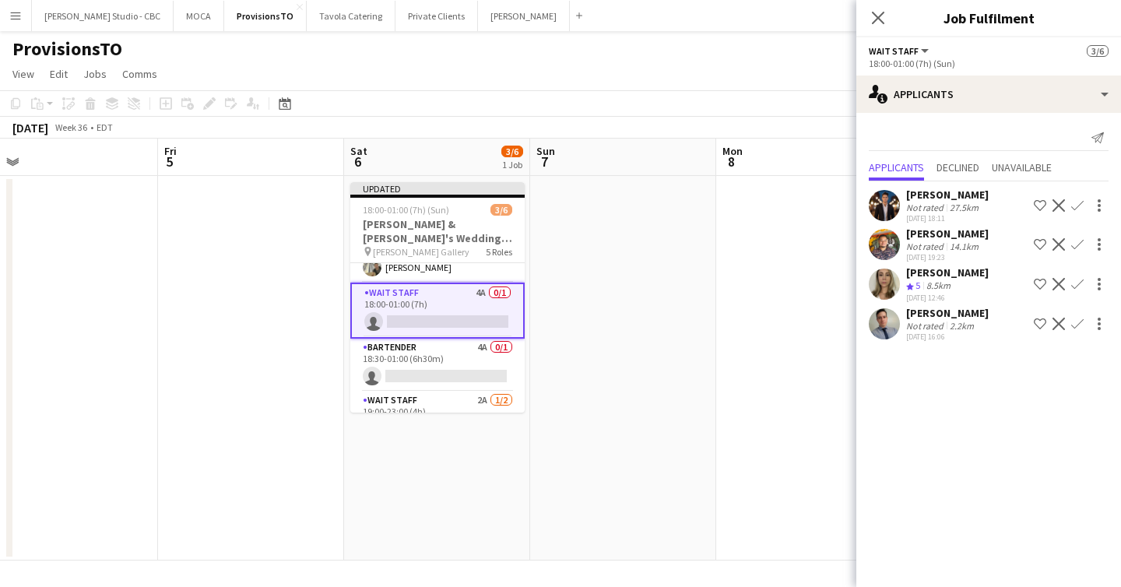
click at [1076, 290] on app-icon "Confirm" at bounding box center [1077, 284] width 12 height 12
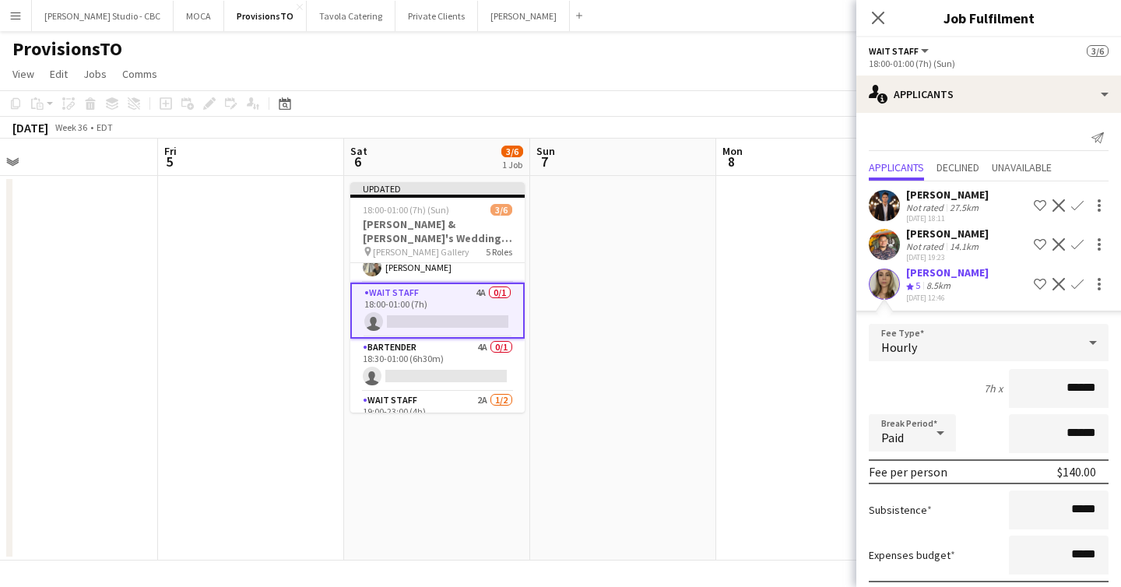
scroll to position [137, 0]
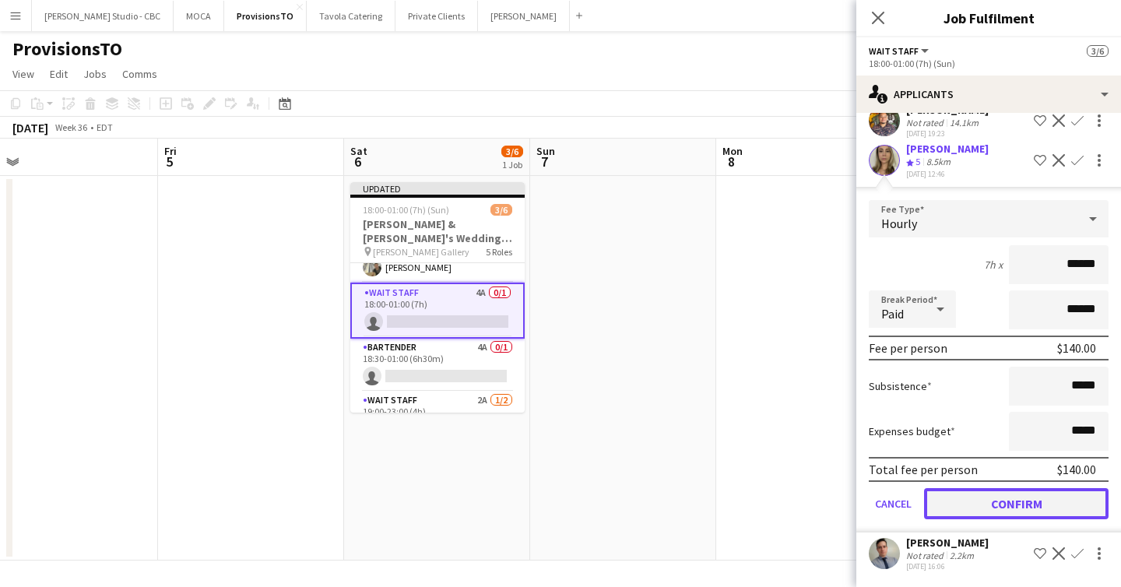
click at [1004, 498] on button "Confirm" at bounding box center [1016, 503] width 184 height 31
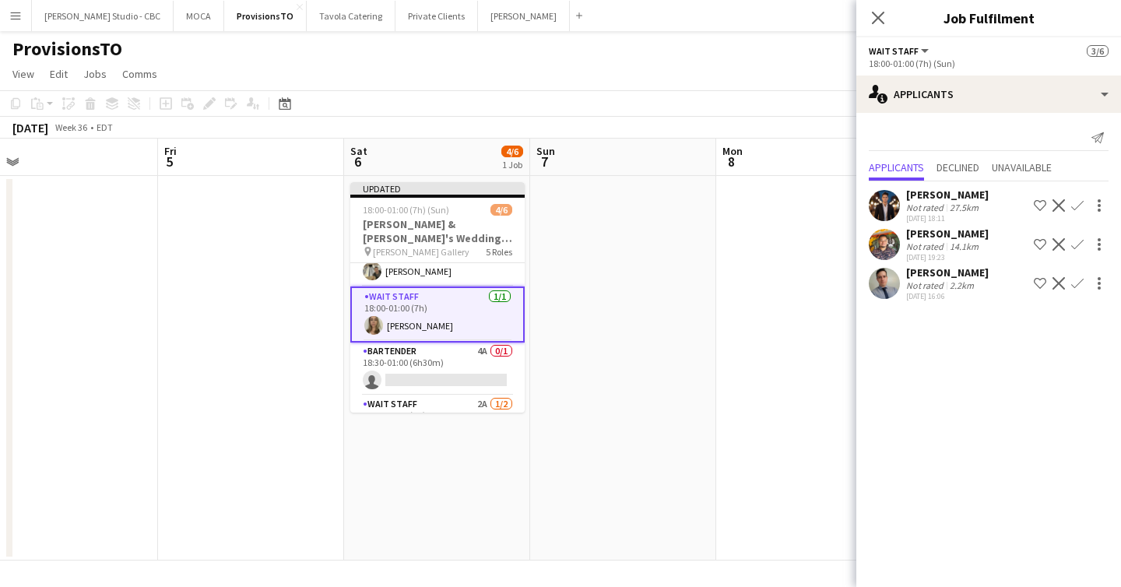
scroll to position [31, 0]
click at [463, 317] on app-card-role "Wait Staff [DATE] 18:00-01:00 (7h) [PERSON_NAME]" at bounding box center [437, 313] width 174 height 56
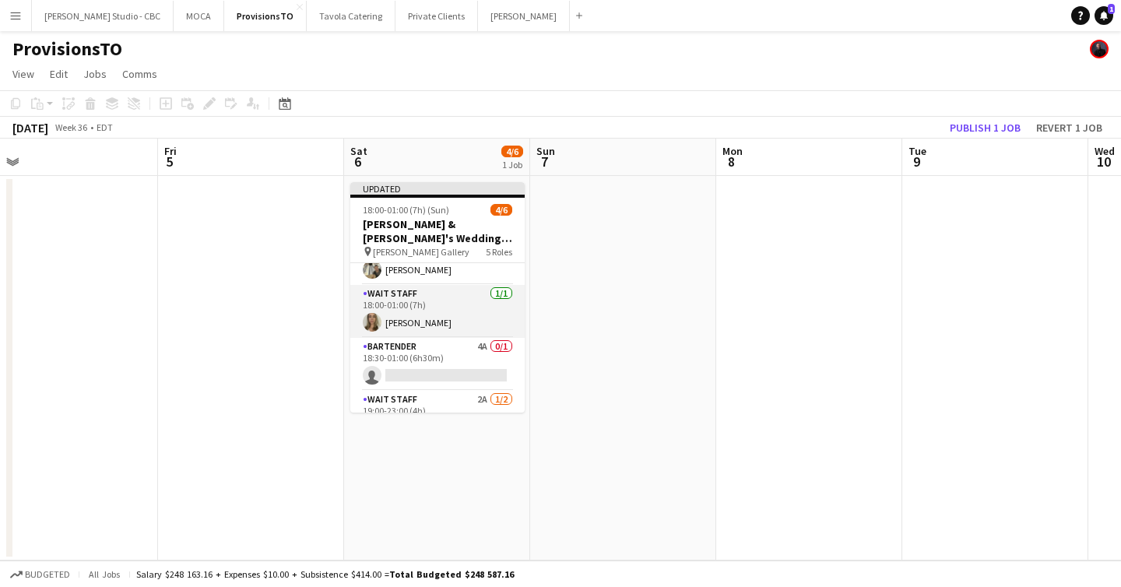
click at [470, 304] on app-card-role "Wait Staff [DATE] 18:00-01:00 (7h) [PERSON_NAME]" at bounding box center [437, 311] width 174 height 53
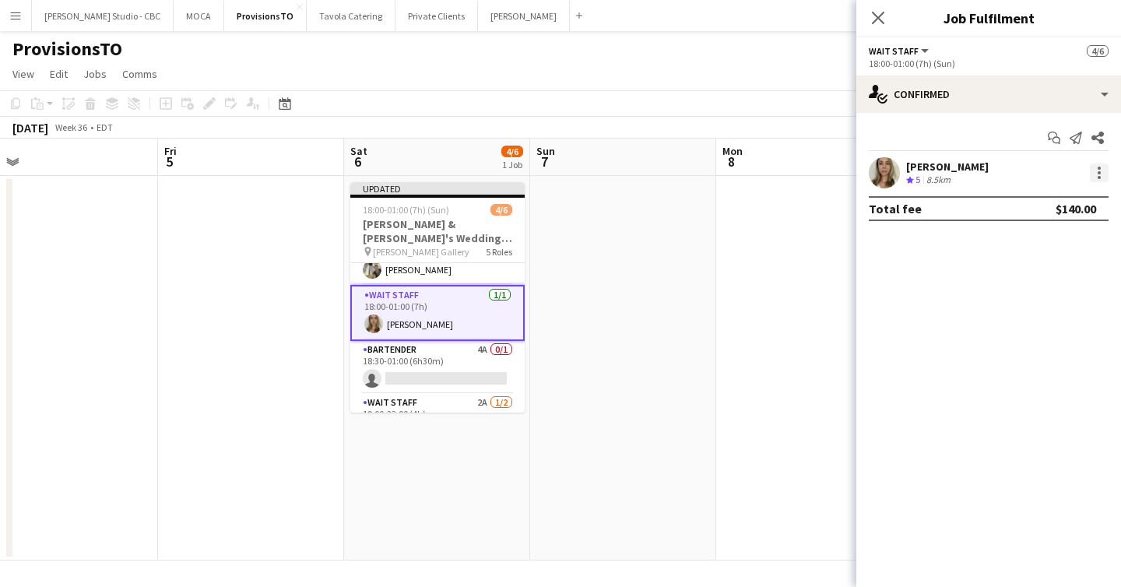
click at [1090, 169] on div at bounding box center [1099, 172] width 19 height 19
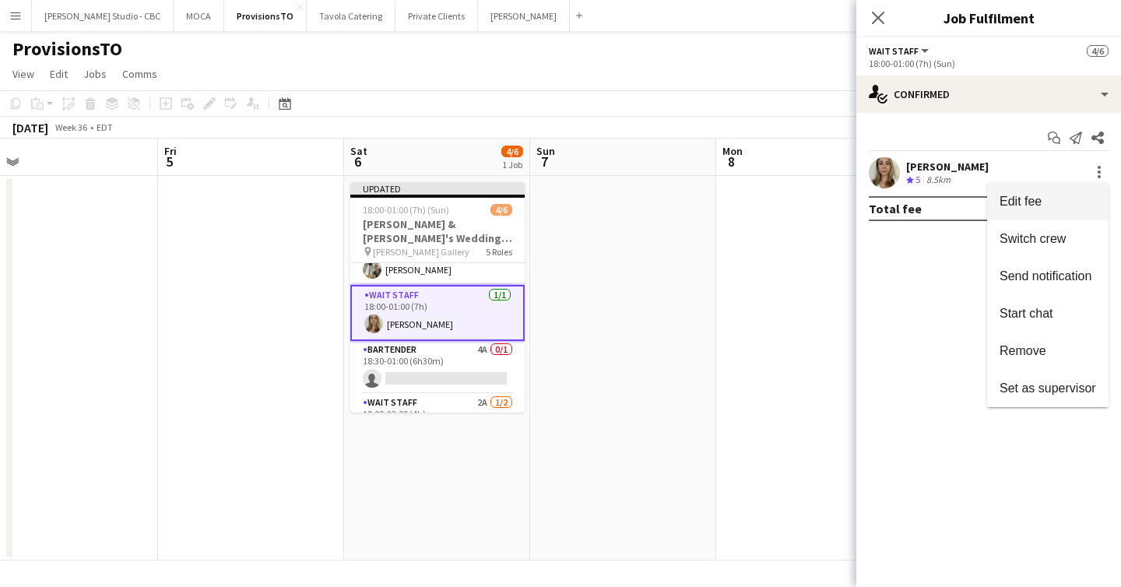
click at [1062, 202] on span "Edit fee" at bounding box center [1047, 202] width 97 height 14
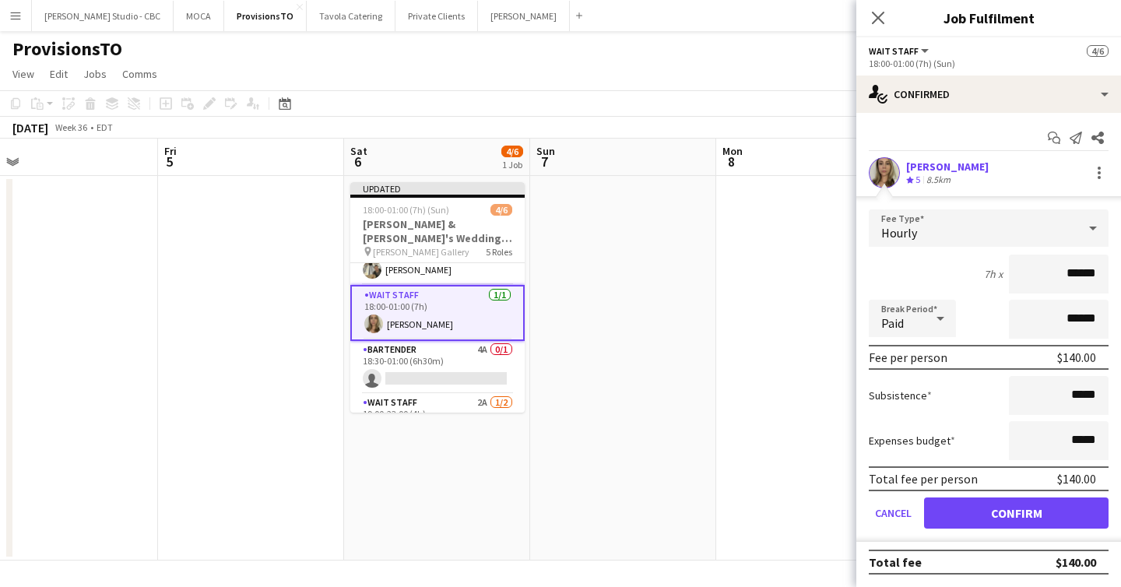
drag, startPoint x: 1101, startPoint y: 269, endPoint x: 1003, endPoint y: 269, distance: 98.1
click at [1003, 269] on div "7h x ******" at bounding box center [989, 274] width 240 height 39
type input "***"
click at [1009, 514] on button "Confirm" at bounding box center [1016, 512] width 184 height 31
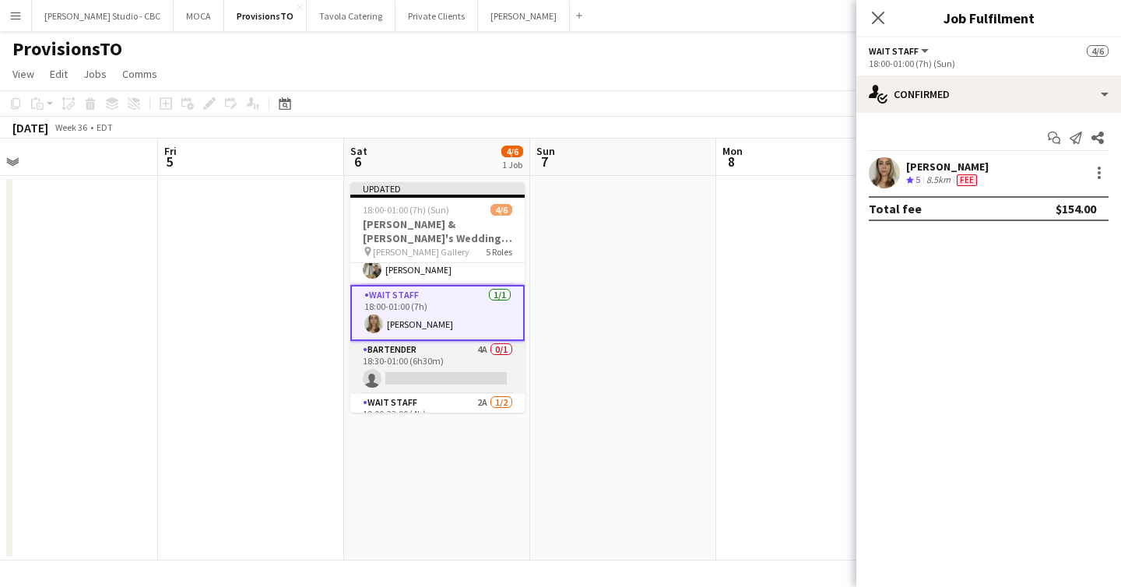
scroll to position [0, 0]
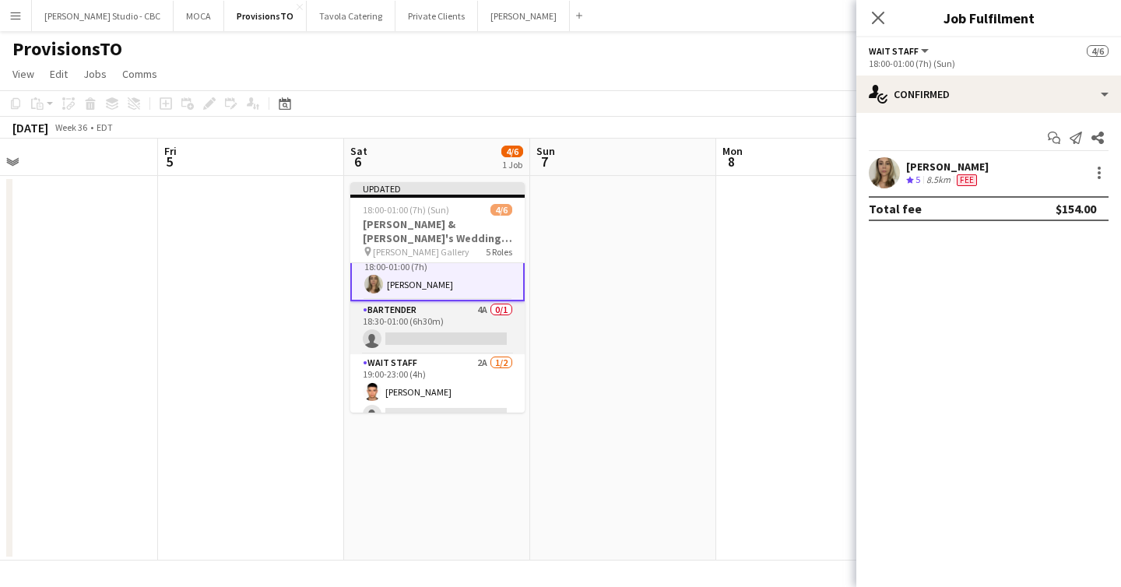
click at [441, 340] on app-card-role "Bartender 4A 0/1 18:30-01:00 (6h30m) single-neutral-actions" at bounding box center [437, 327] width 174 height 53
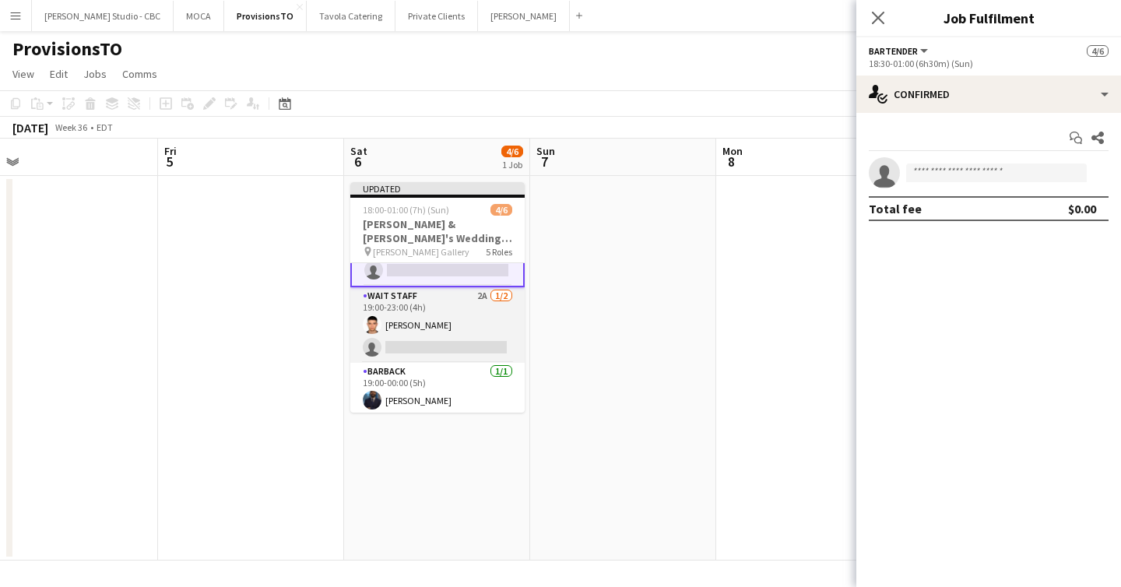
scroll to position [141, 0]
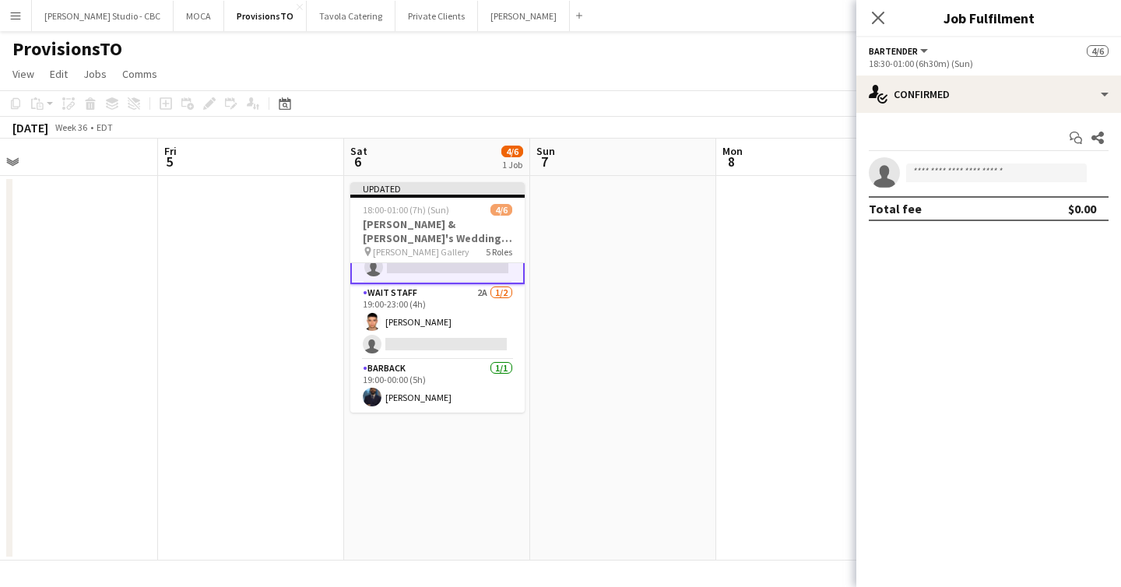
click at [657, 343] on app-date-cell at bounding box center [623, 368] width 186 height 385
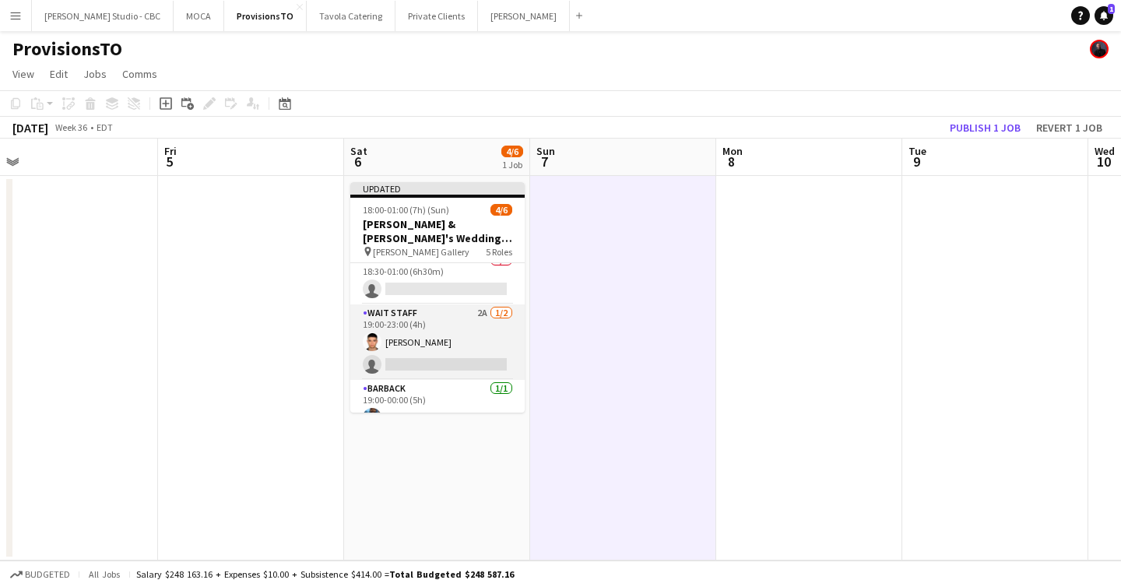
scroll to position [118, 0]
click at [452, 359] on app-card-role "Wait Staff 2A [DATE] 19:00-23:00 (4h) [PERSON_NAME] single-neutral-actions" at bounding box center [437, 342] width 174 height 76
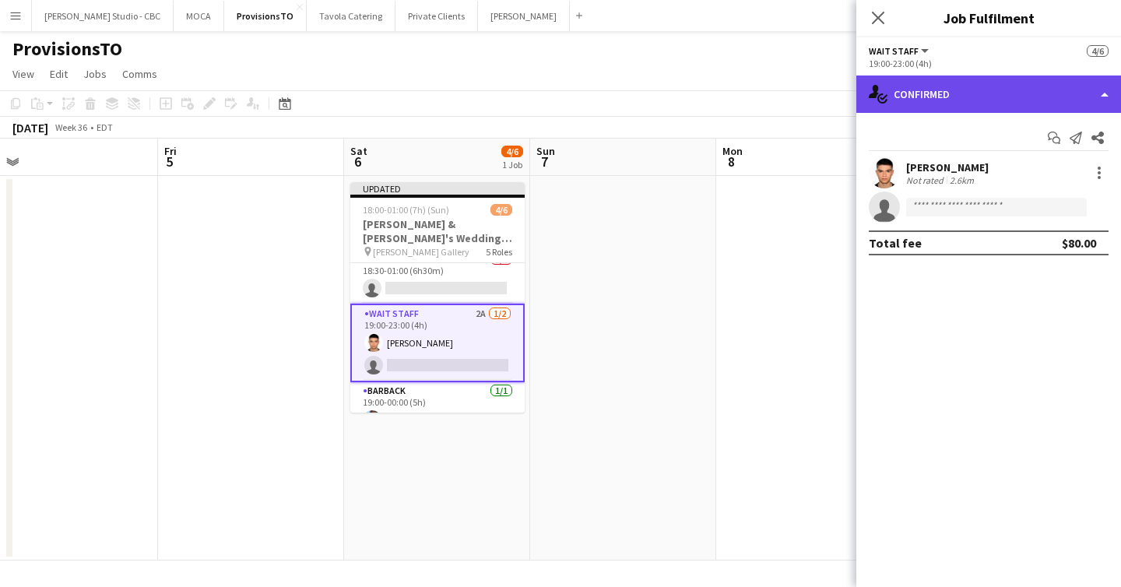
click at [1073, 102] on div "single-neutral-actions-check-2 Confirmed" at bounding box center [988, 94] width 265 height 37
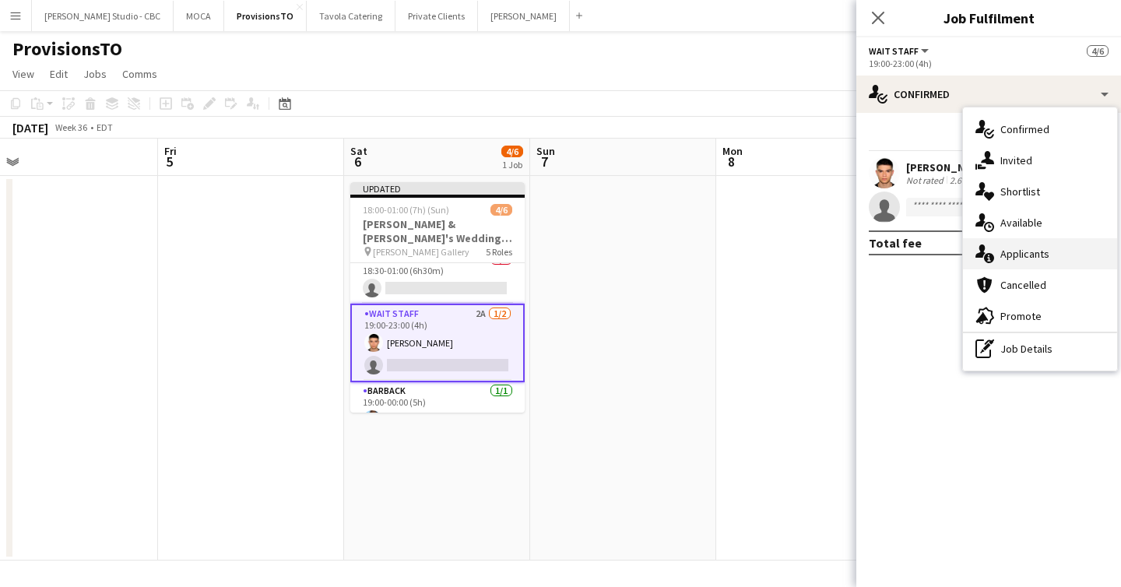
click at [1026, 248] on div "single-neutral-actions-information Applicants" at bounding box center [1040, 253] width 154 height 31
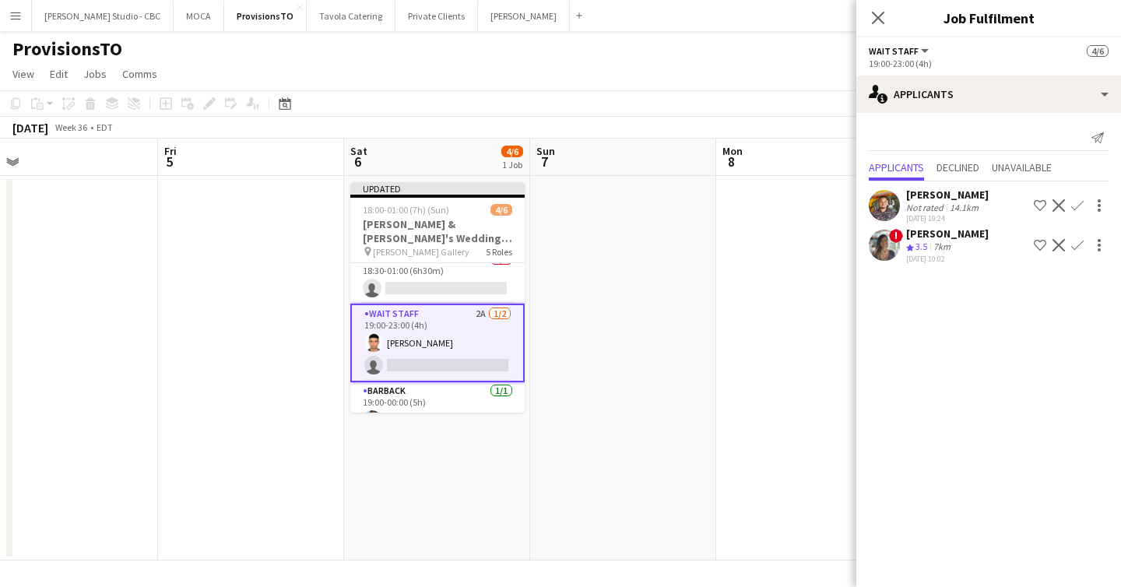
click at [630, 339] on app-date-cell at bounding box center [623, 368] width 186 height 385
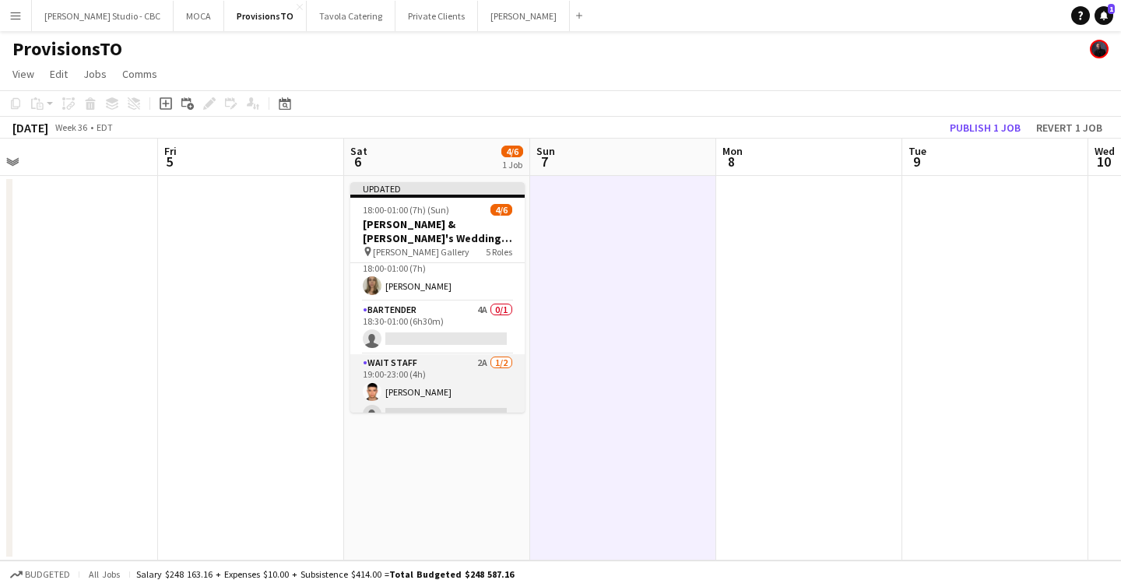
scroll to position [68, 0]
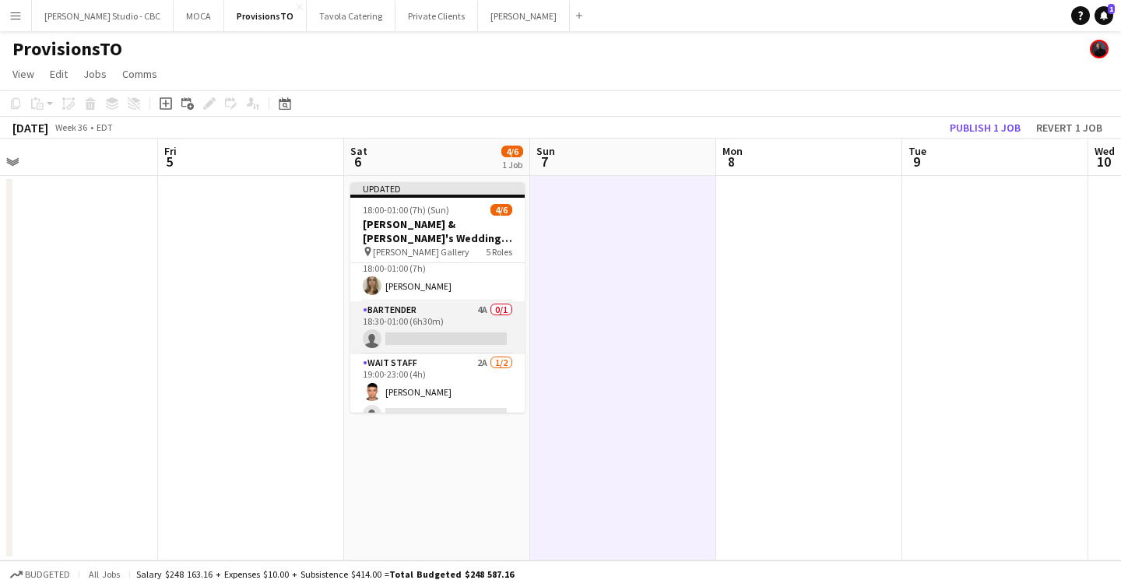
click at [448, 325] on app-card-role "Bartender 4A 0/1 18:30-01:00 (6h30m) single-neutral-actions" at bounding box center [437, 327] width 174 height 53
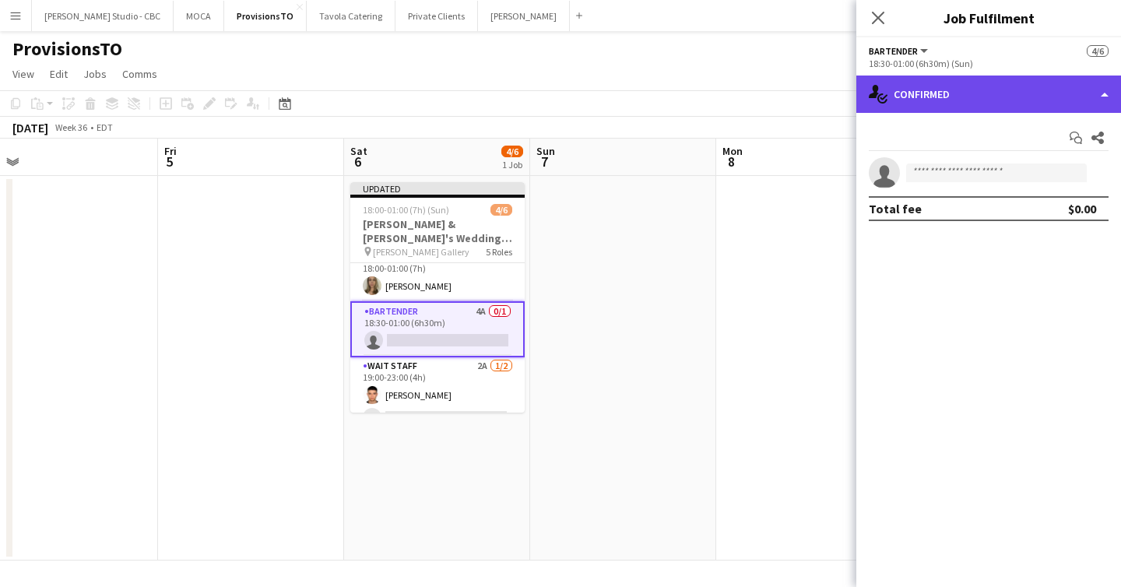
click at [1093, 90] on div "single-neutral-actions-check-2 Confirmed" at bounding box center [988, 94] width 265 height 37
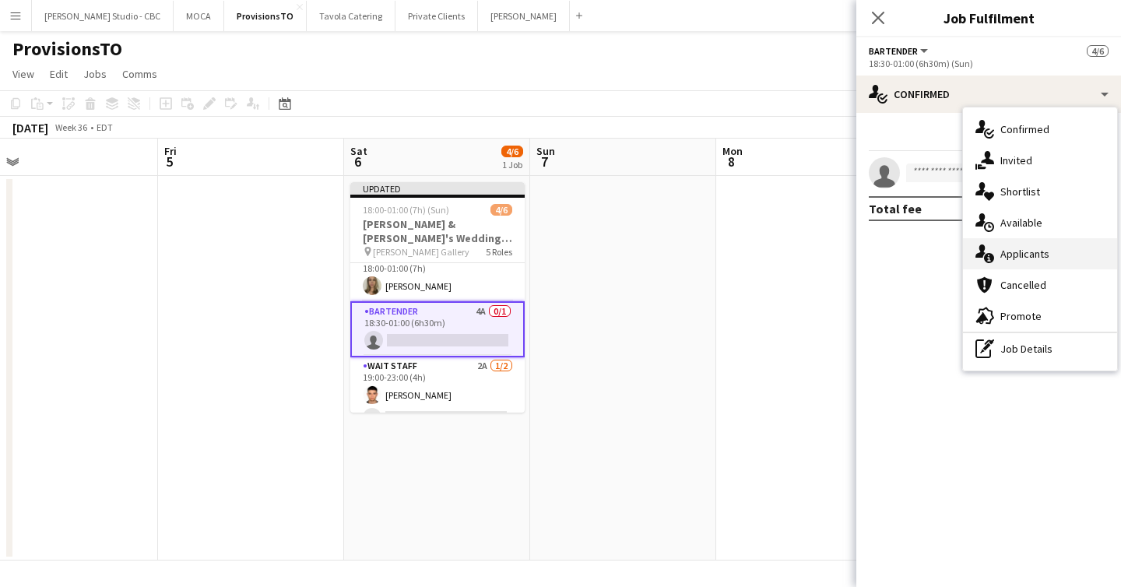
click at [1024, 257] on div "single-neutral-actions-information Applicants" at bounding box center [1040, 253] width 154 height 31
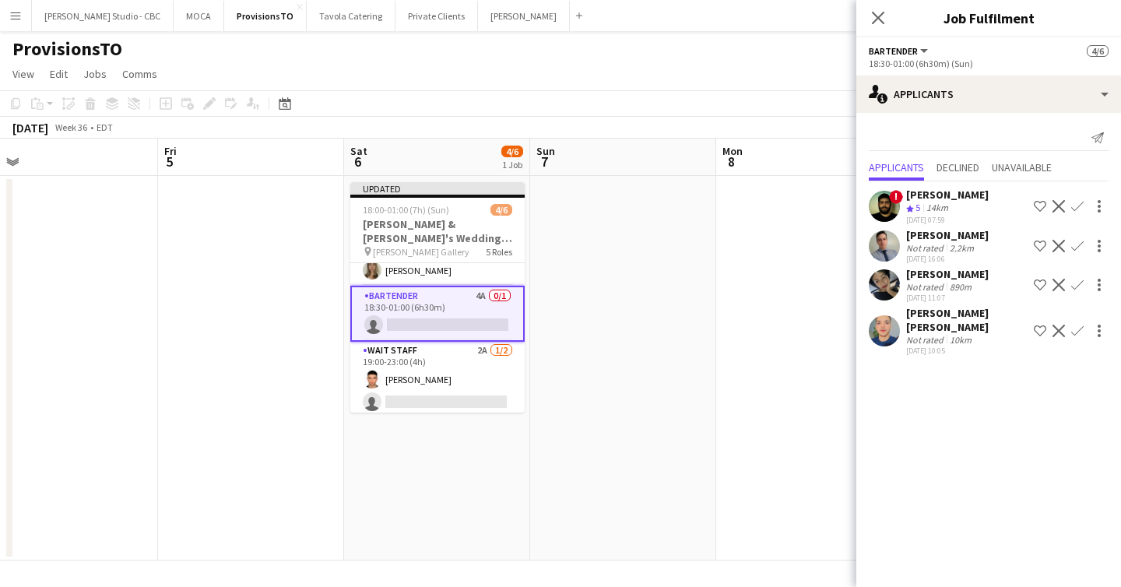
scroll to position [82, 0]
click at [1083, 241] on button "Confirm" at bounding box center [1077, 246] width 19 height 19
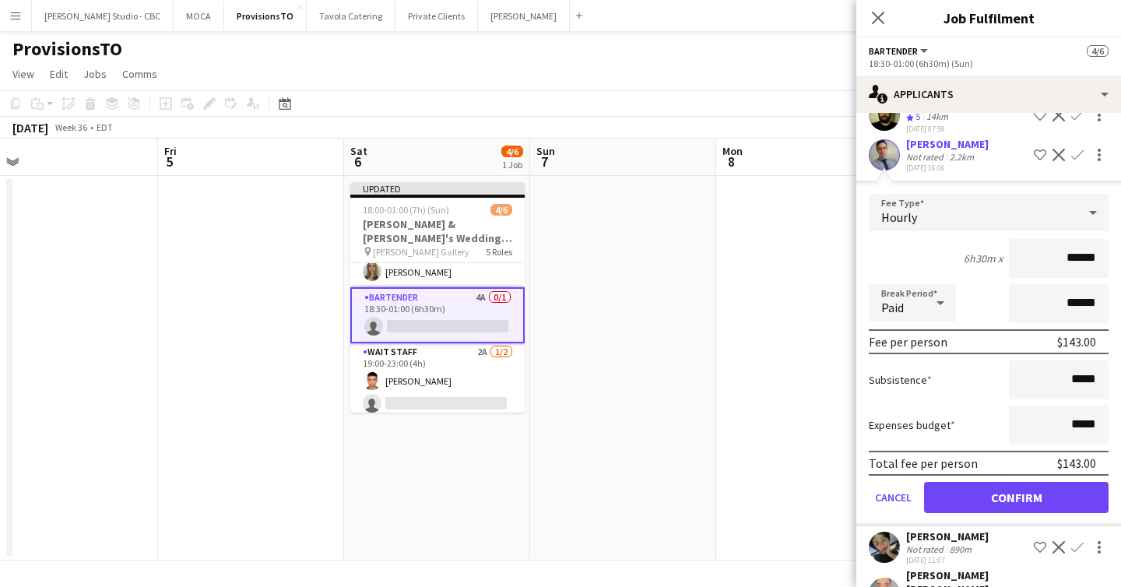
scroll to position [113, 0]
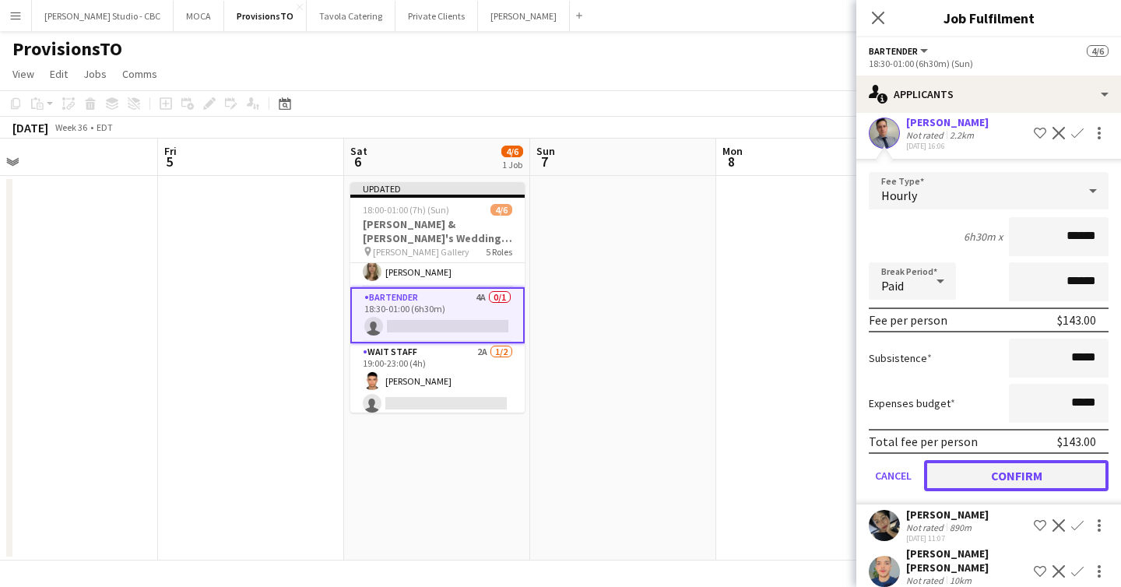
click at [964, 473] on button "Confirm" at bounding box center [1016, 475] width 184 height 31
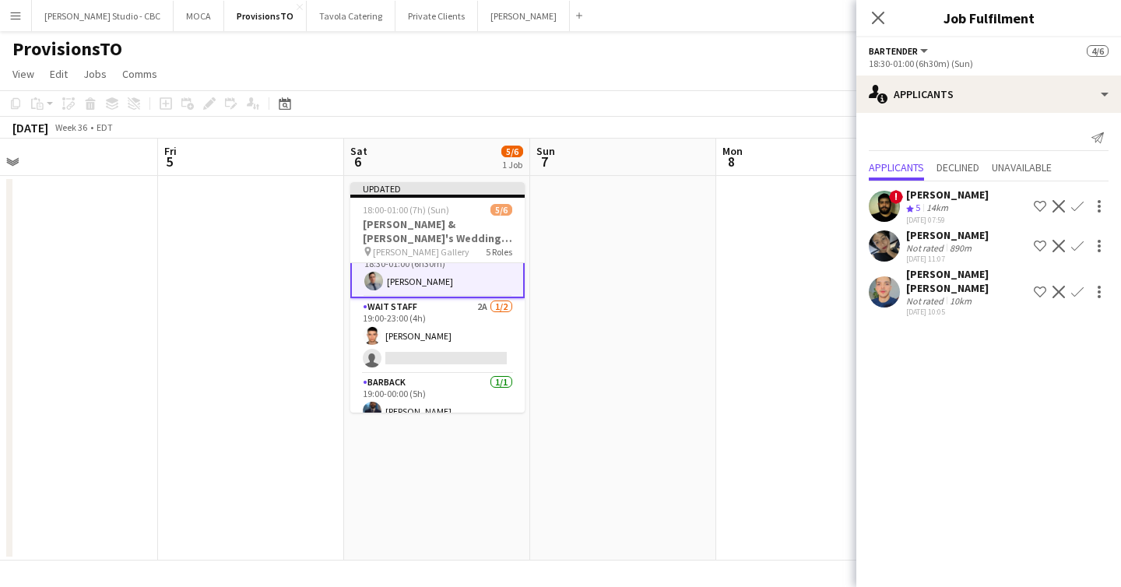
scroll to position [132, 0]
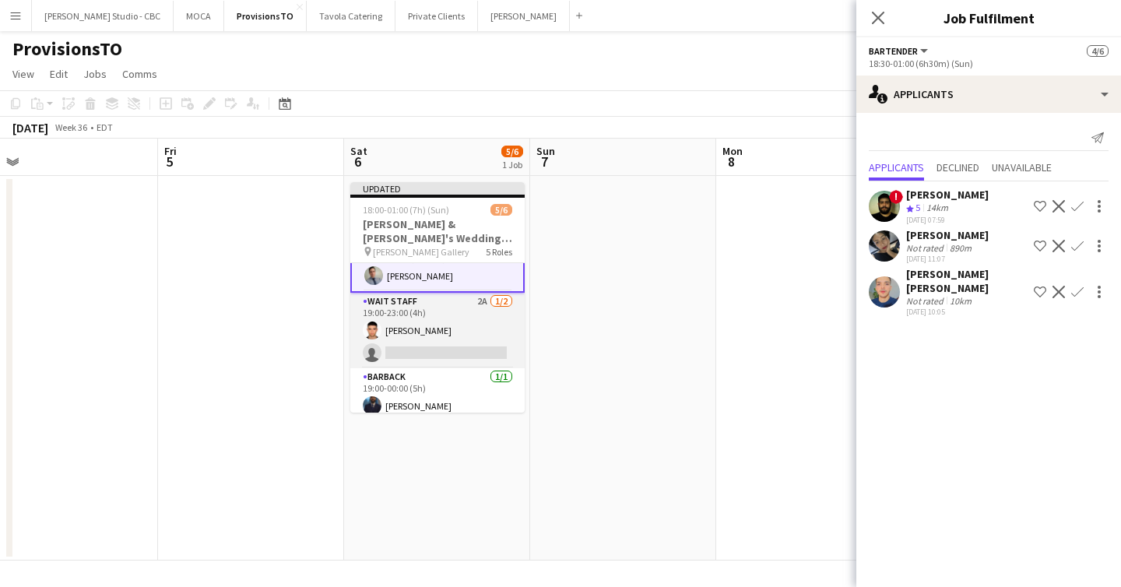
click at [489, 343] on app-card-role "Wait Staff 2A [DATE] 19:00-23:00 (4h) [PERSON_NAME] single-neutral-actions" at bounding box center [437, 331] width 174 height 76
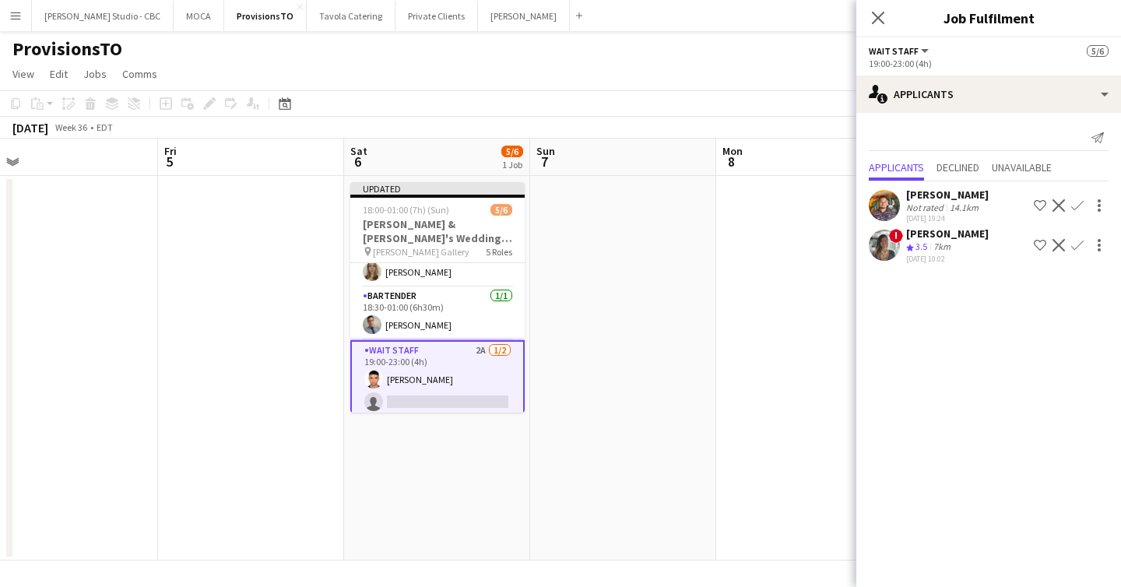
scroll to position [82, 0]
click at [458, 314] on app-card-role "Bartender [DATE] 18:30-01:00 (6h30m) [PERSON_NAME]" at bounding box center [437, 313] width 174 height 53
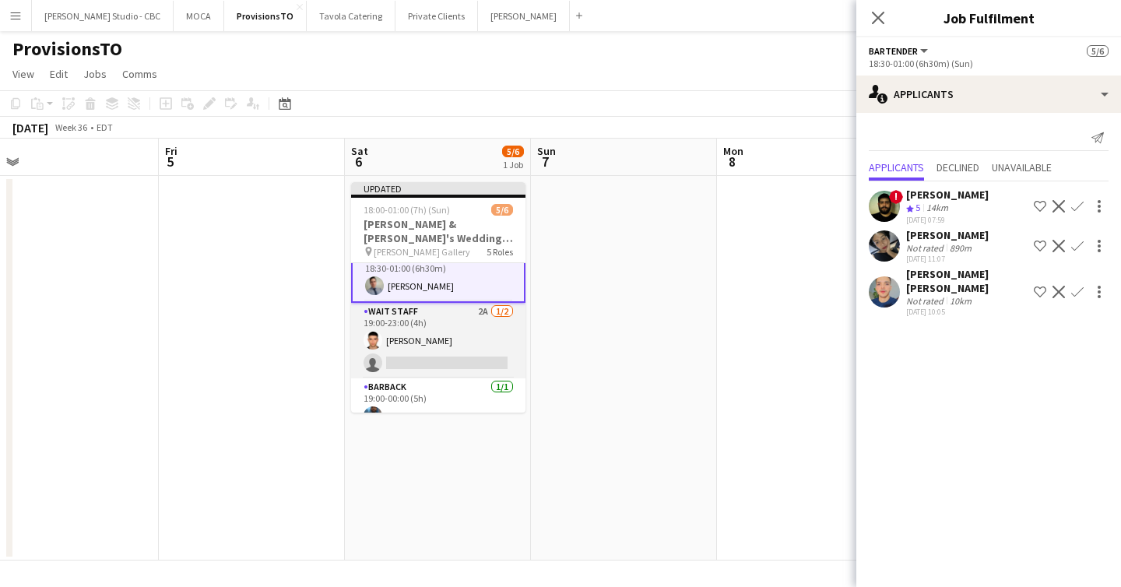
click at [424, 352] on app-card-role "Wait Staff 2A [DATE] 19:00-23:00 (4h) [PERSON_NAME] single-neutral-actions" at bounding box center [438, 341] width 174 height 76
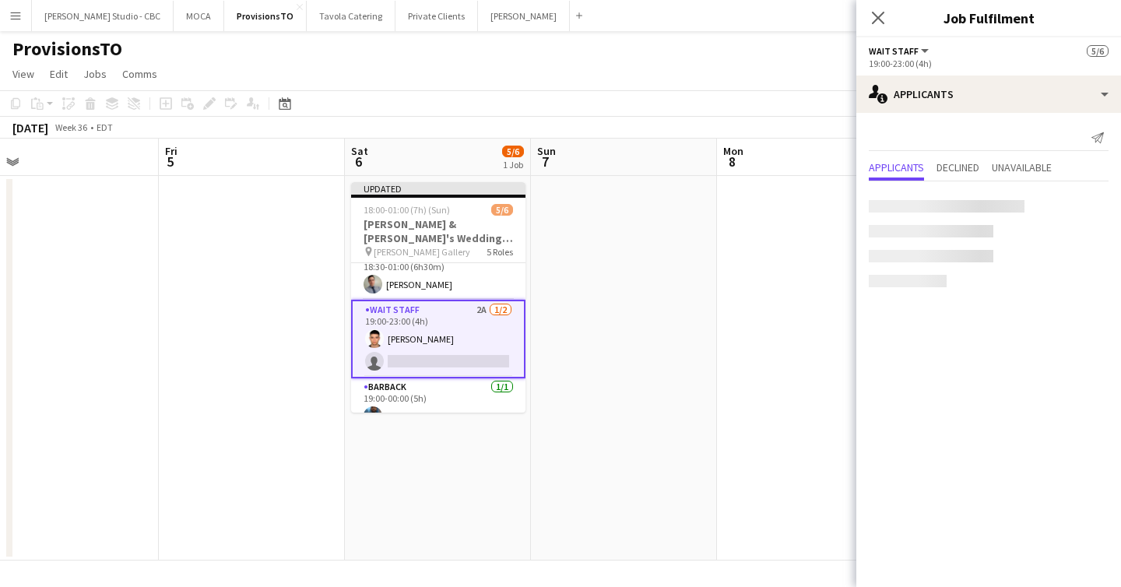
scroll to position [121, 0]
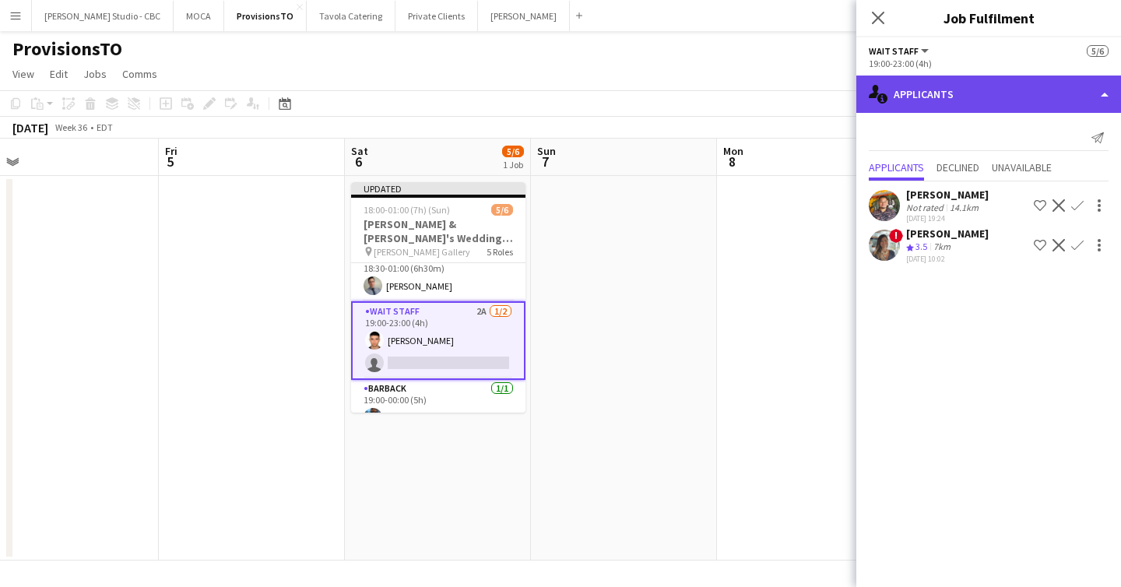
click at [1011, 92] on div "single-neutral-actions-information Applicants" at bounding box center [988, 94] width 265 height 37
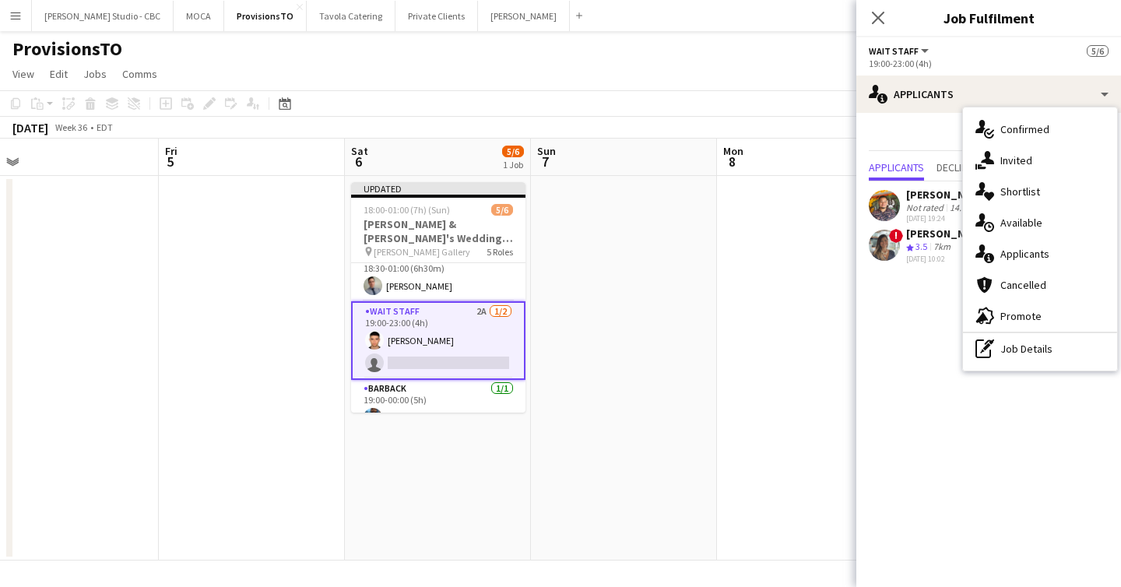
click at [436, 355] on app-card-role "Wait Staff 2A [DATE] 19:00-23:00 (4h) [PERSON_NAME] single-neutral-actions" at bounding box center [438, 340] width 174 height 79
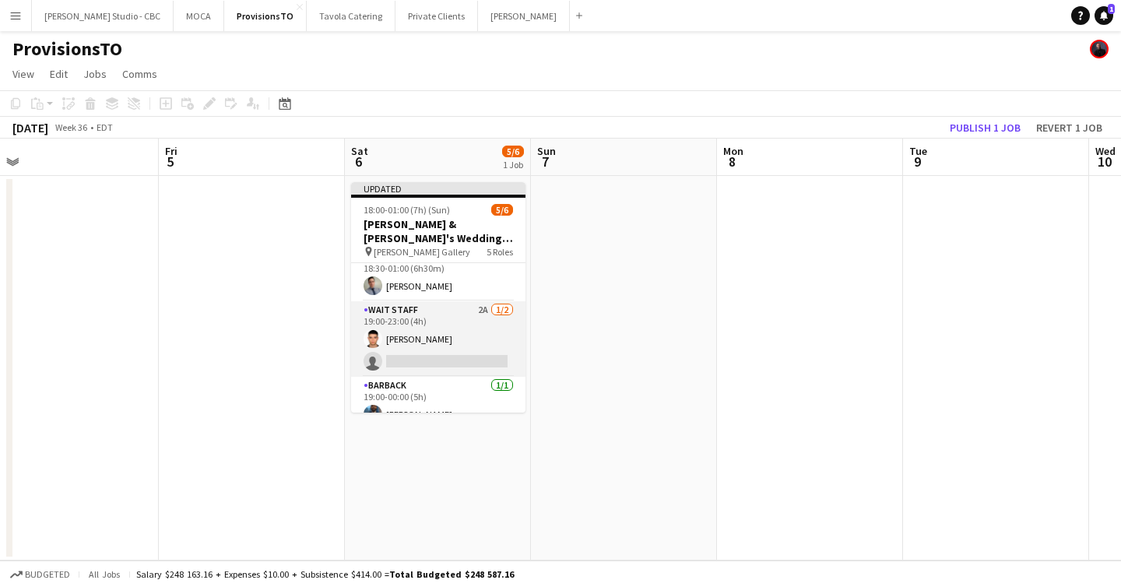
click at [436, 355] on app-card-role "Wait Staff 2A [DATE] 19:00-23:00 (4h) [PERSON_NAME] single-neutral-actions" at bounding box center [438, 339] width 174 height 76
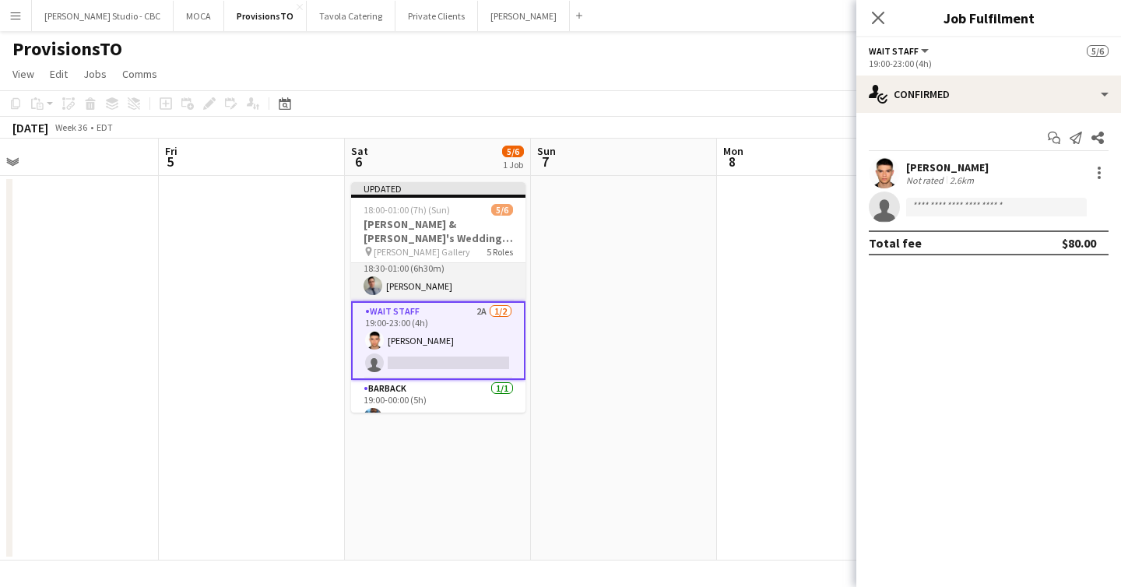
click at [451, 282] on app-card-role "Bartender [DATE] 18:30-01:00 (6h30m) [PERSON_NAME]" at bounding box center [438, 274] width 174 height 53
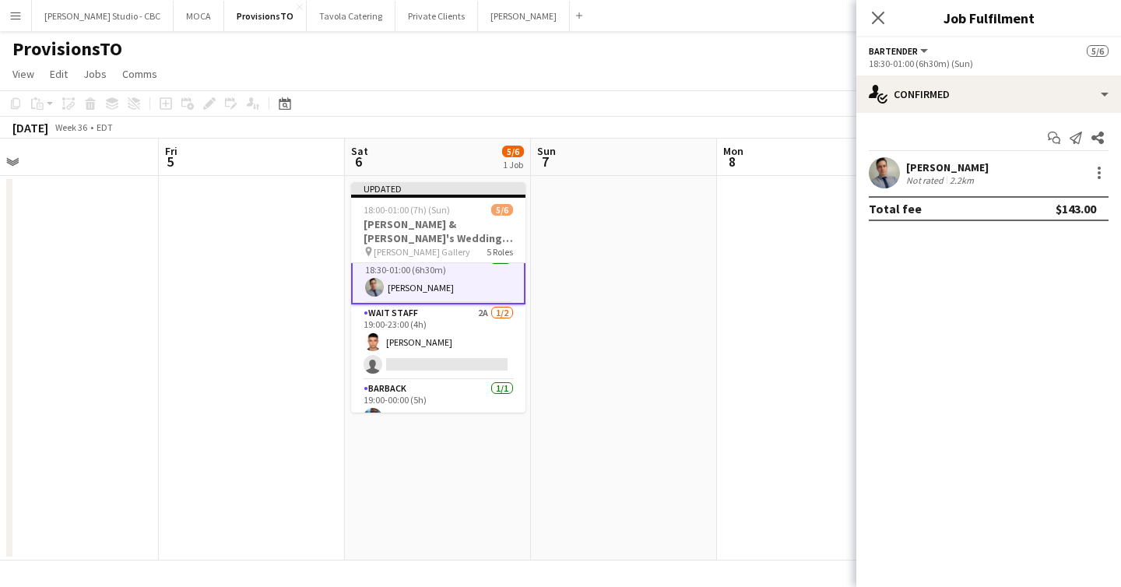
scroll to position [122, 0]
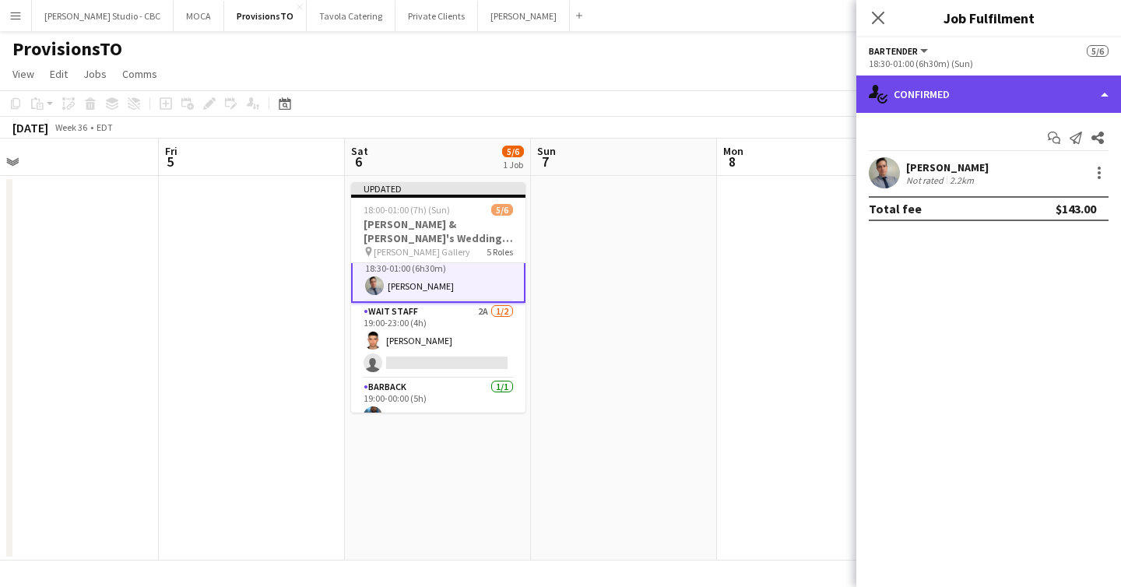
click at [1040, 93] on div "single-neutral-actions-check-2 Confirmed" at bounding box center [988, 94] width 265 height 37
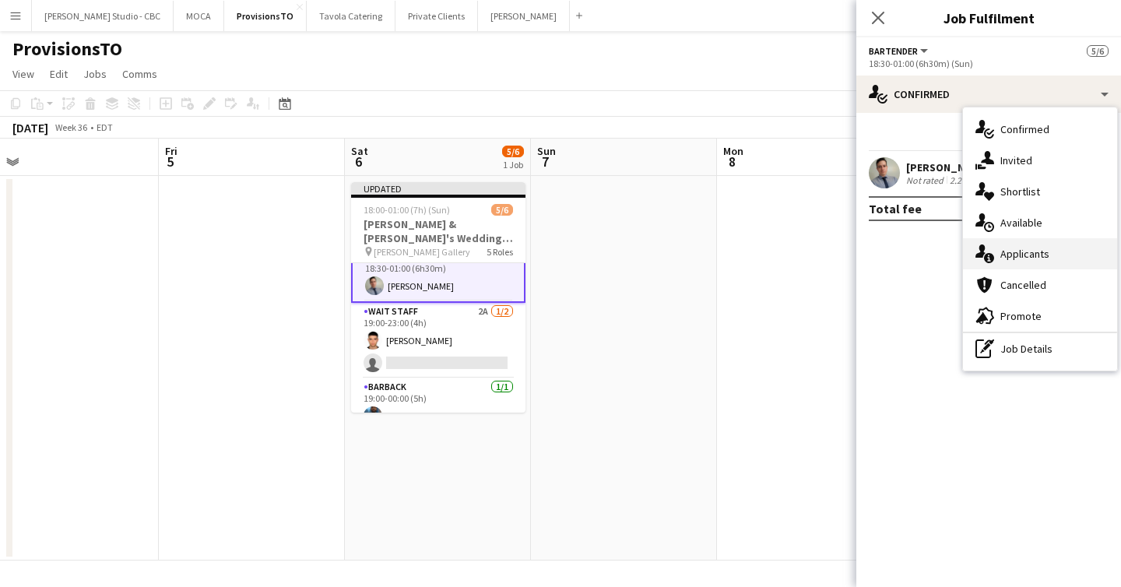
click at [1021, 258] on div "single-neutral-actions-information Applicants" at bounding box center [1040, 253] width 154 height 31
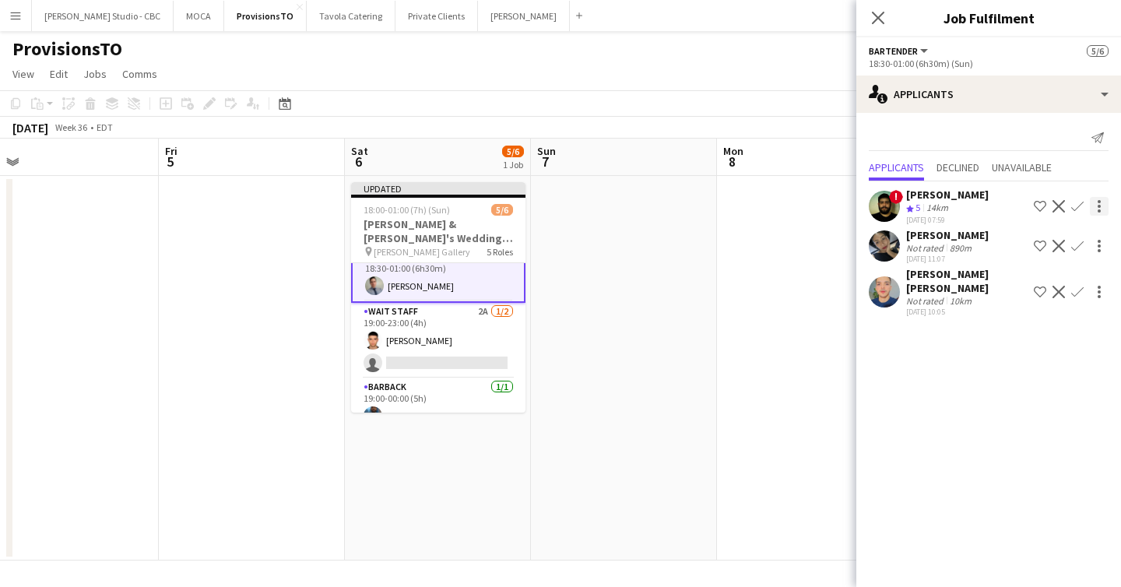
click at [1104, 203] on div at bounding box center [1099, 206] width 19 height 19
click at [989, 333] on div at bounding box center [560, 293] width 1121 height 587
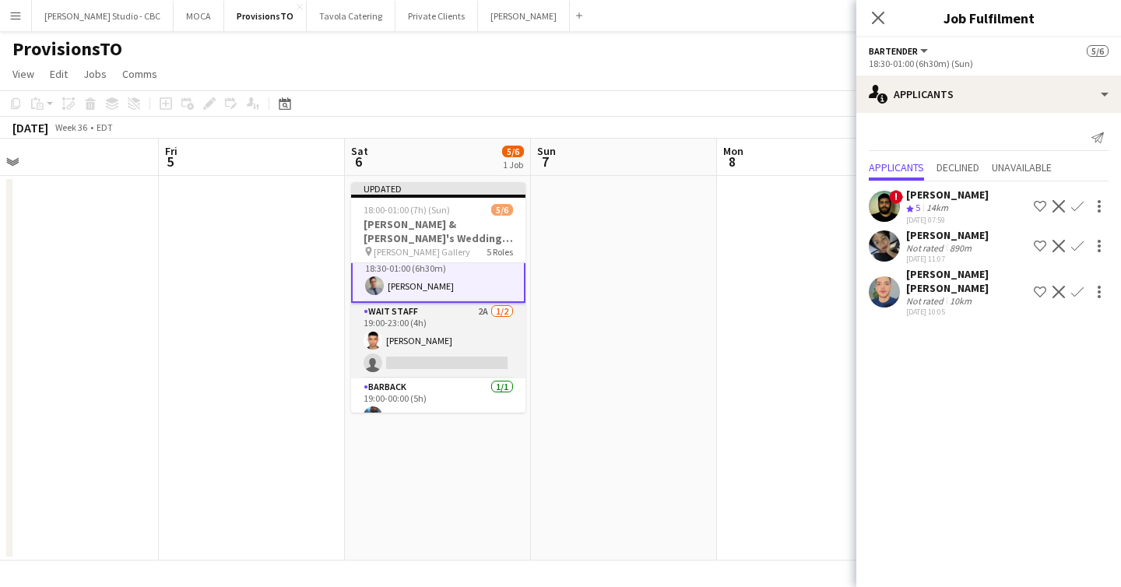
click at [420, 354] on app-card-role "Wait Staff 2A [DATE] 19:00-23:00 (4h) [PERSON_NAME] single-neutral-actions" at bounding box center [438, 341] width 174 height 76
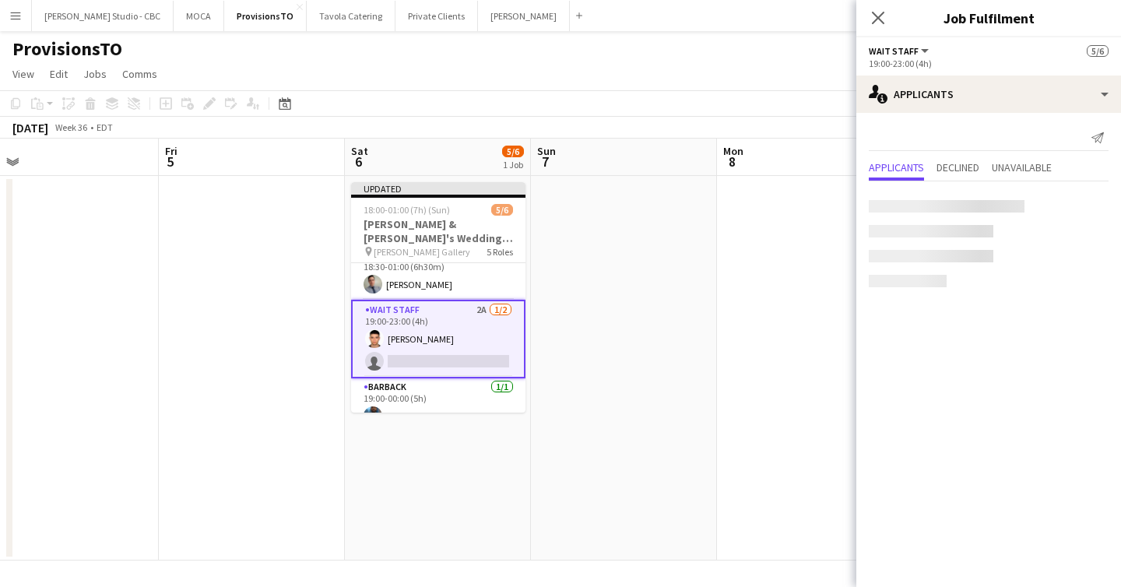
scroll to position [121, 0]
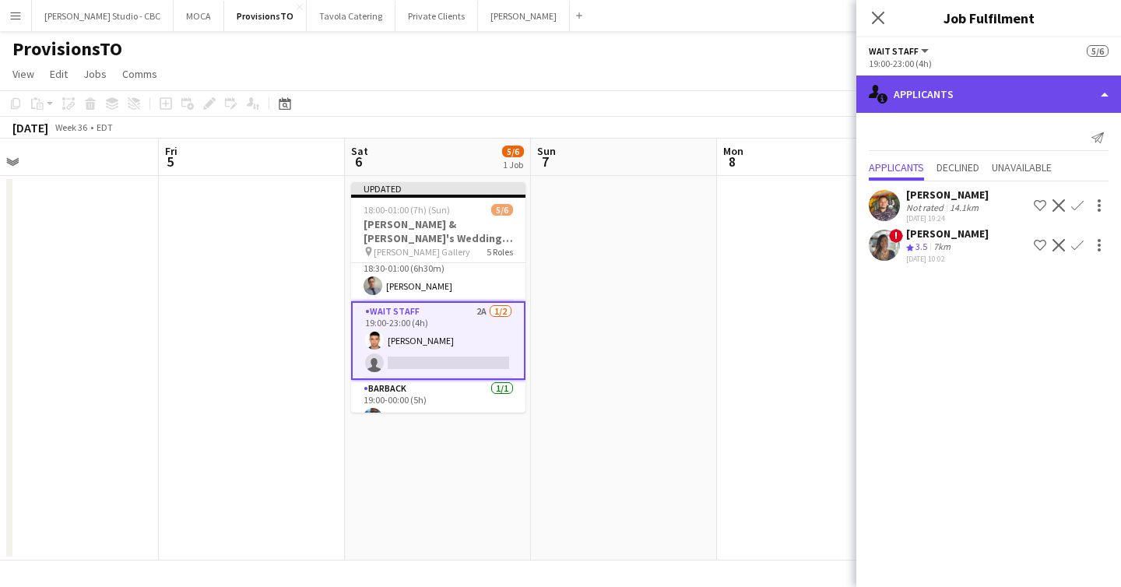
click at [961, 91] on div "single-neutral-actions-information Applicants" at bounding box center [988, 94] width 265 height 37
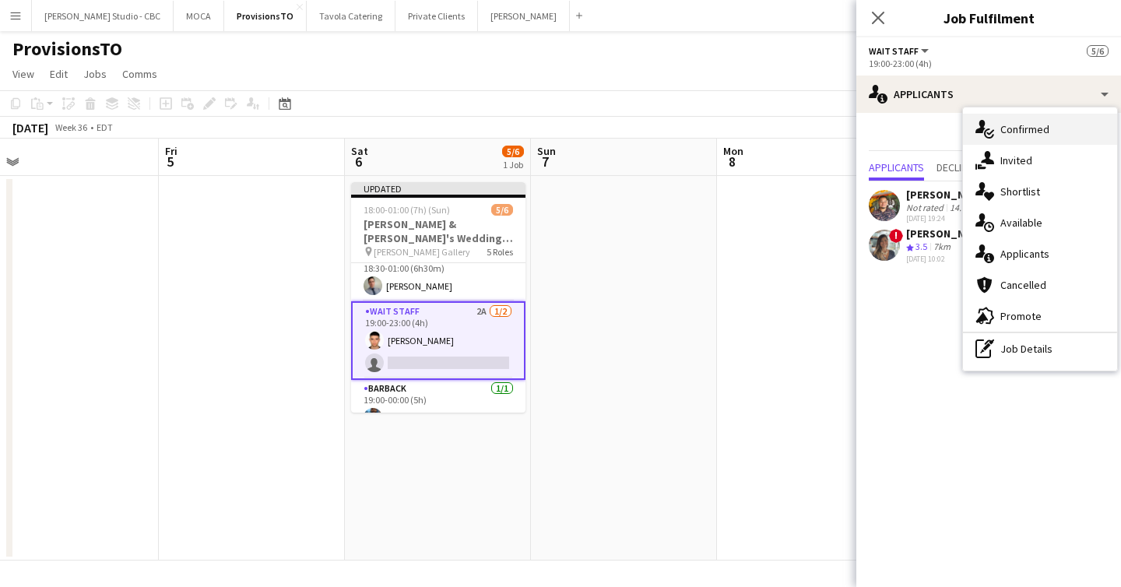
click at [999, 138] on div "single-neutral-actions-check-2 Confirmed" at bounding box center [1040, 129] width 154 height 31
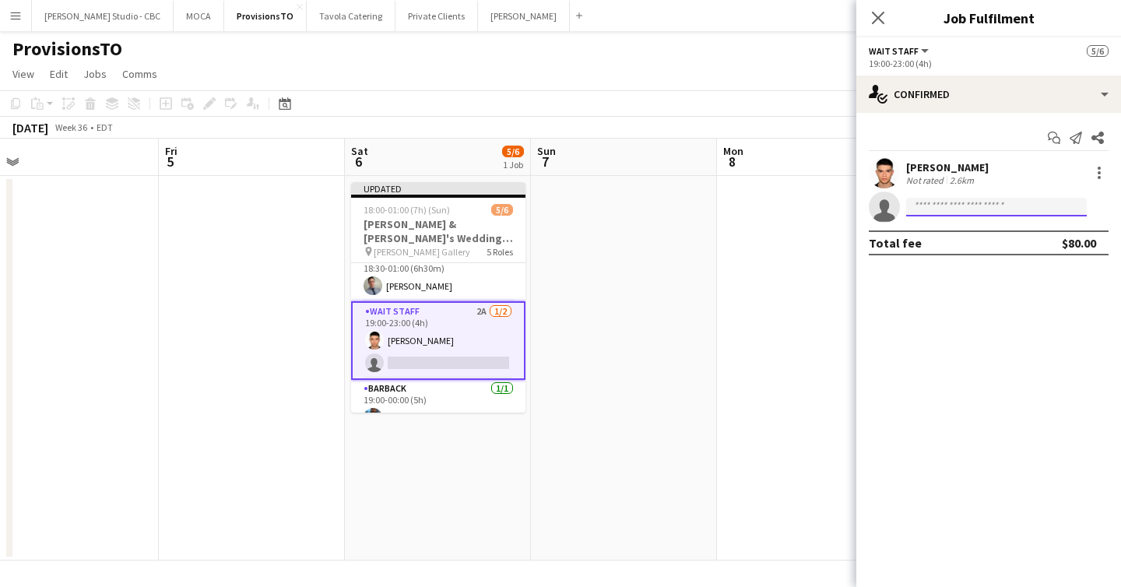
click at [925, 204] on input at bounding box center [996, 207] width 181 height 19
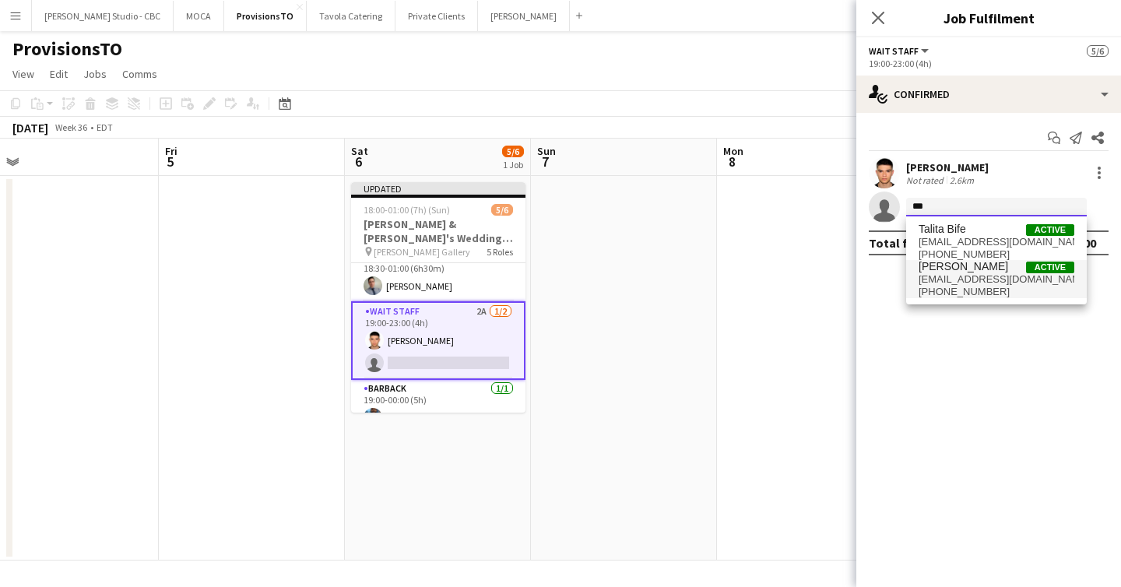
type input "***"
click at [934, 273] on span "[EMAIL_ADDRESS][DOMAIN_NAME]" at bounding box center [996, 279] width 156 height 12
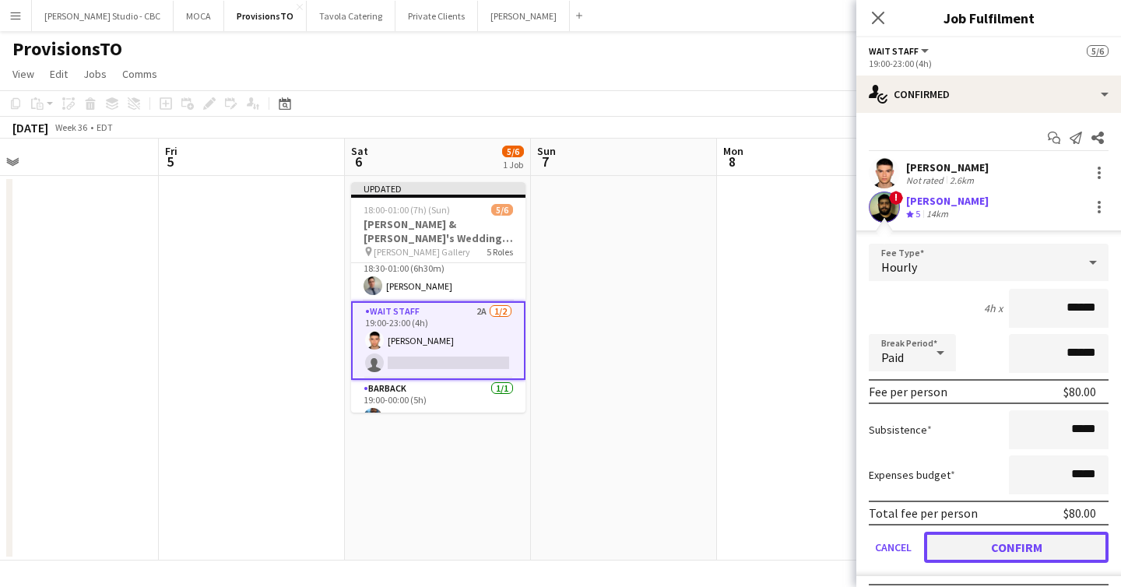
click at [1012, 532] on button "Confirm" at bounding box center [1016, 547] width 184 height 31
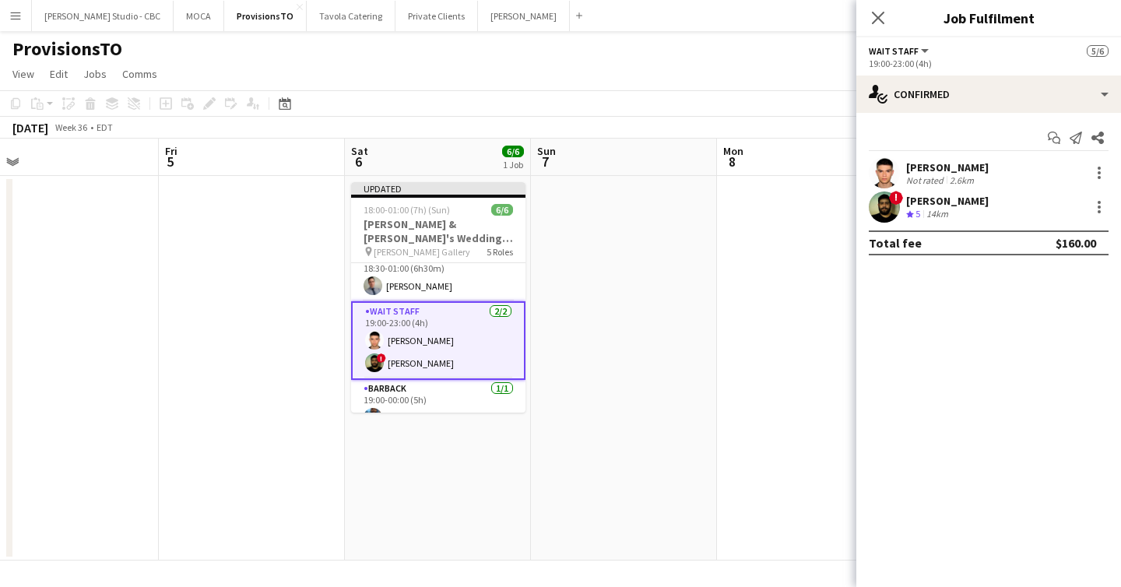
click at [789, 397] on app-date-cell at bounding box center [810, 368] width 186 height 385
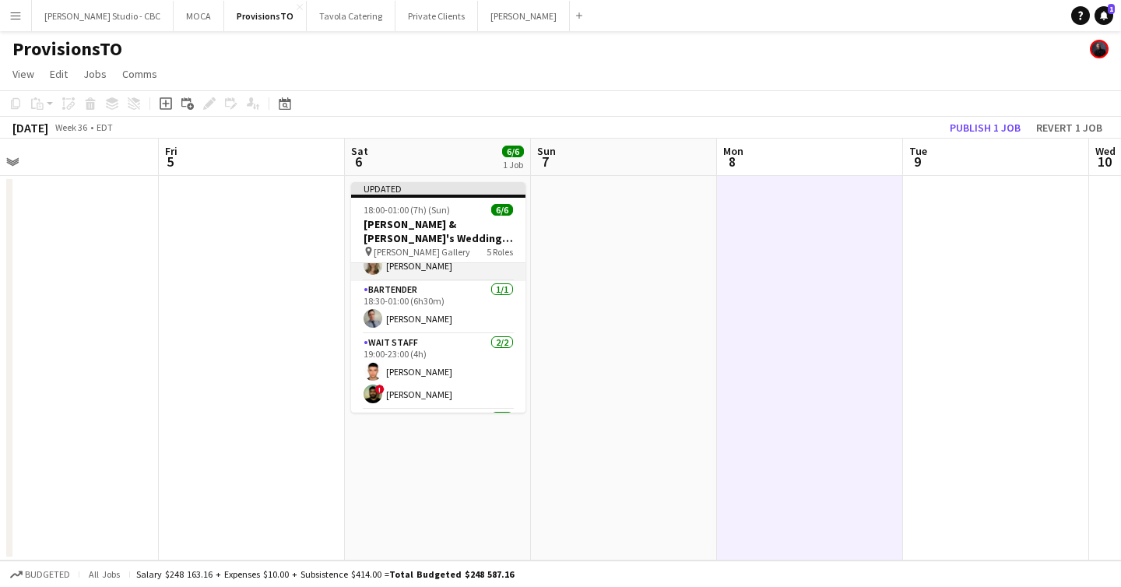
scroll to position [138, 0]
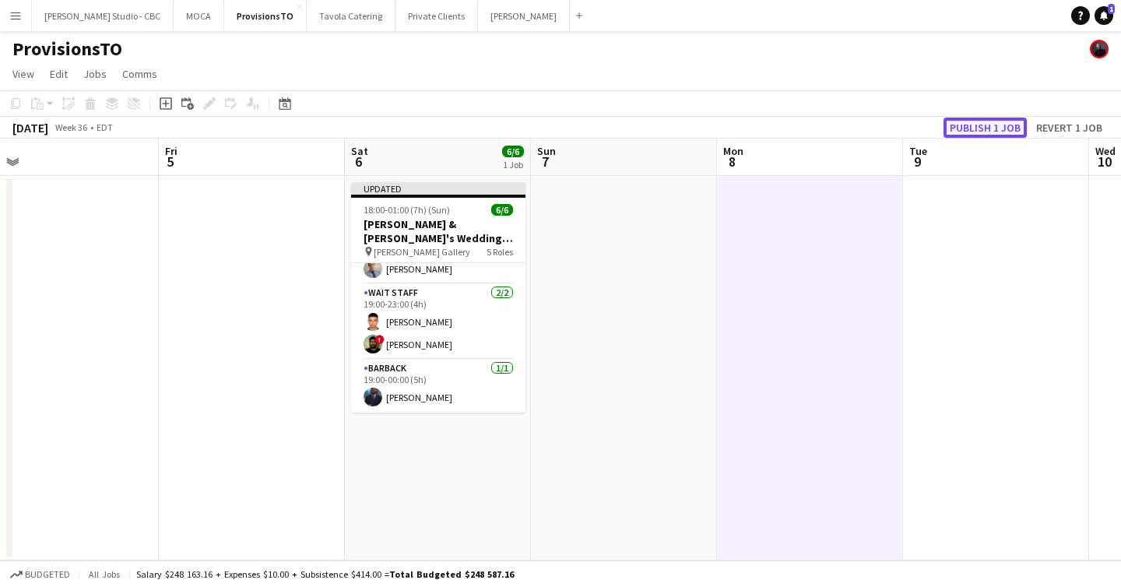
click at [984, 125] on button "Publish 1 job" at bounding box center [984, 128] width 83 height 20
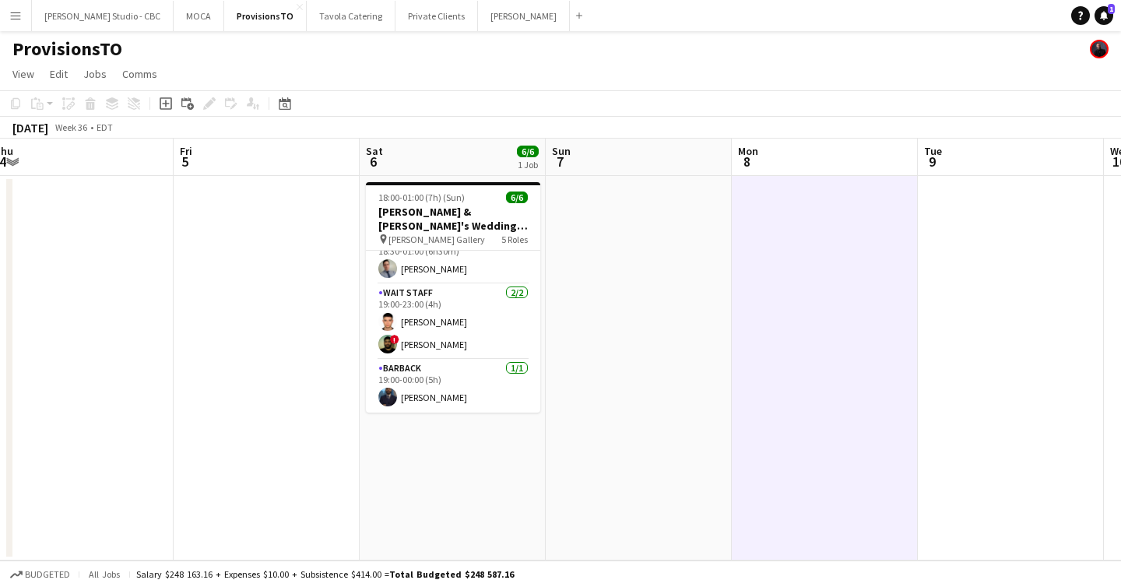
scroll to position [0, 384]
click at [104, 9] on button "[PERSON_NAME] Studio - CBC Close" at bounding box center [103, 16] width 142 height 30
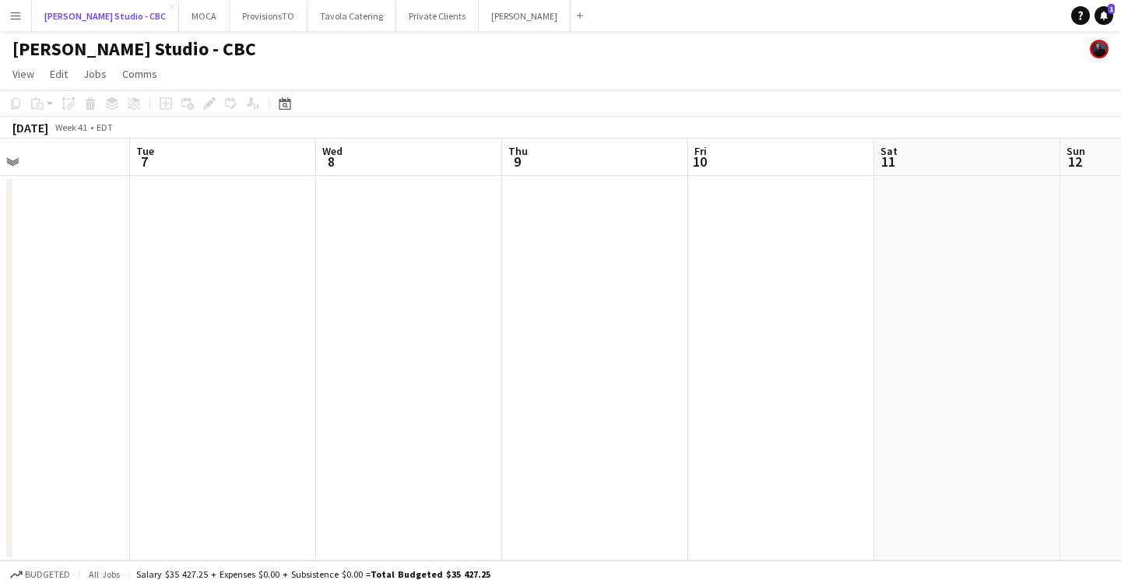
scroll to position [0, 615]
